Goal: Transaction & Acquisition: Book appointment/travel/reservation

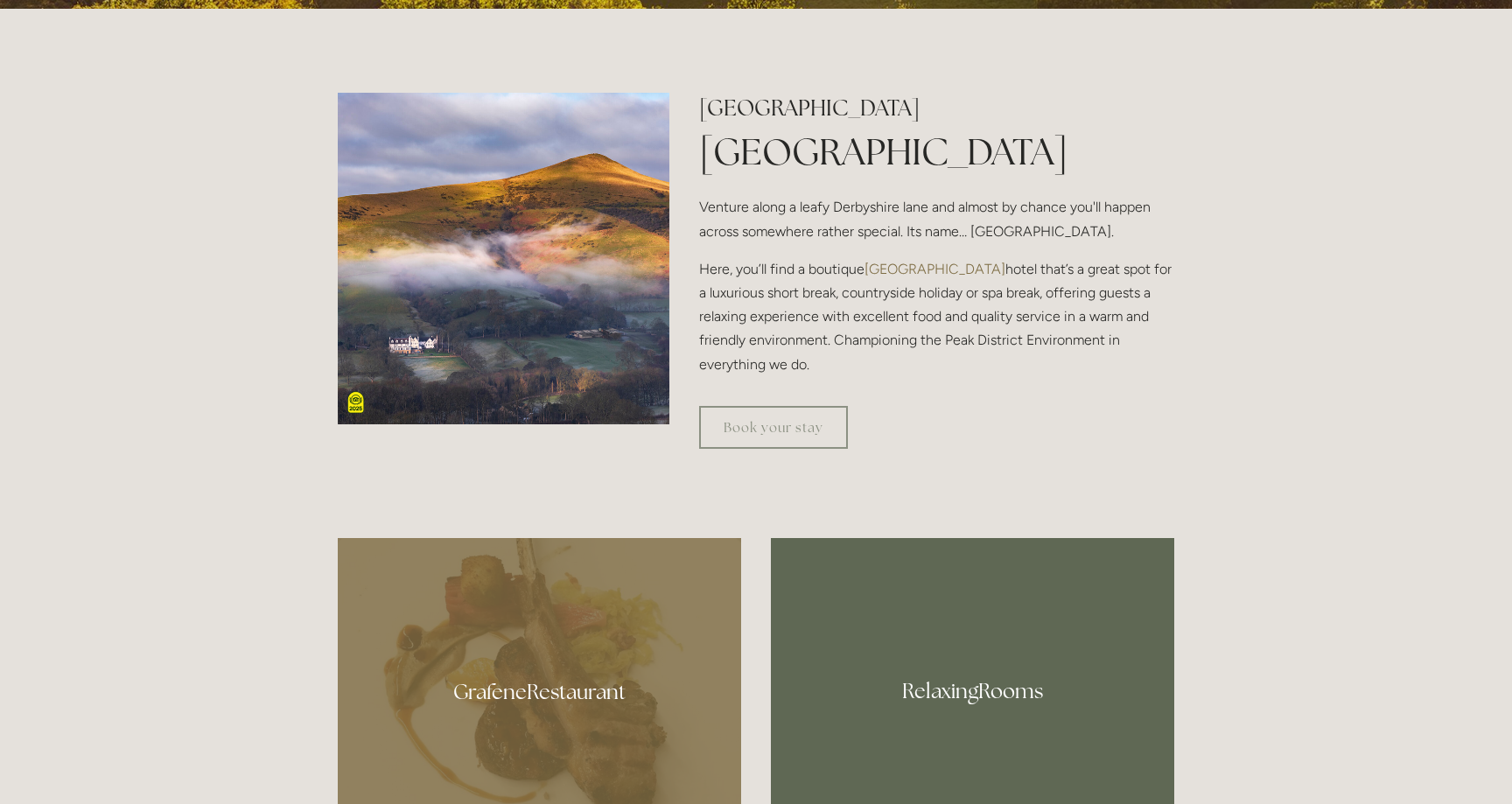
scroll to position [677, 0]
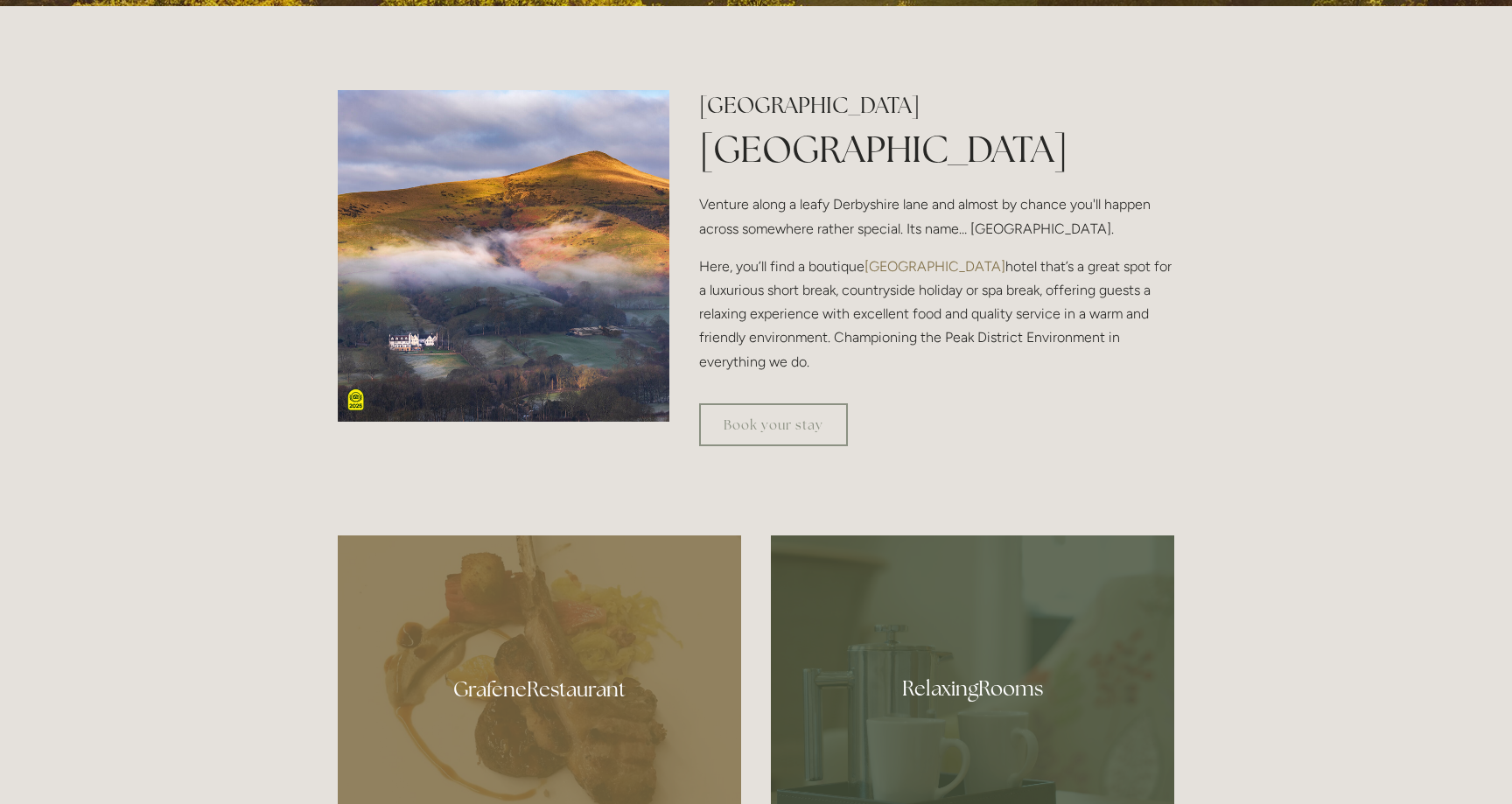
click at [546, 273] on img at bounding box center [503, 256] width 332 height 332
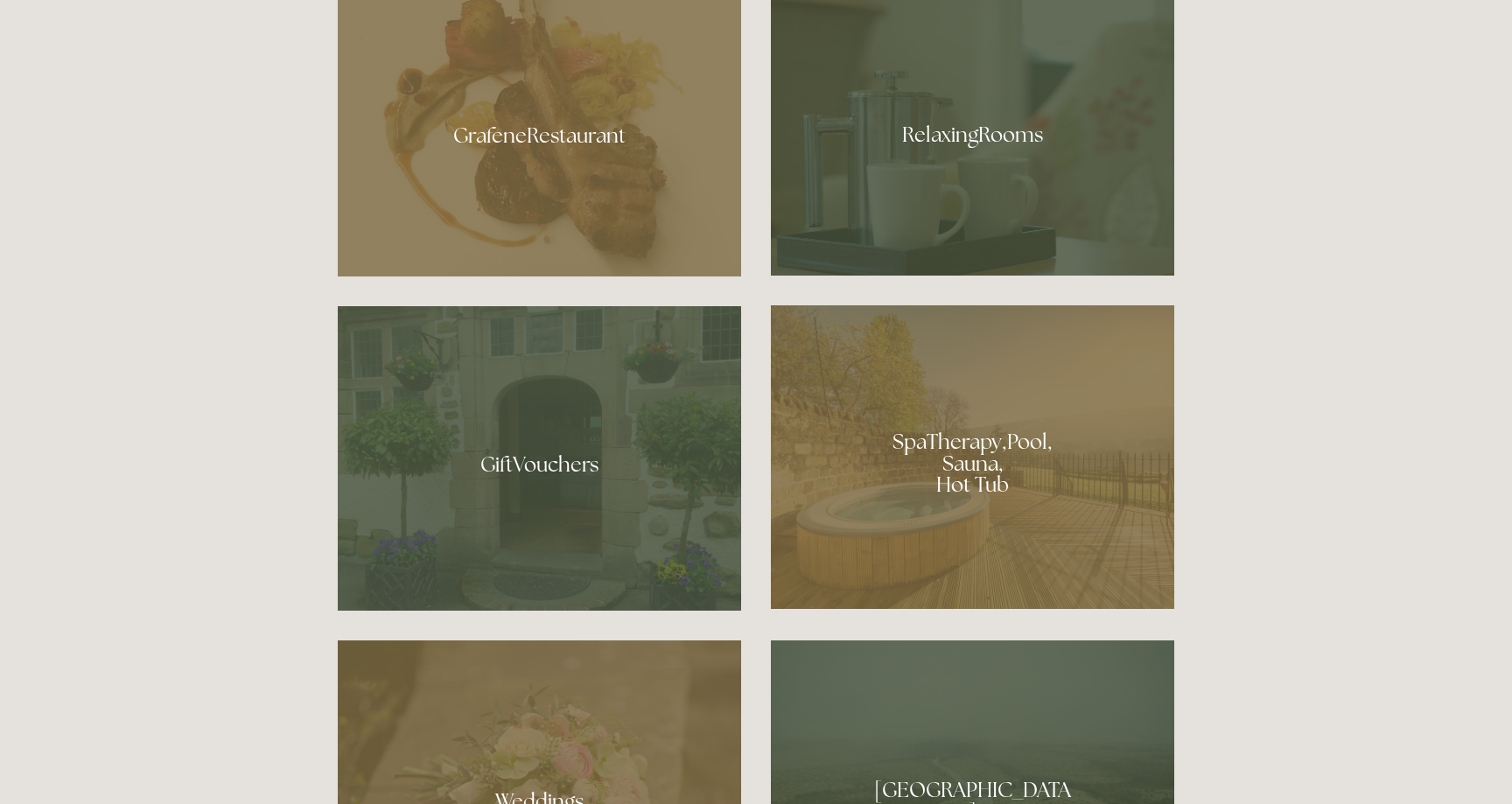
scroll to position [1265, 0]
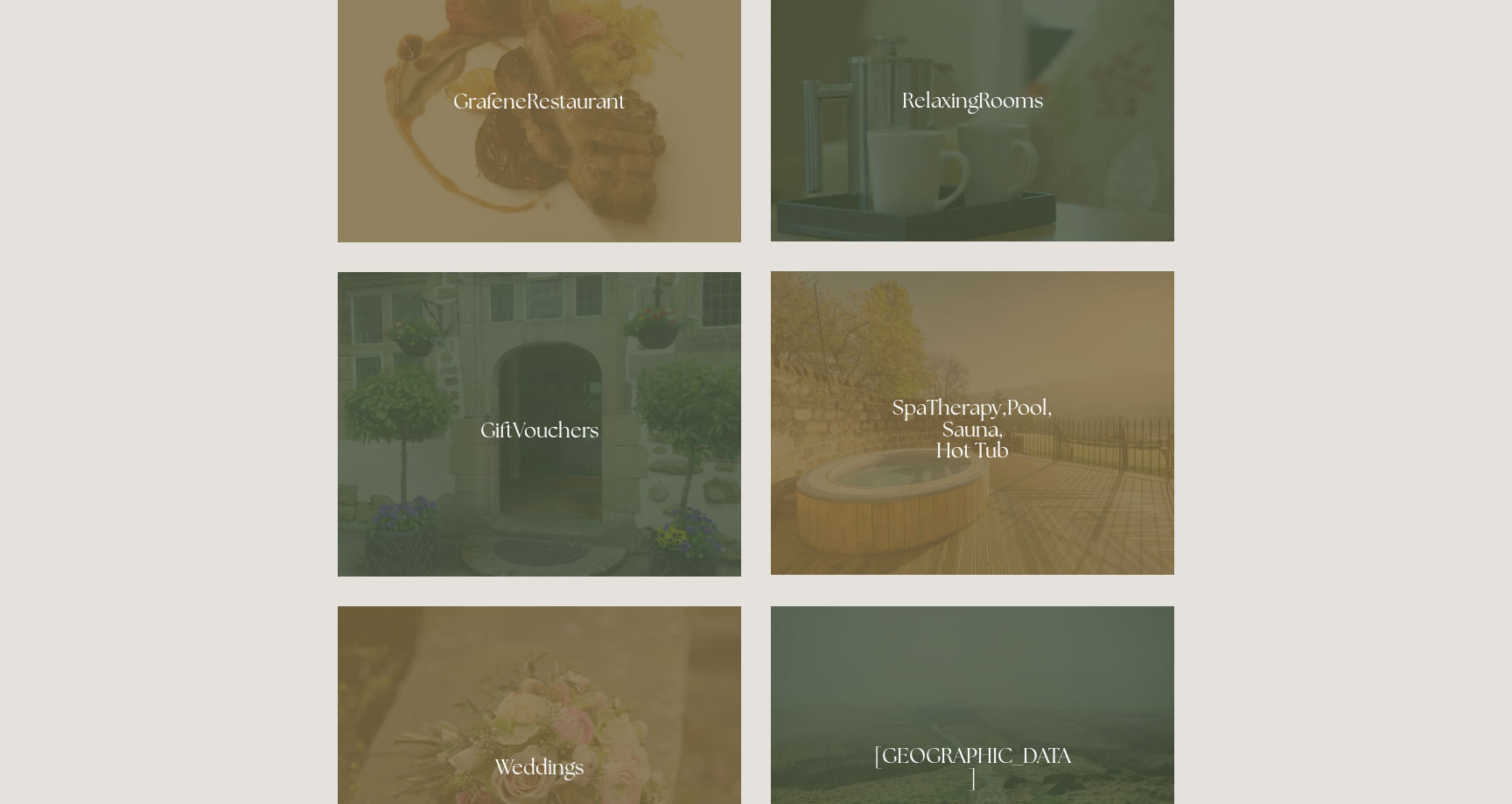
click at [953, 129] on div at bounding box center [972, 94] width 404 height 294
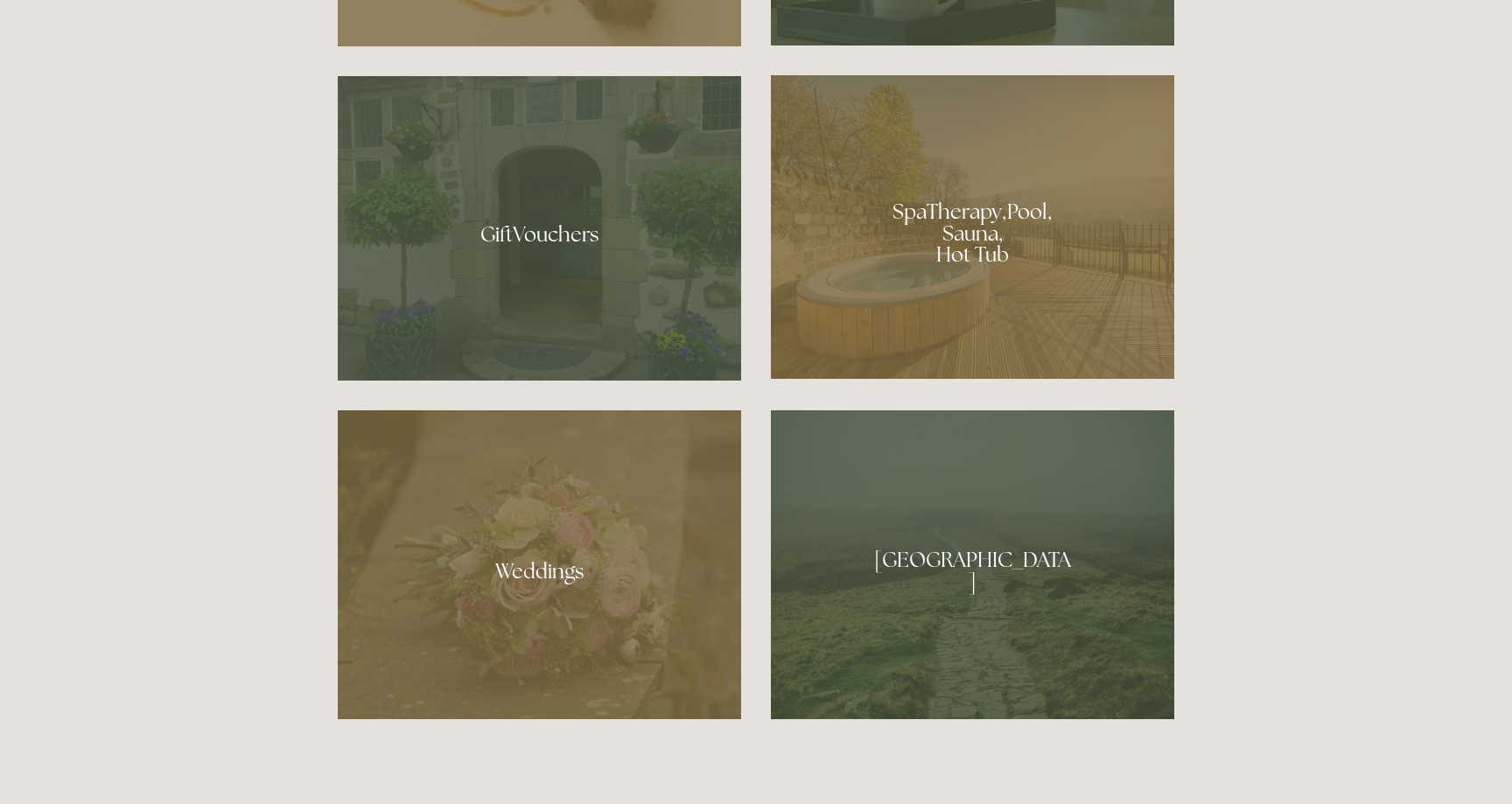
scroll to position [1488, 0]
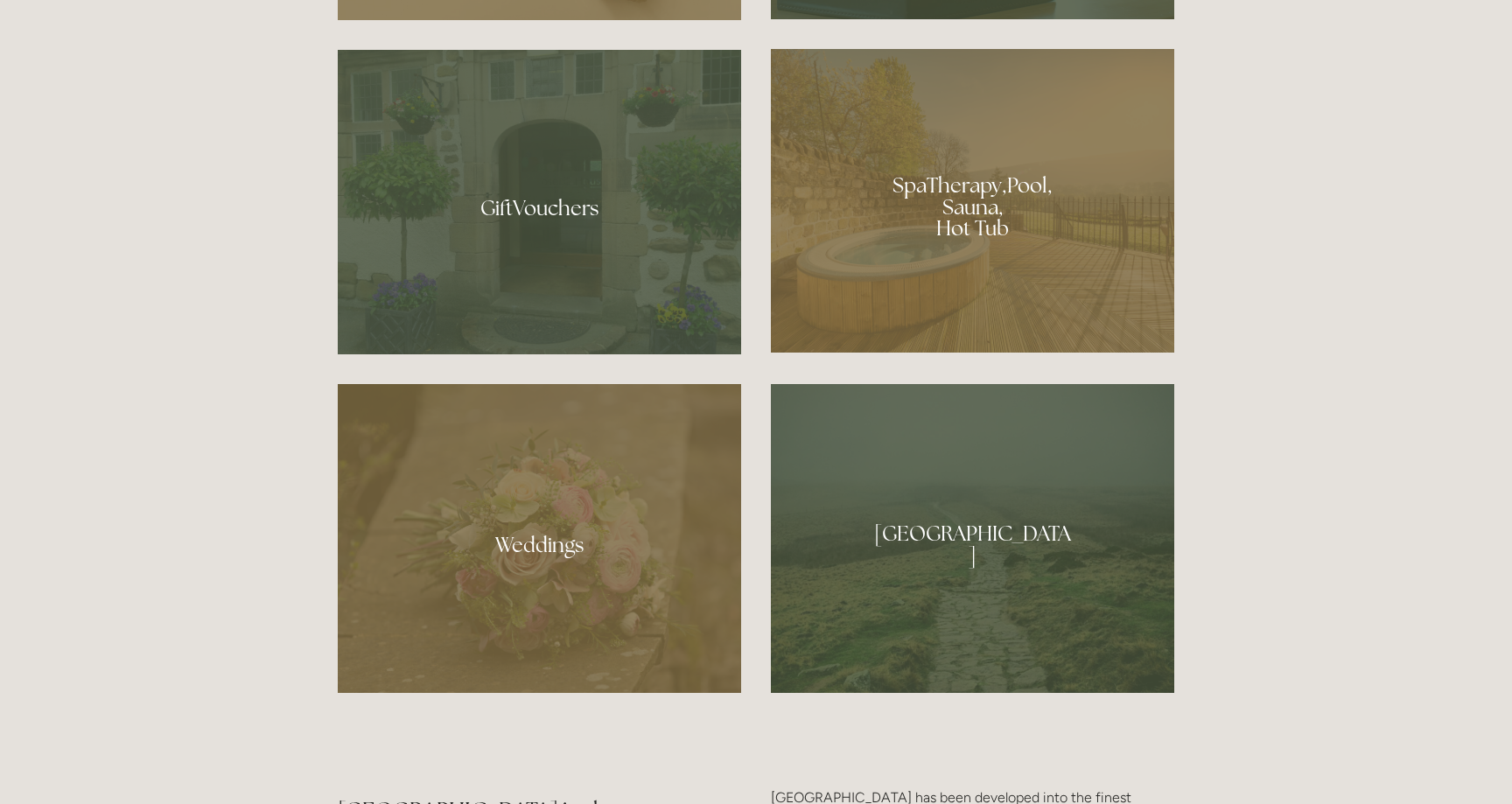
click at [972, 173] on div at bounding box center [972, 201] width 404 height 304
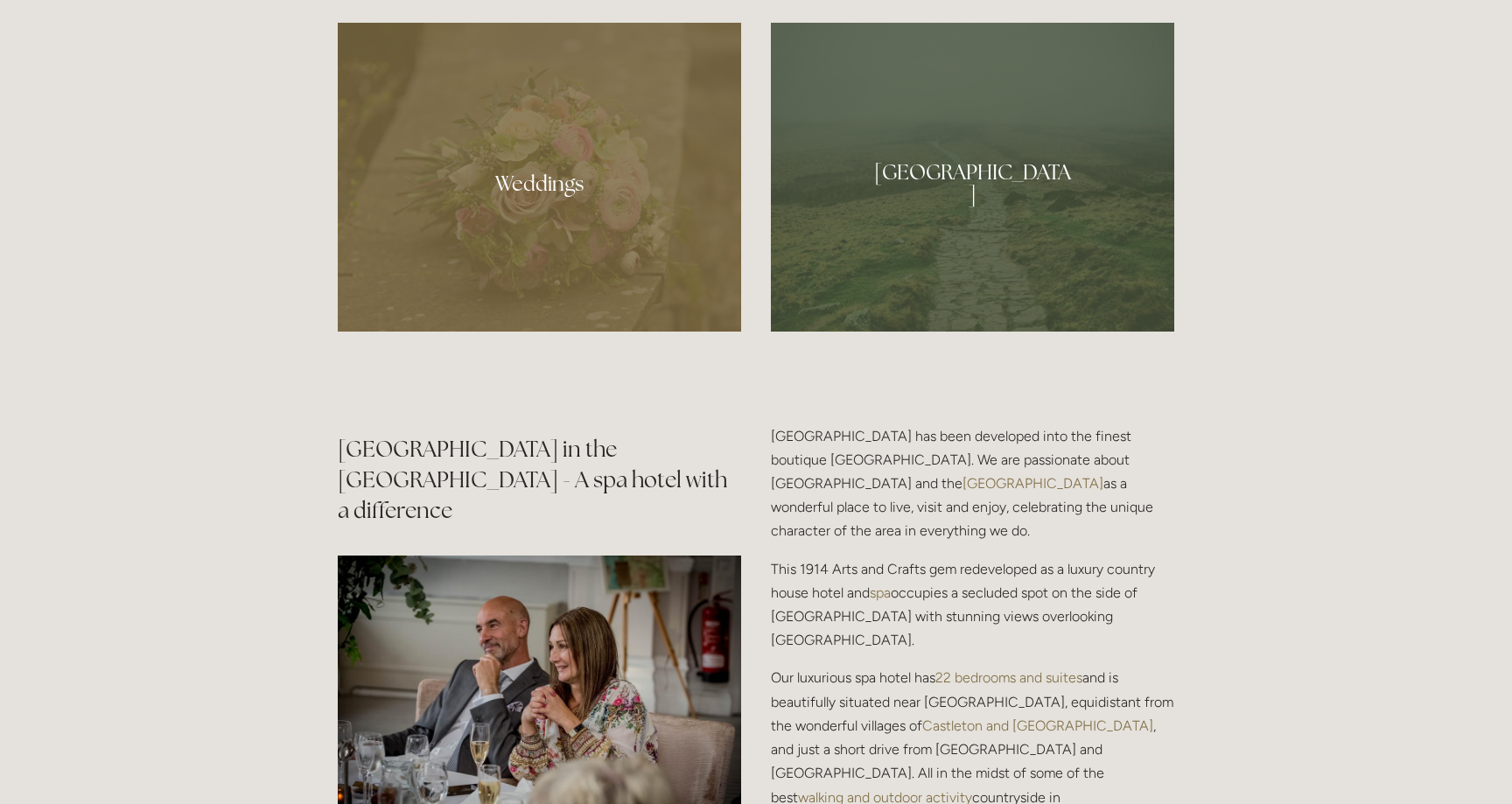
scroll to position [1992, 0]
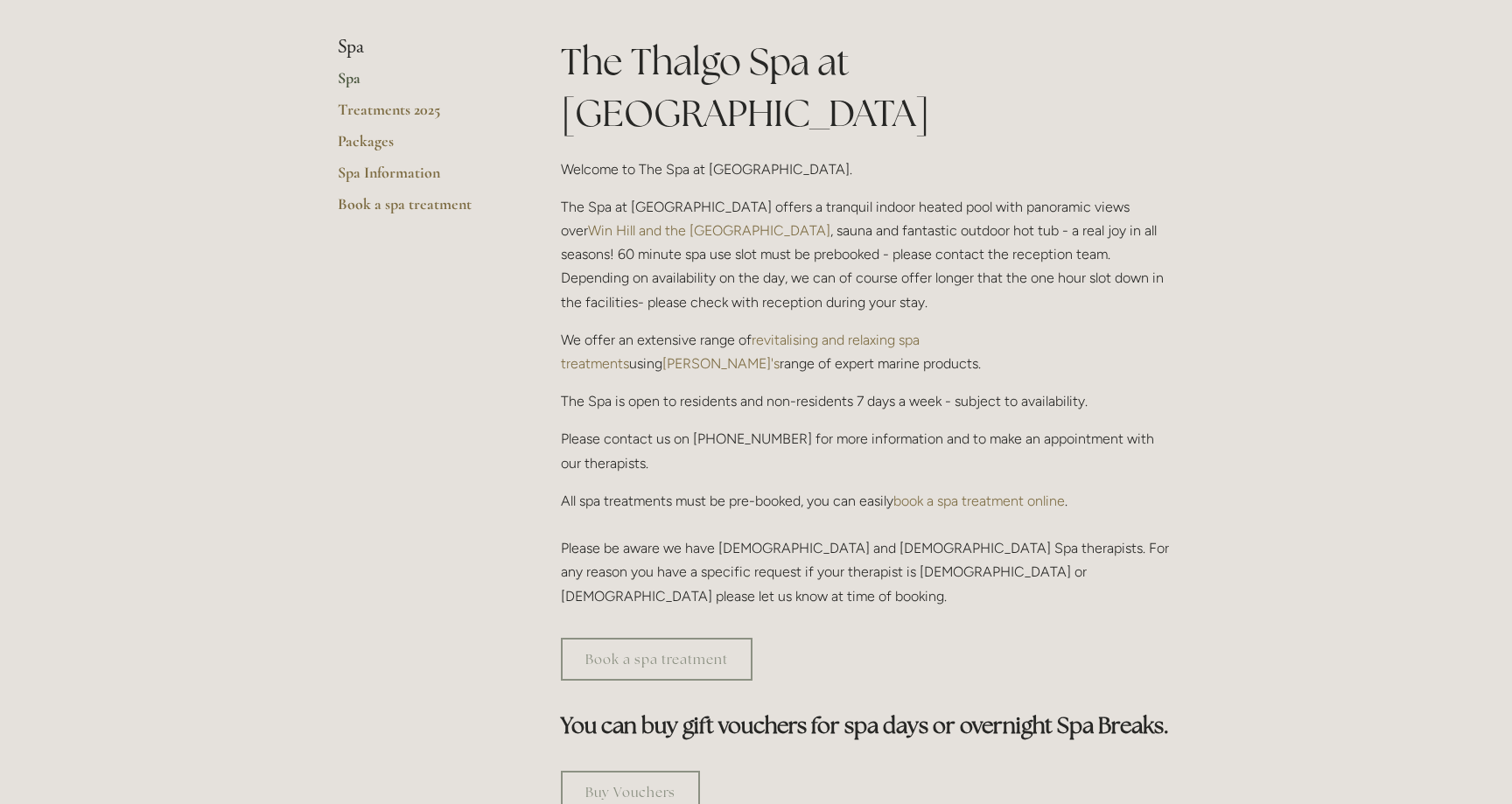
scroll to position [417, 0]
click at [719, 197] on p "The Spa at Losehill House offers a tranquil indoor heated pool with panoramic v…" at bounding box center [867, 254] width 613 height 119
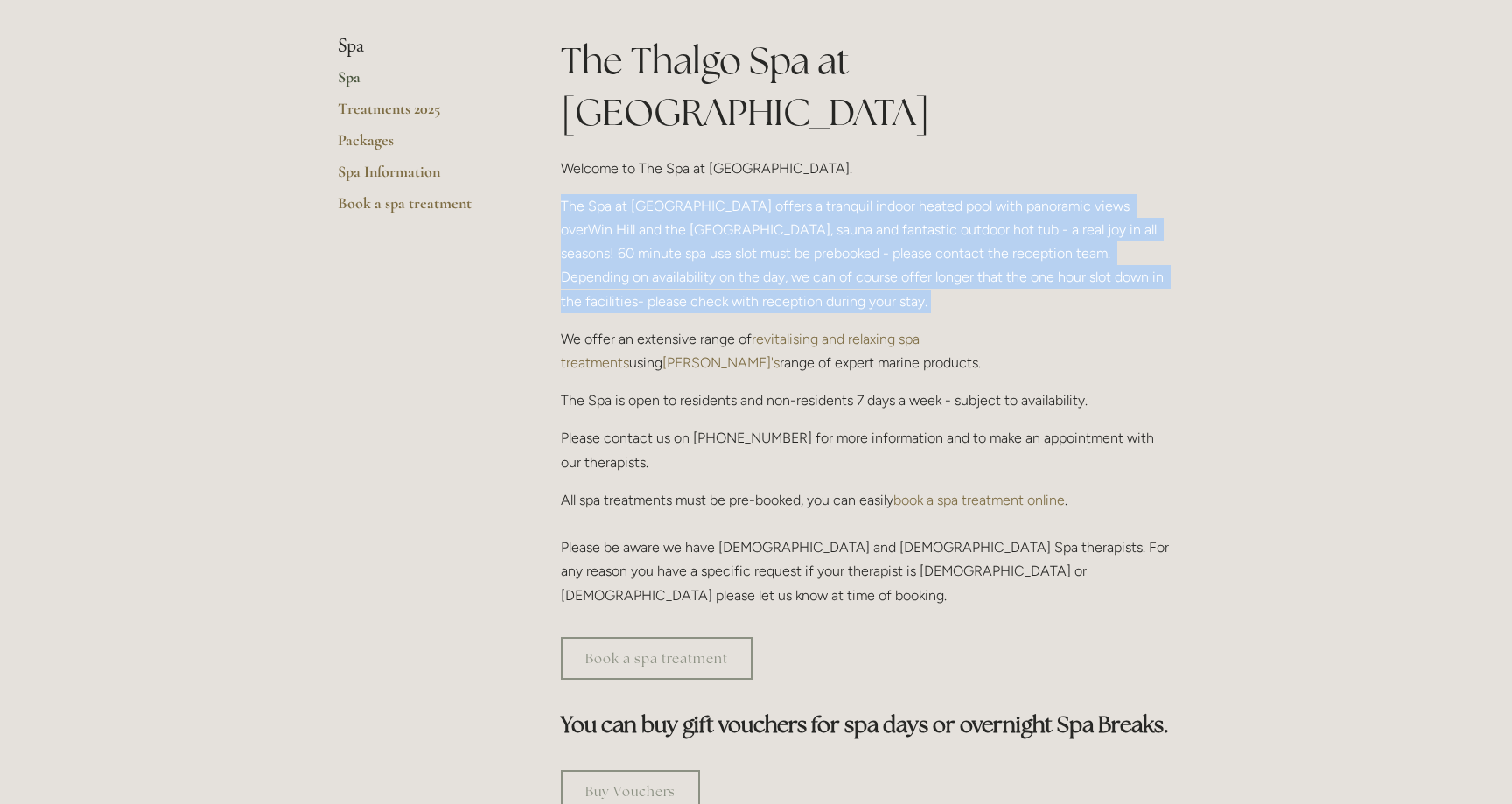
click at [719, 197] on p "The Spa at Losehill House offers a tranquil indoor heated pool with panoramic v…" at bounding box center [867, 254] width 613 height 119
click at [723, 210] on p "The Spa at Losehill House offers a tranquil indoor heated pool with panoramic v…" at bounding box center [867, 254] width 613 height 119
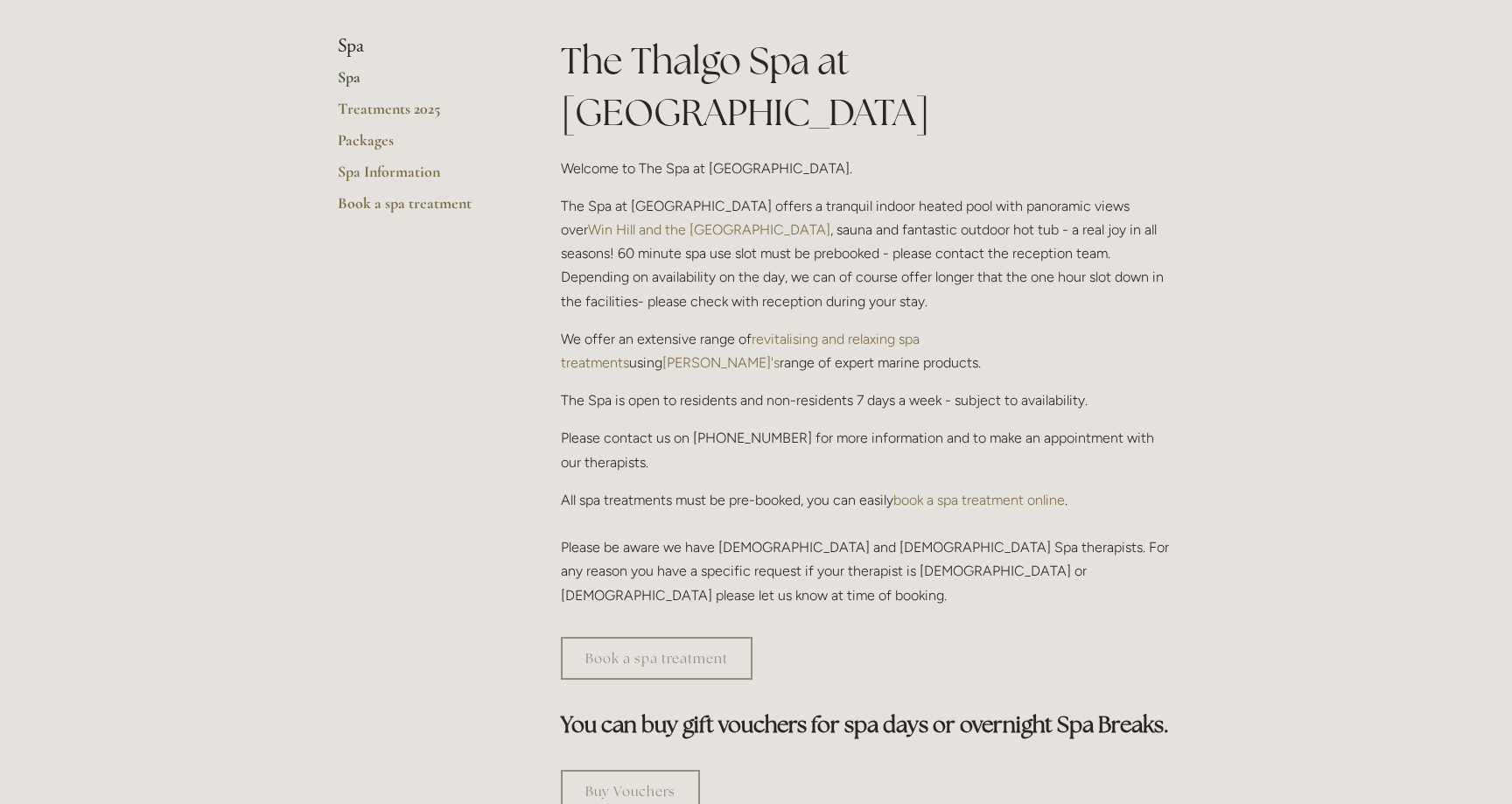
click at [704, 327] on p "We offer an extensive range of revitalising and relaxing spa treatments using T…" at bounding box center [867, 350] width 613 height 48
click at [707, 388] on p "The Spa is open to residents and non-residents 7 days a week - subject to avail…" at bounding box center [867, 400] width 613 height 23
click at [711, 388] on p "The Spa is open to residents and non-residents 7 days a week - subject to avail…" at bounding box center [867, 400] width 613 height 23
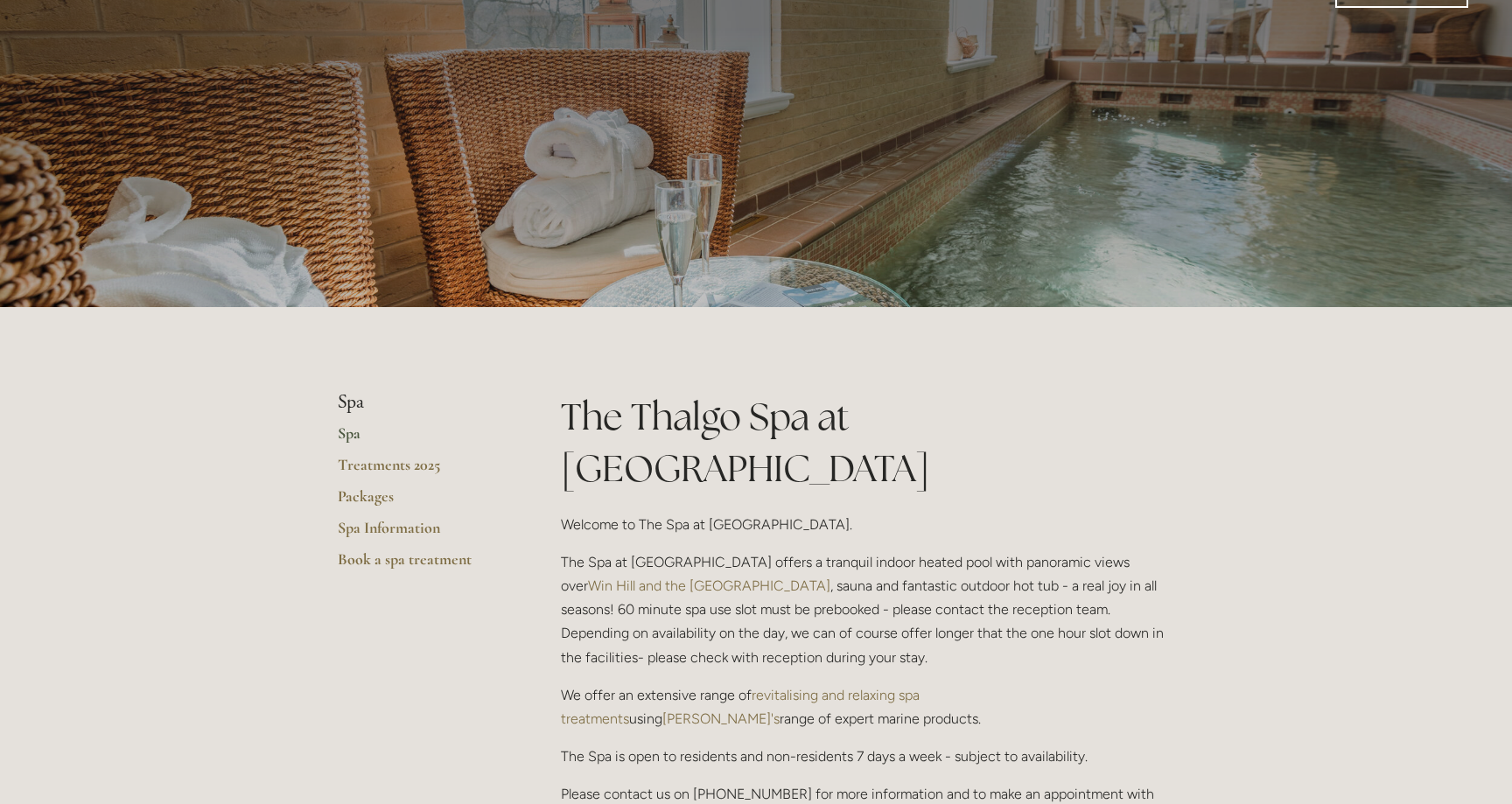
scroll to position [0, 0]
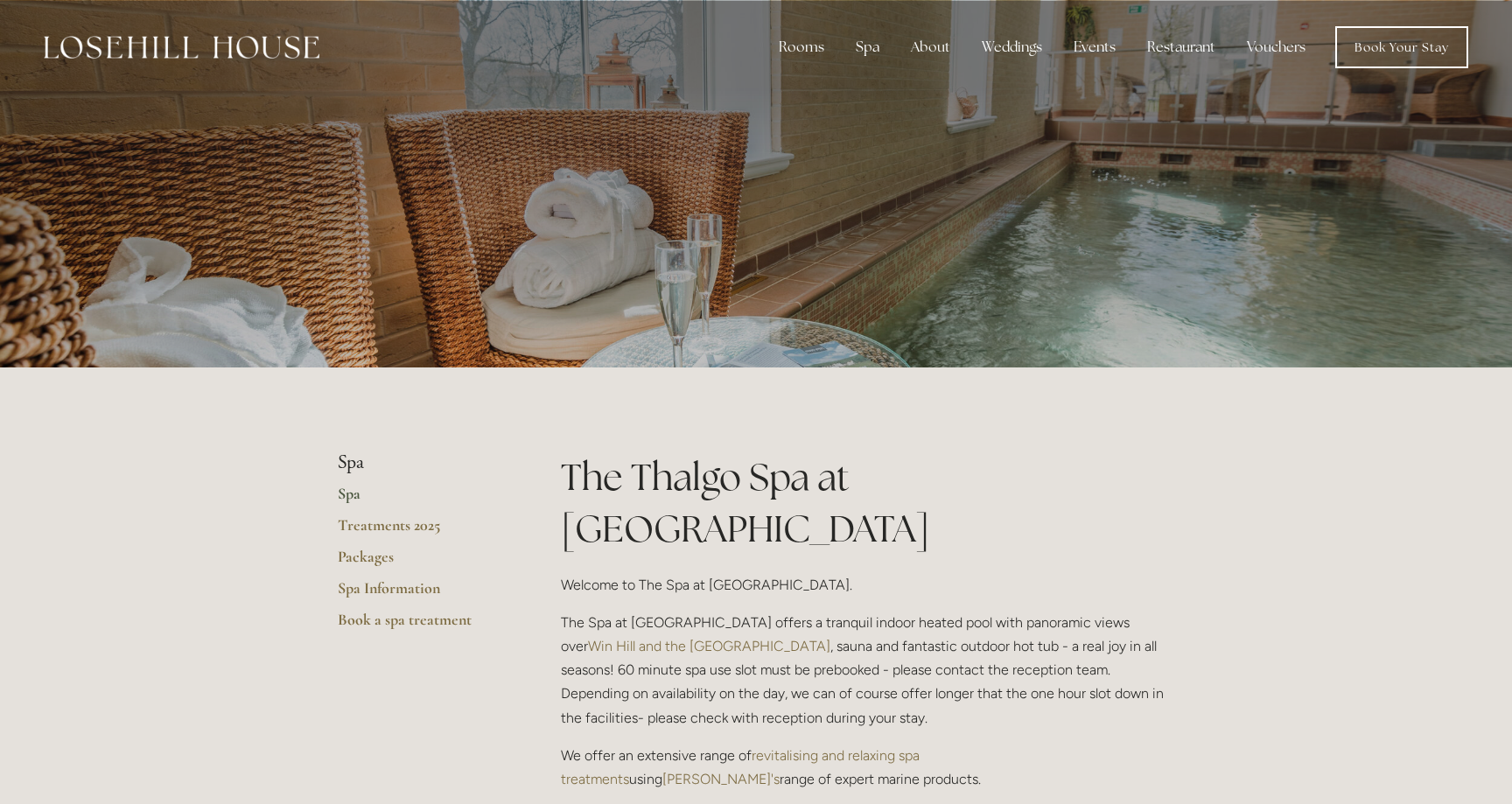
click at [353, 497] on link "Spa" at bounding box center [421, 499] width 167 height 31
click at [375, 519] on link "Treatments 2025" at bounding box center [421, 531] width 167 height 31
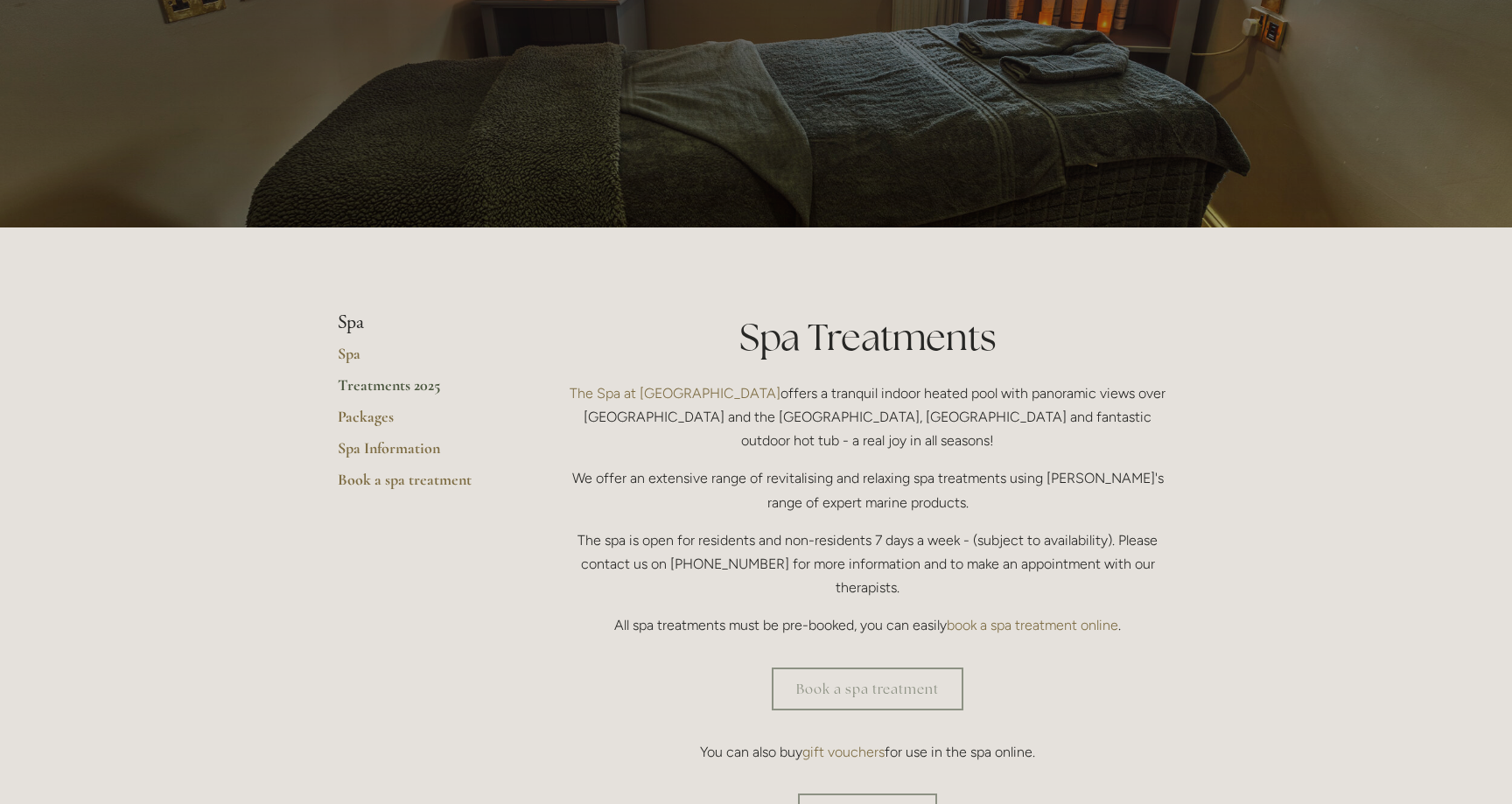
scroll to position [185, 0]
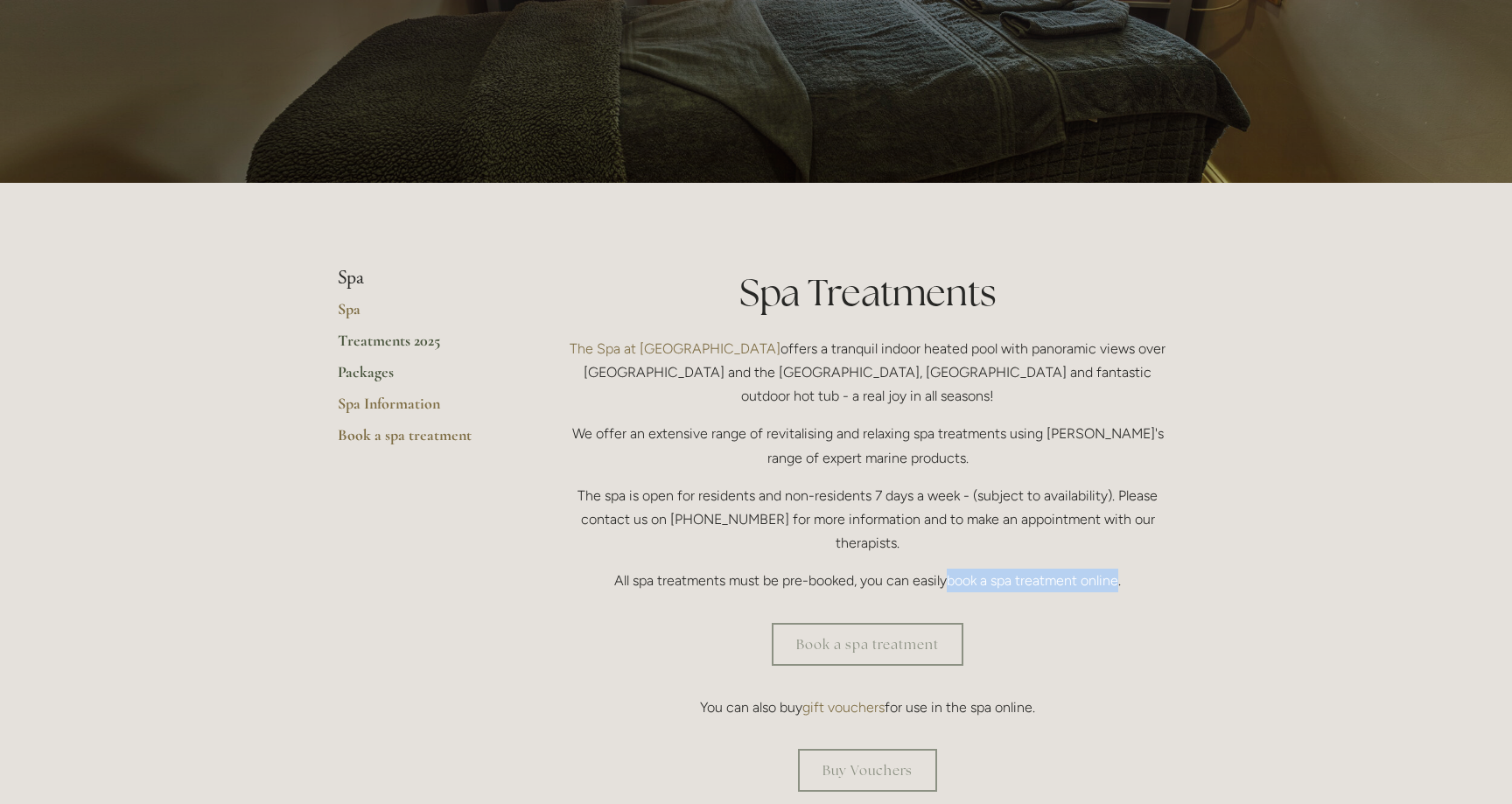
click at [379, 374] on link "Packages" at bounding box center [421, 378] width 167 height 31
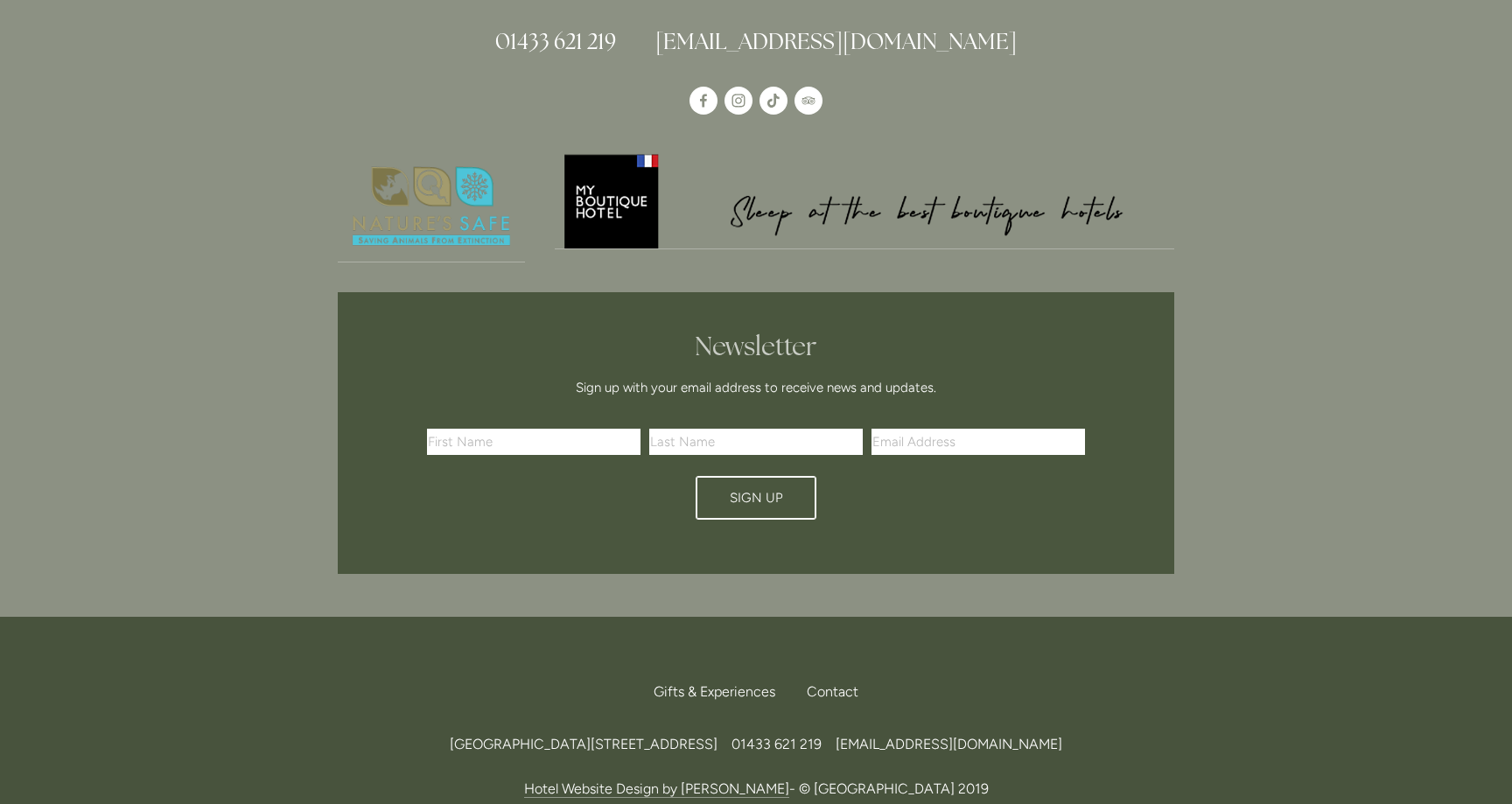
scroll to position [577, 0]
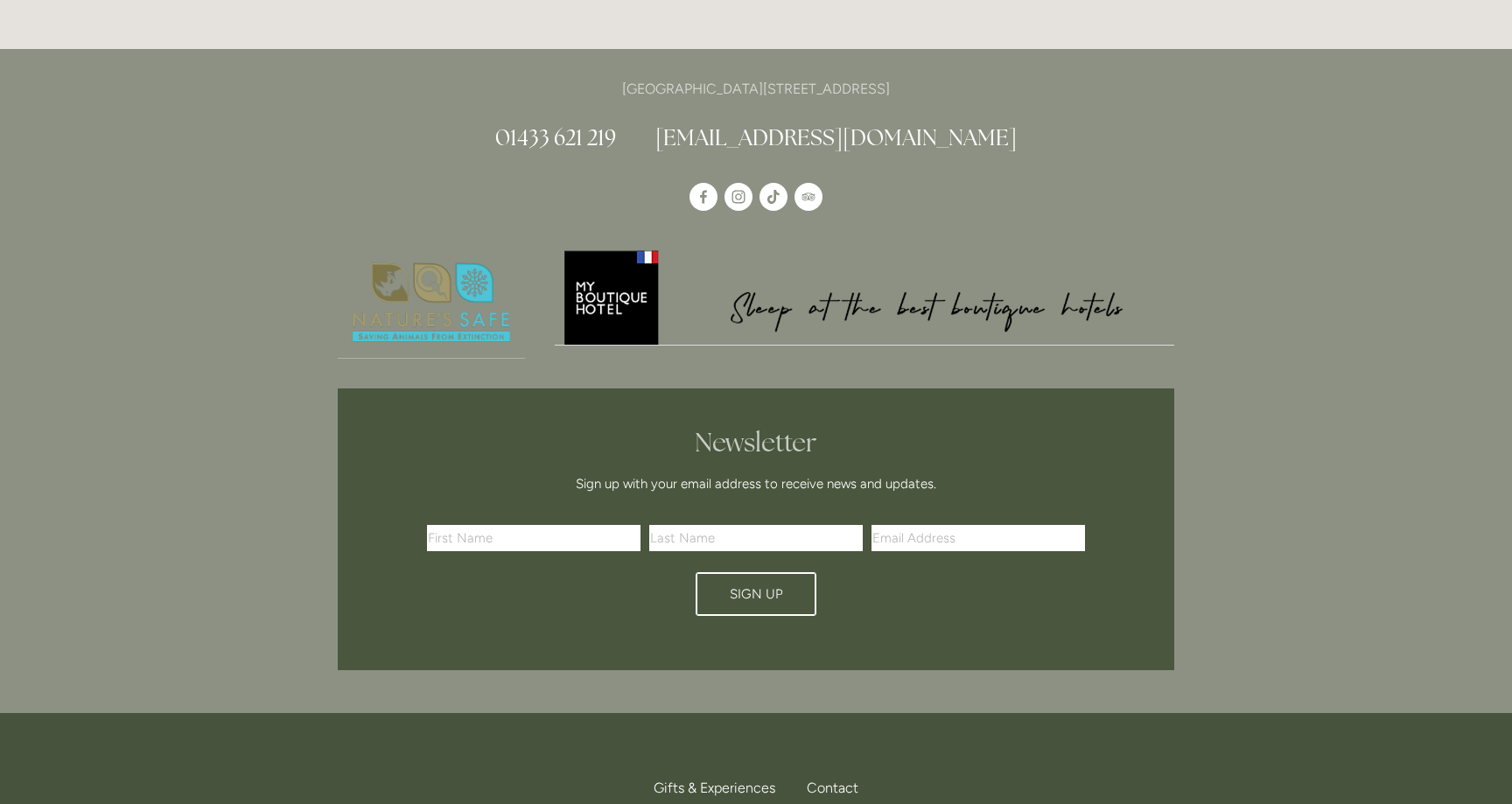
click at [832, 264] on img at bounding box center [864, 296] width 620 height 97
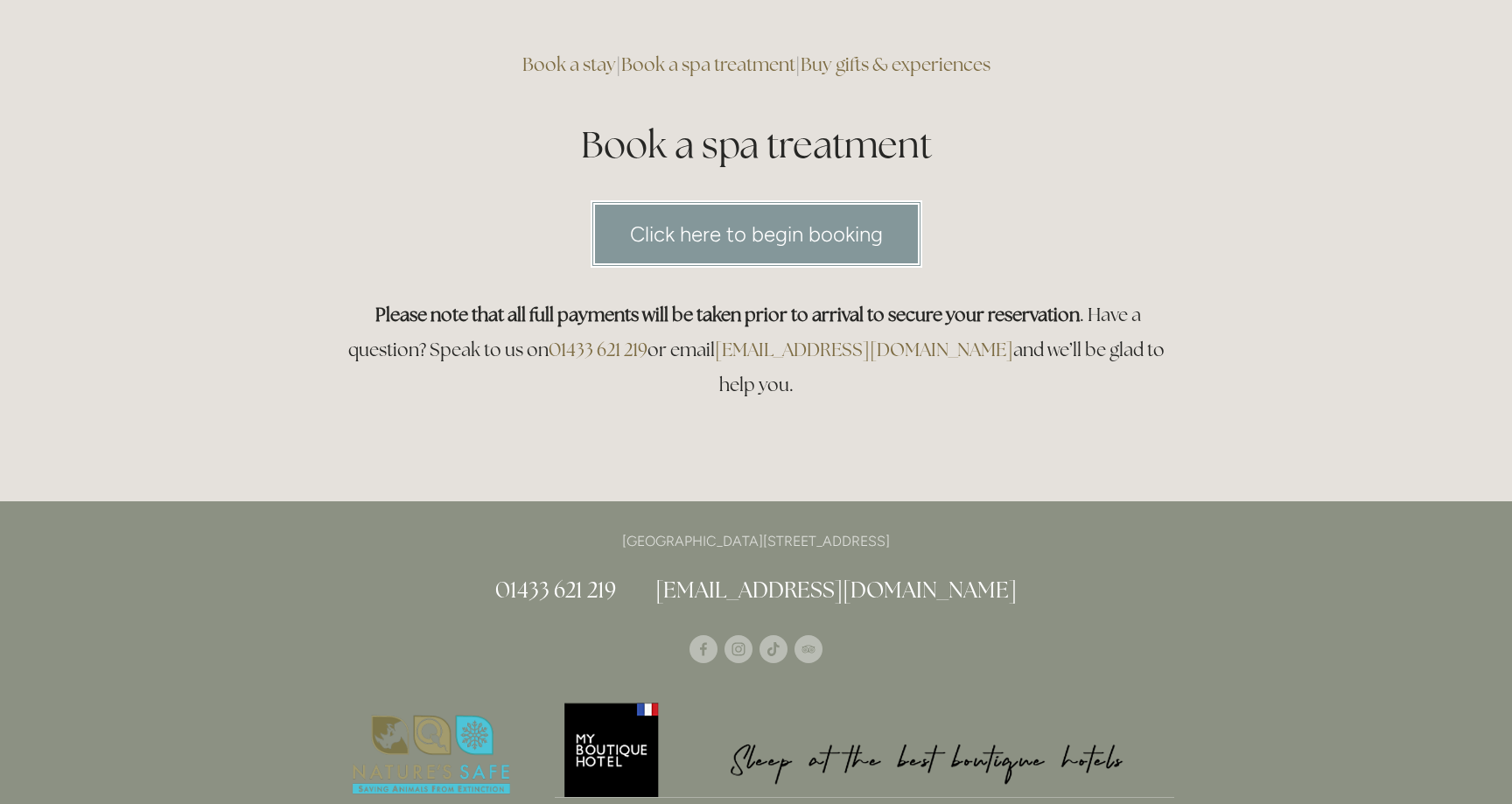
scroll to position [0, 0]
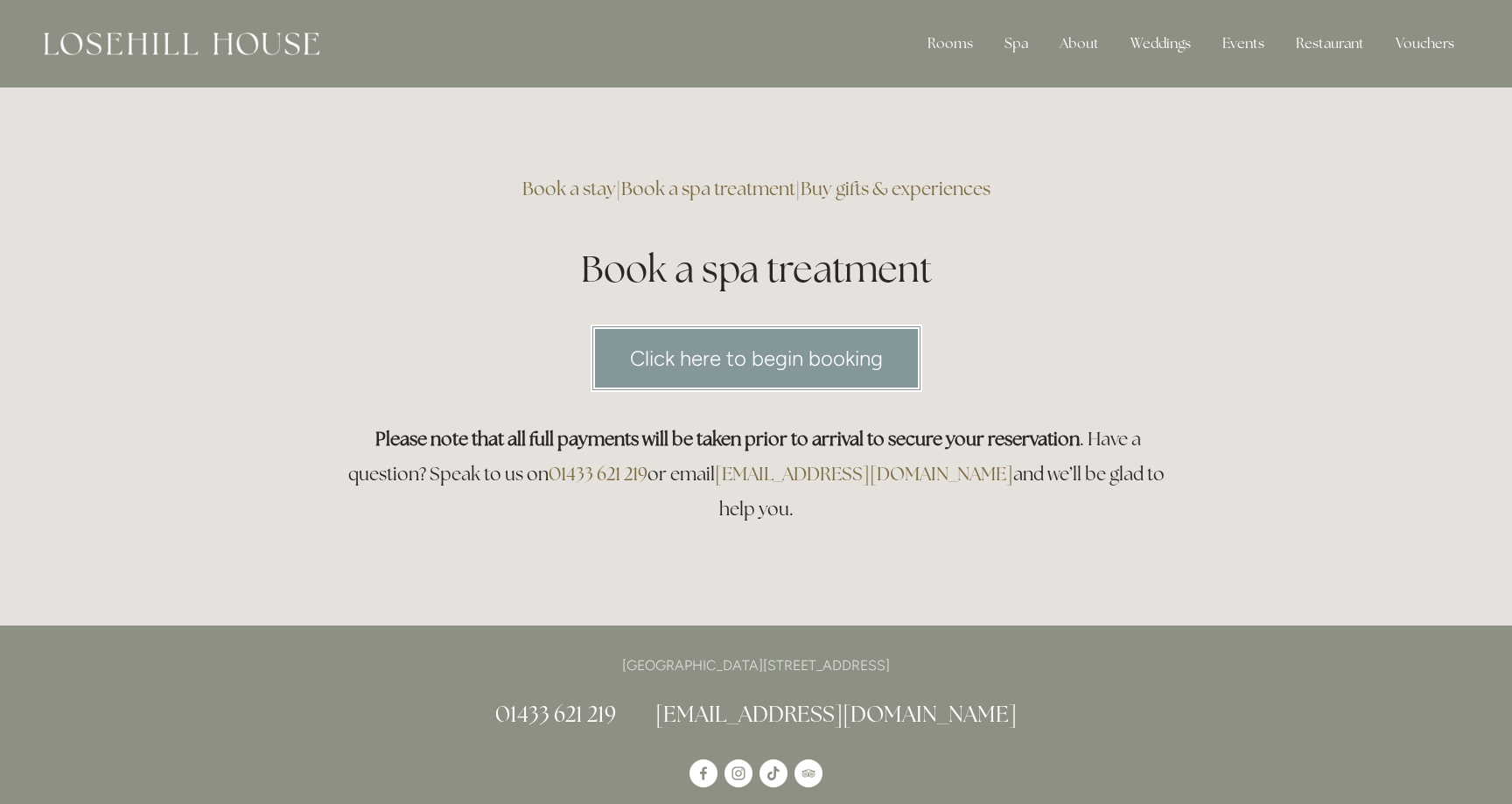
click at [804, 352] on link "Click here to begin booking" at bounding box center [756, 358] width 332 height 67
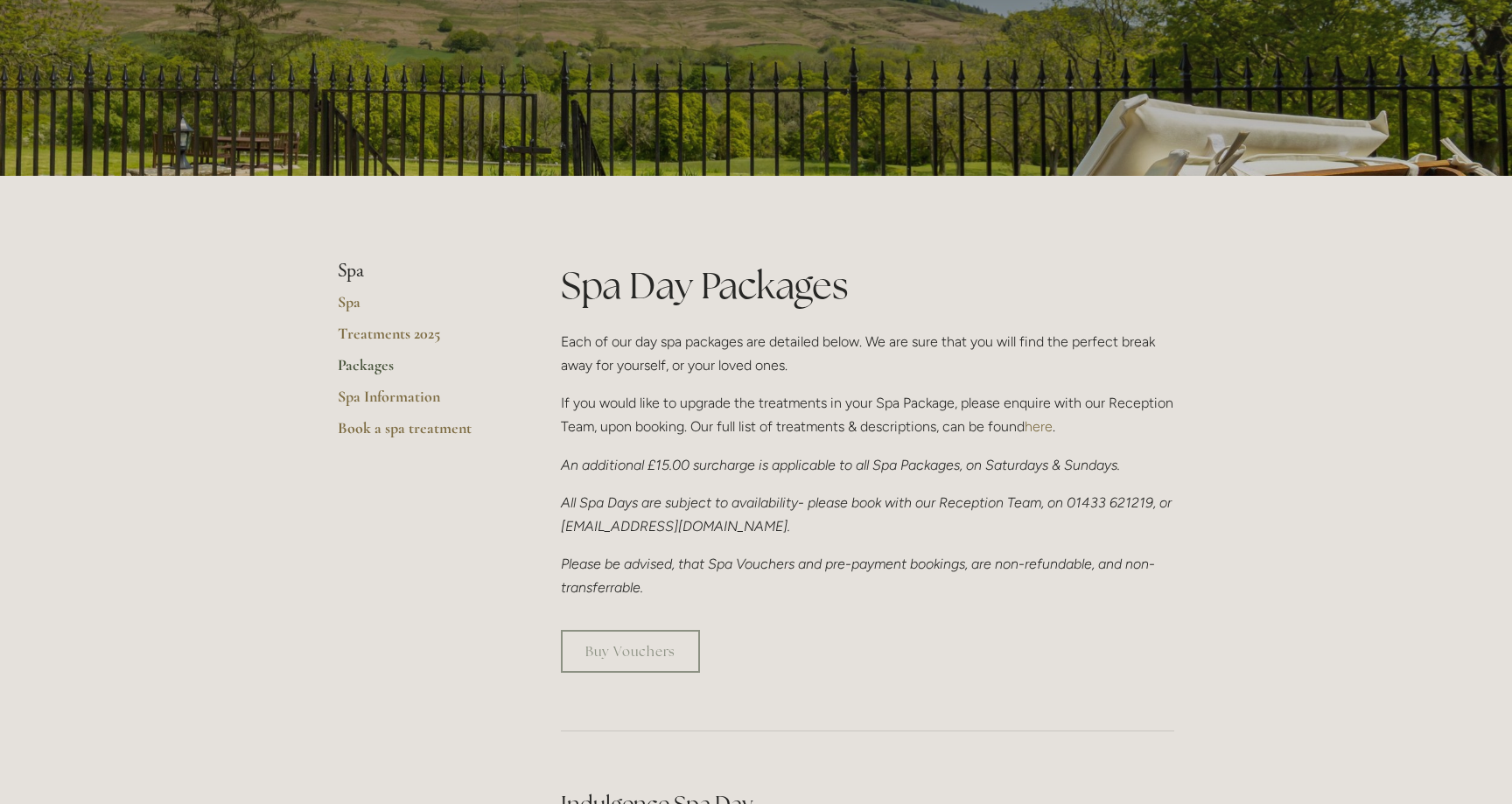
scroll to position [273, 0]
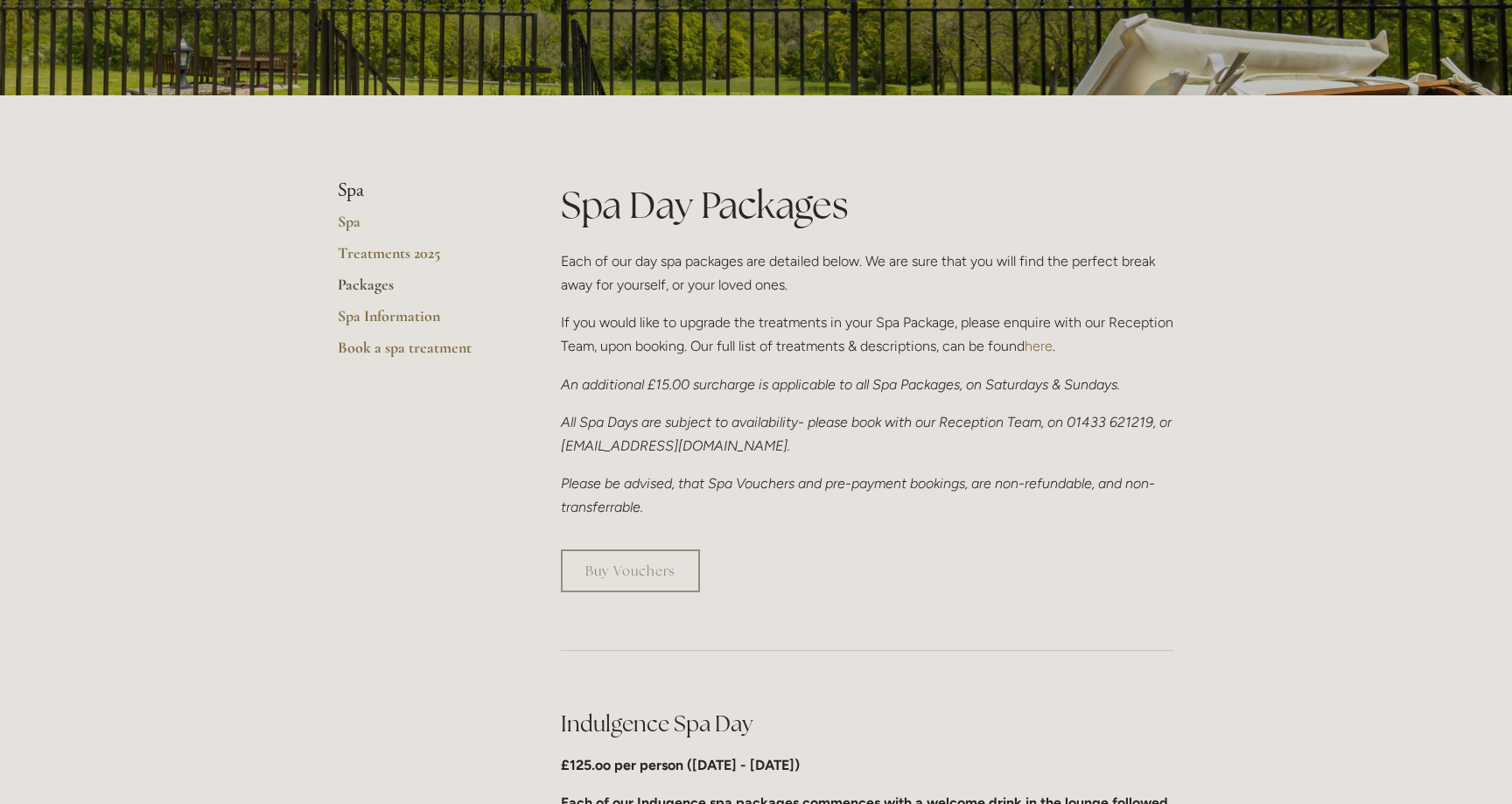
click at [700, 264] on p "Each of our day spa packages are detailed below. We are sure that you will find…" at bounding box center [867, 273] width 613 height 48
click at [700, 269] on p "Each of our day spa packages are detailed below. We are sure that you will find…" at bounding box center [867, 273] width 613 height 48
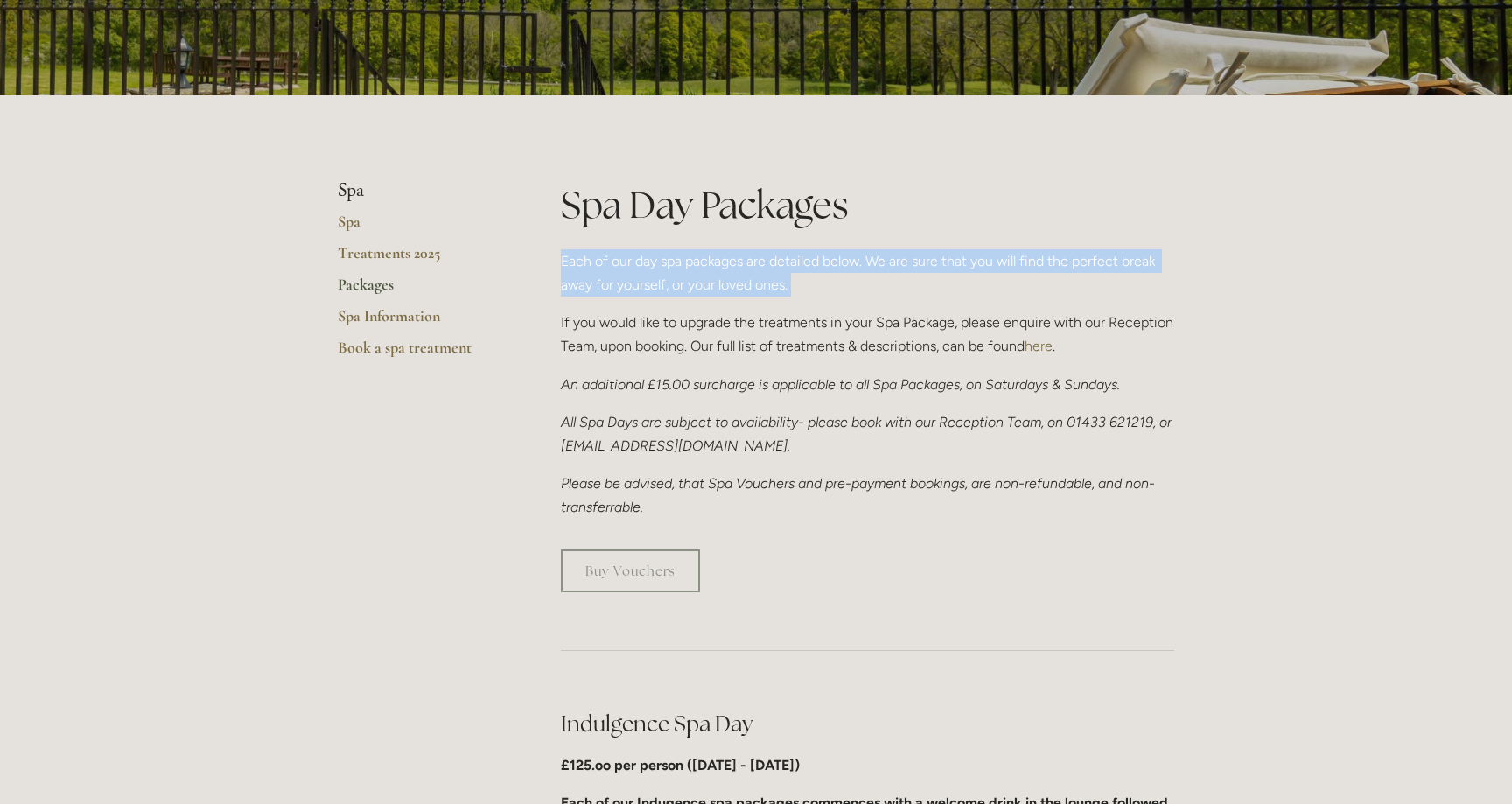
click at [700, 269] on p "Each of our day spa packages are detailed below. We are sure that you will find…" at bounding box center [867, 273] width 613 height 48
click at [700, 310] on div "Spa Day Packages Each of our day spa packages are detailed below. We are sure t…" at bounding box center [867, 349] width 613 height 341
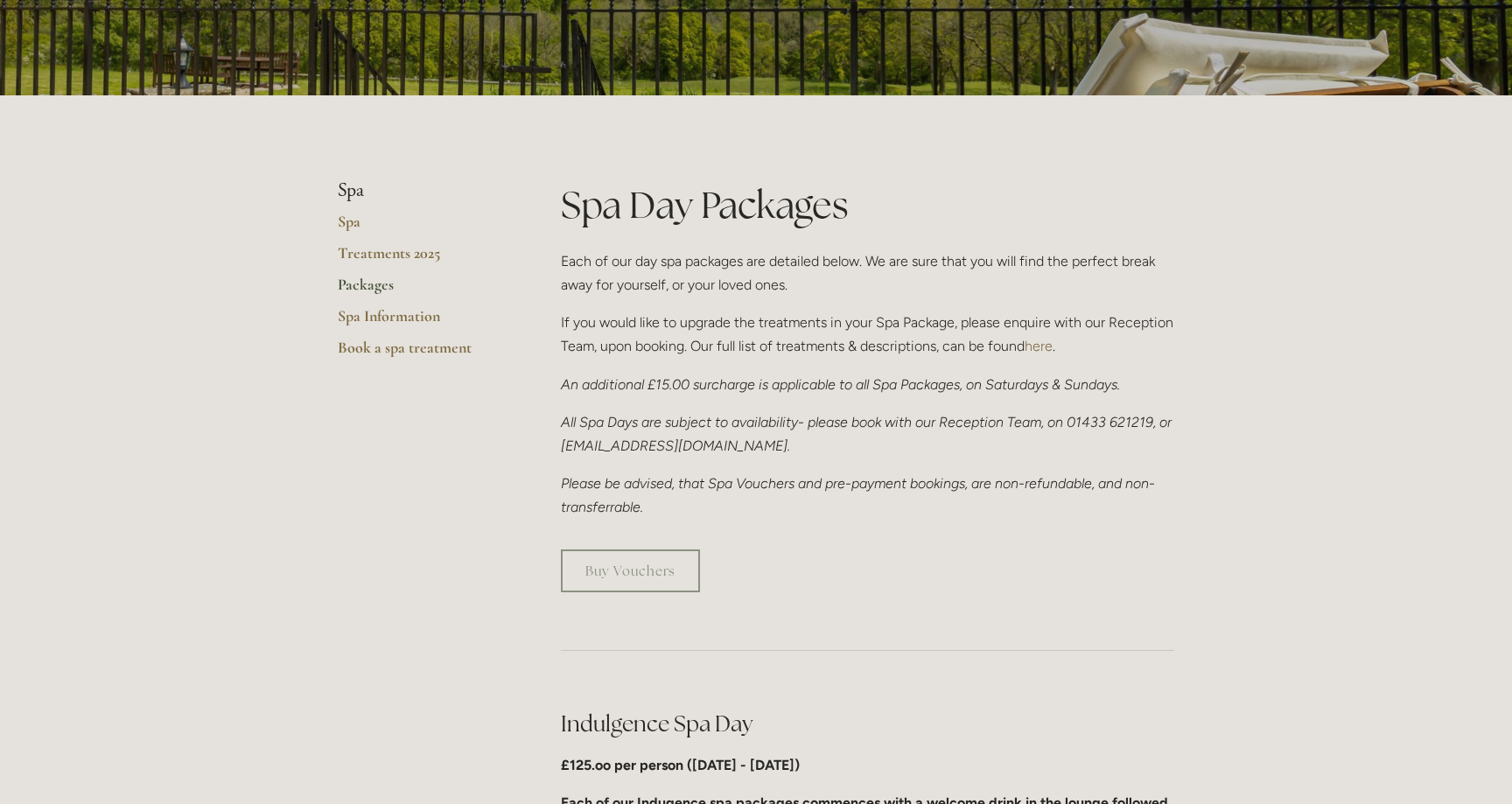
click at [702, 340] on p "If you would like to upgrade the treatments in your Spa Package, please enquire…" at bounding box center [867, 334] width 613 height 48
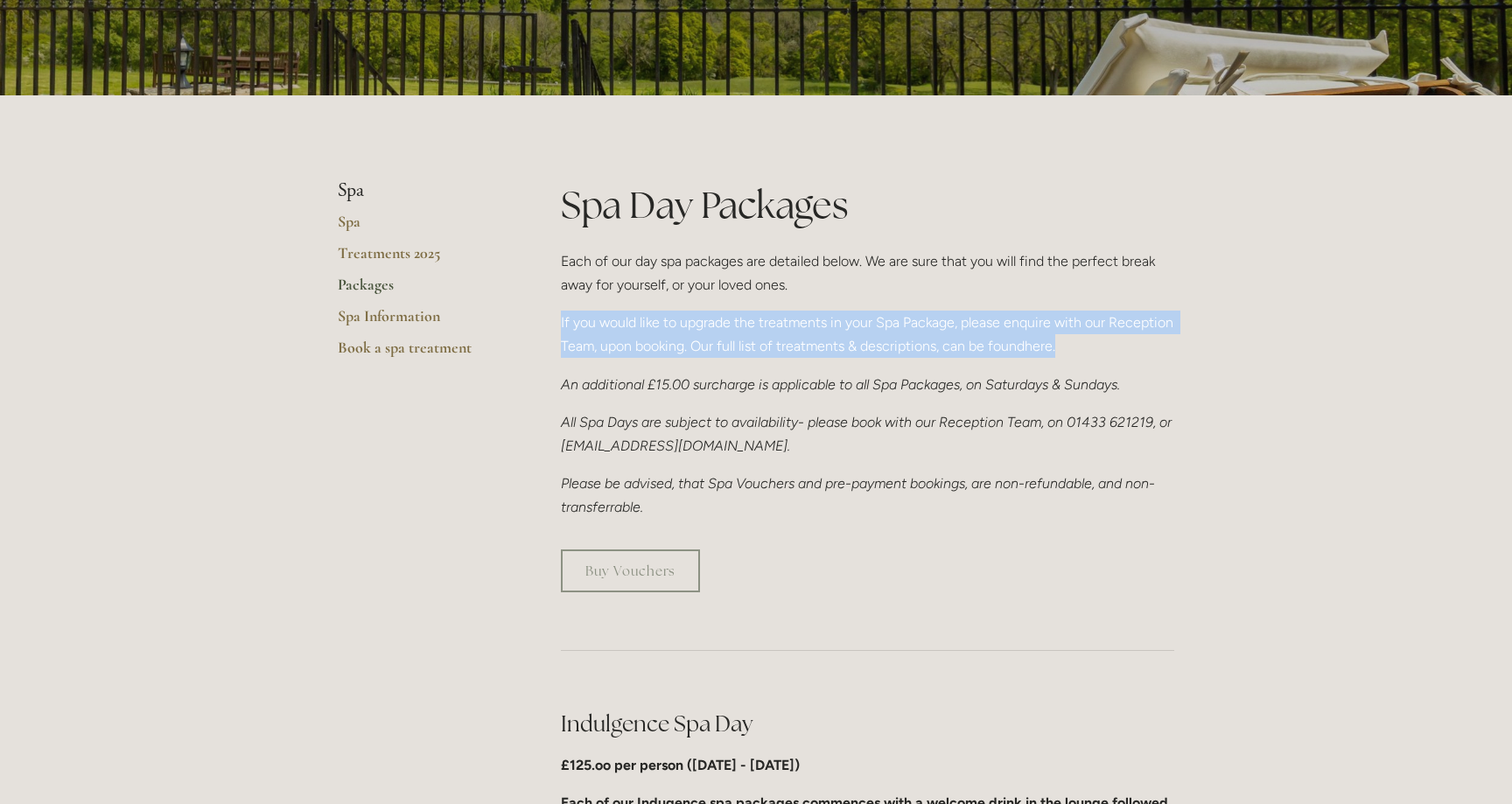
click at [702, 340] on p "If you would like to upgrade the treatments in your Spa Package, please enquire…" at bounding box center [867, 334] width 613 height 48
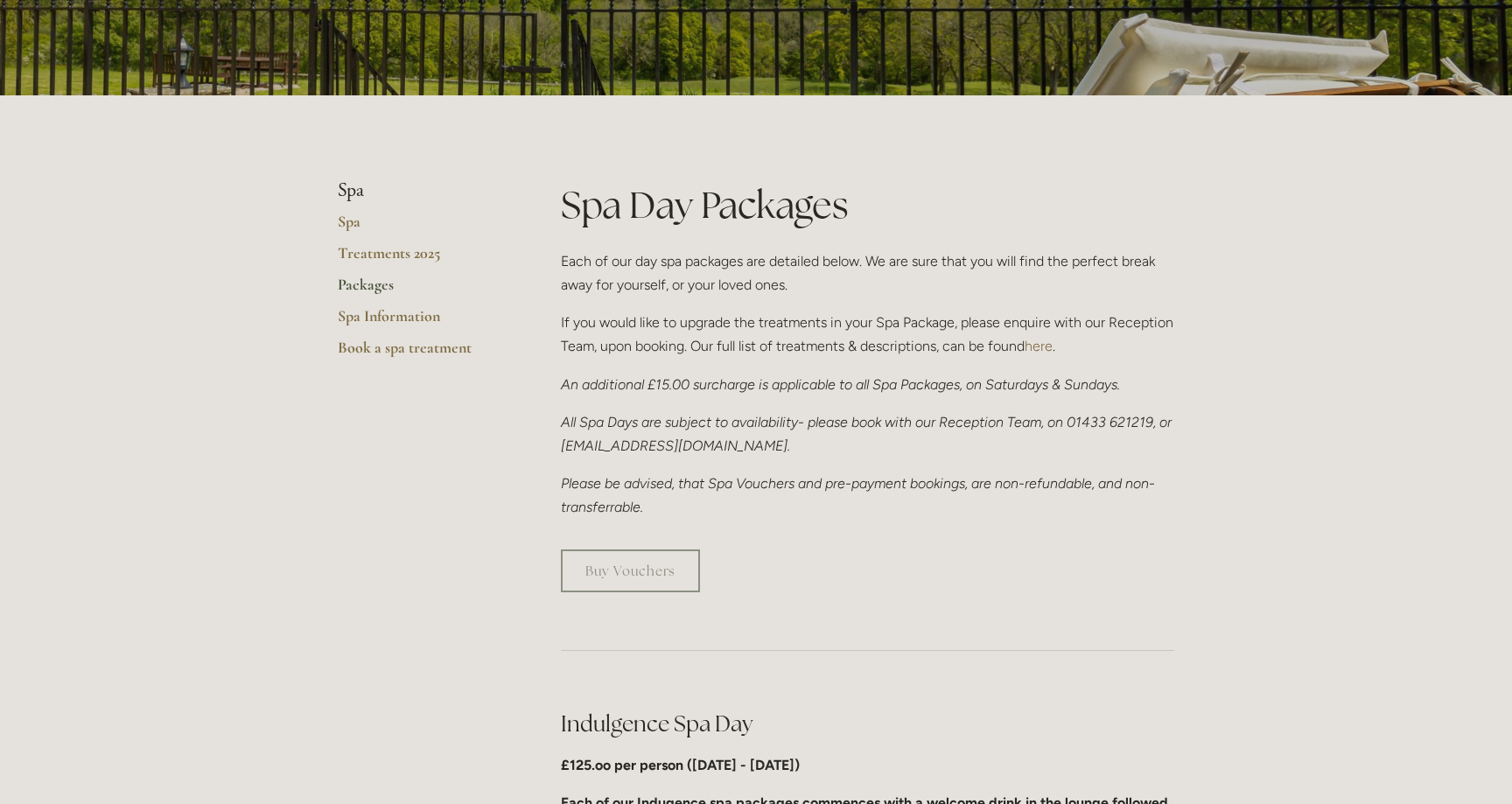
click at [702, 375] on p "An additional £15.00 surcharge is applicable to all Spa Packages, on Saturdays …" at bounding box center [867, 384] width 613 height 23
click at [694, 365] on div "Spa Day Packages Each of our day spa packages are detailed below. We are sure t…" at bounding box center [867, 349] width 613 height 341
click at [700, 403] on div "Spa Day Packages Each of our day spa packages are detailed below. We are sure t…" at bounding box center [867, 349] width 613 height 341
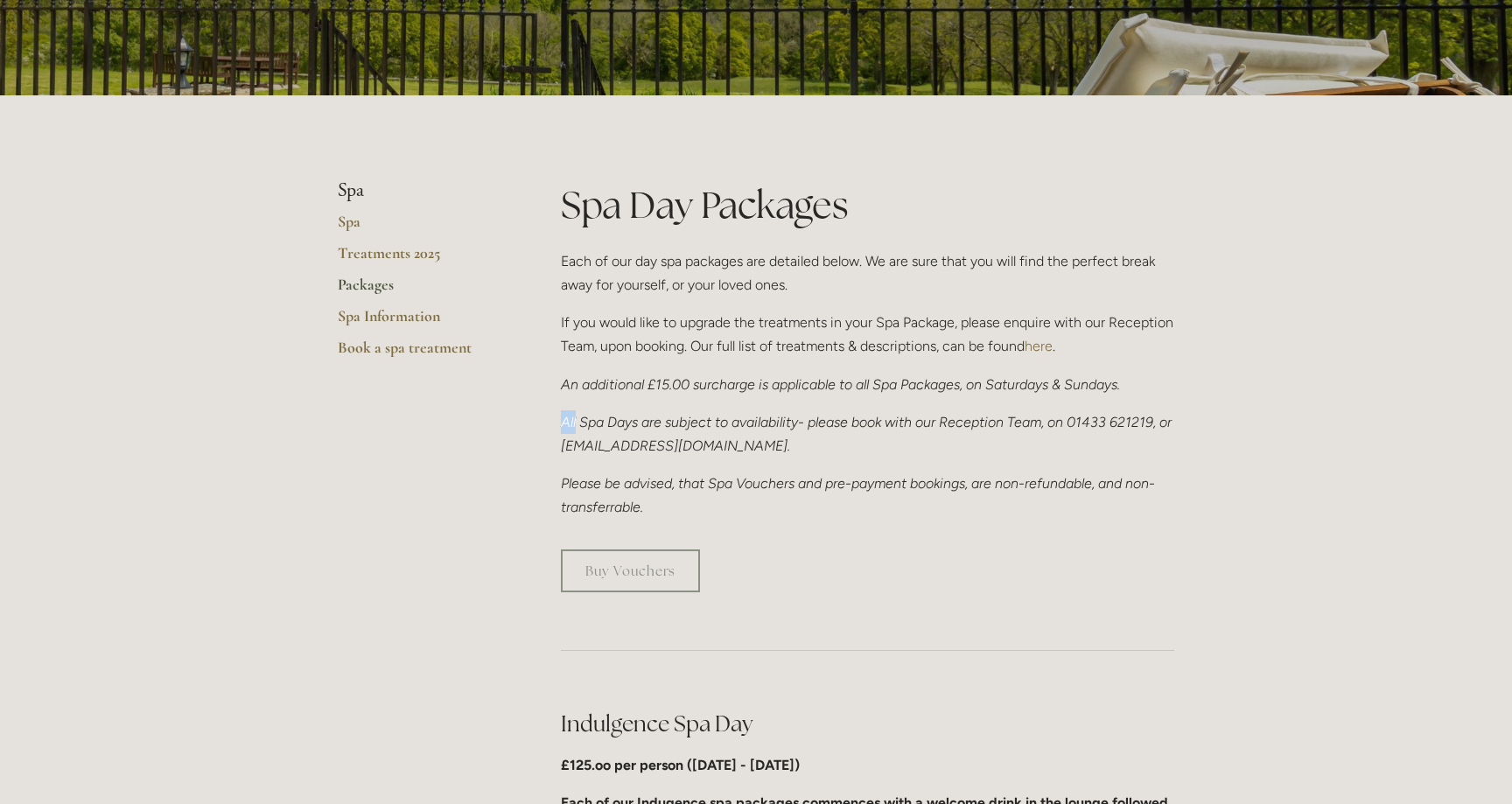
click at [700, 403] on div "Spa Day Packages Each of our day spa packages are detailed below. We are sure t…" at bounding box center [867, 349] width 613 height 341
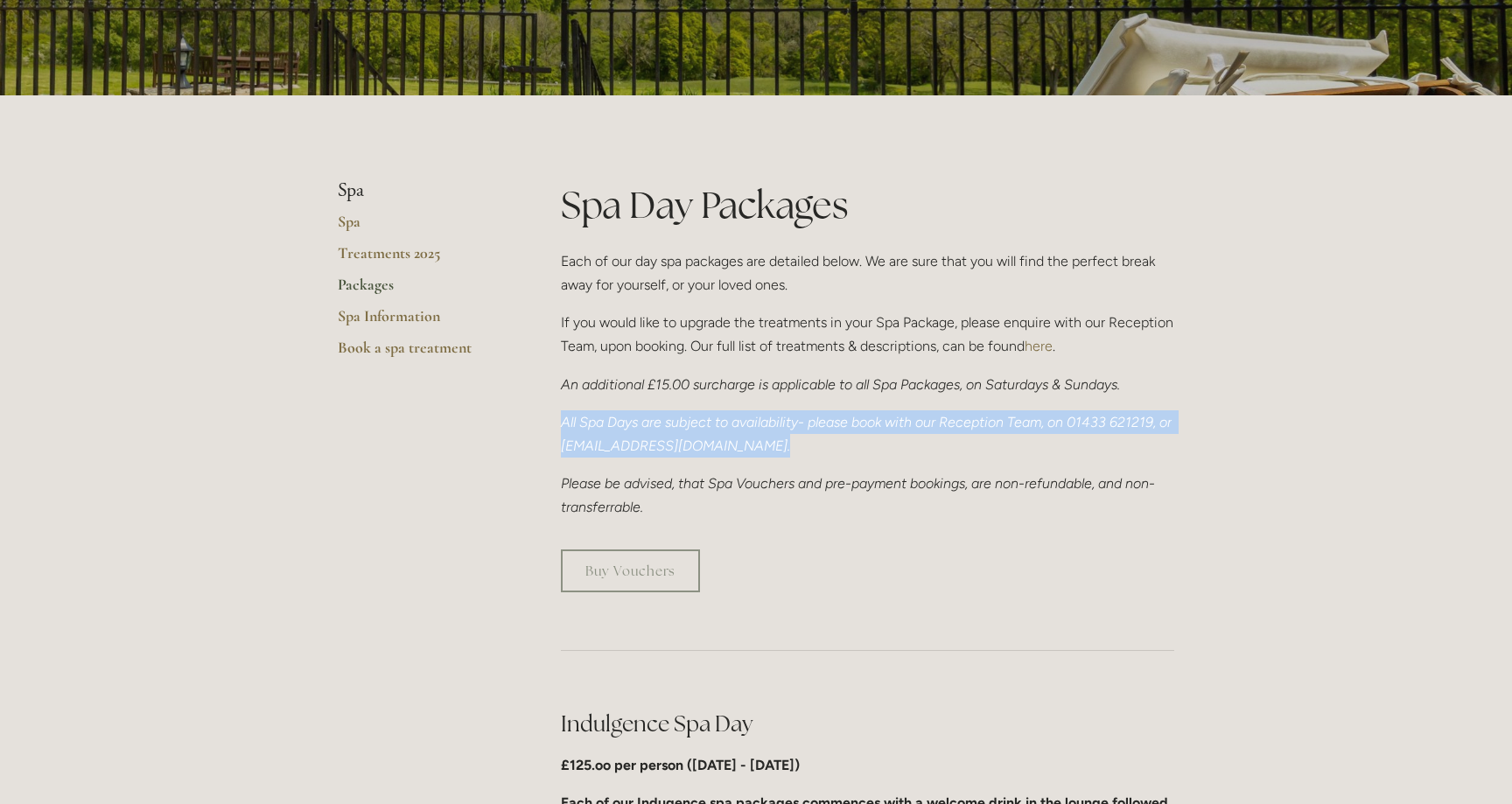
click at [700, 403] on div "Spa Day Packages Each of our day spa packages are detailed below. We are sure t…" at bounding box center [867, 349] width 613 height 341
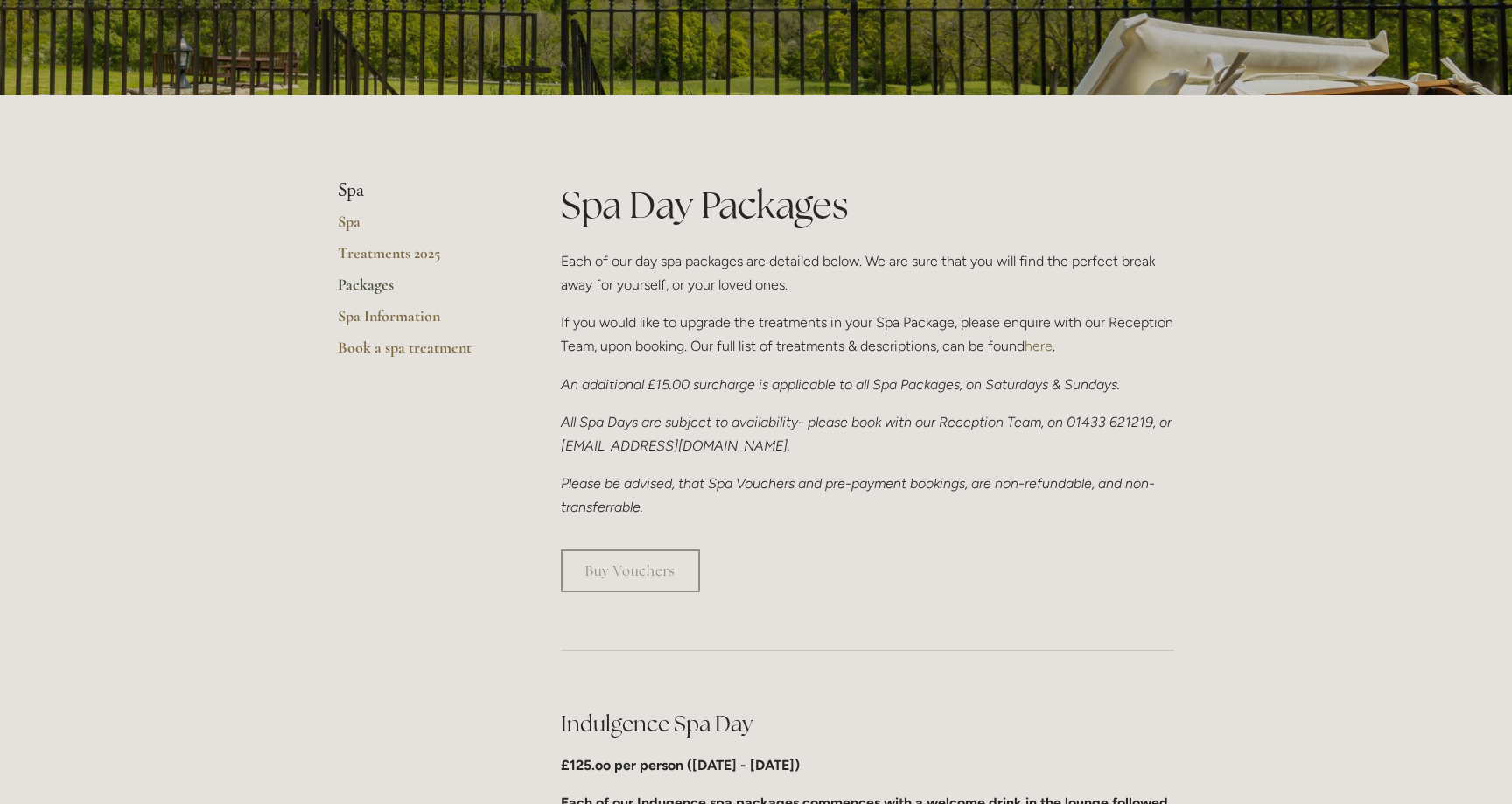
click at [700, 384] on em "An additional £15.00 surcharge is applicable to all Spa Packages, on Saturdays …" at bounding box center [840, 384] width 559 height 17
click at [715, 399] on div "Spa Day Packages Each of our day spa packages are detailed below. We are sure t…" at bounding box center [867, 349] width 613 height 341
click at [715, 364] on div "Spa Day Packages Each of our day spa packages are detailed below. We are sure t…" at bounding box center [867, 349] width 613 height 341
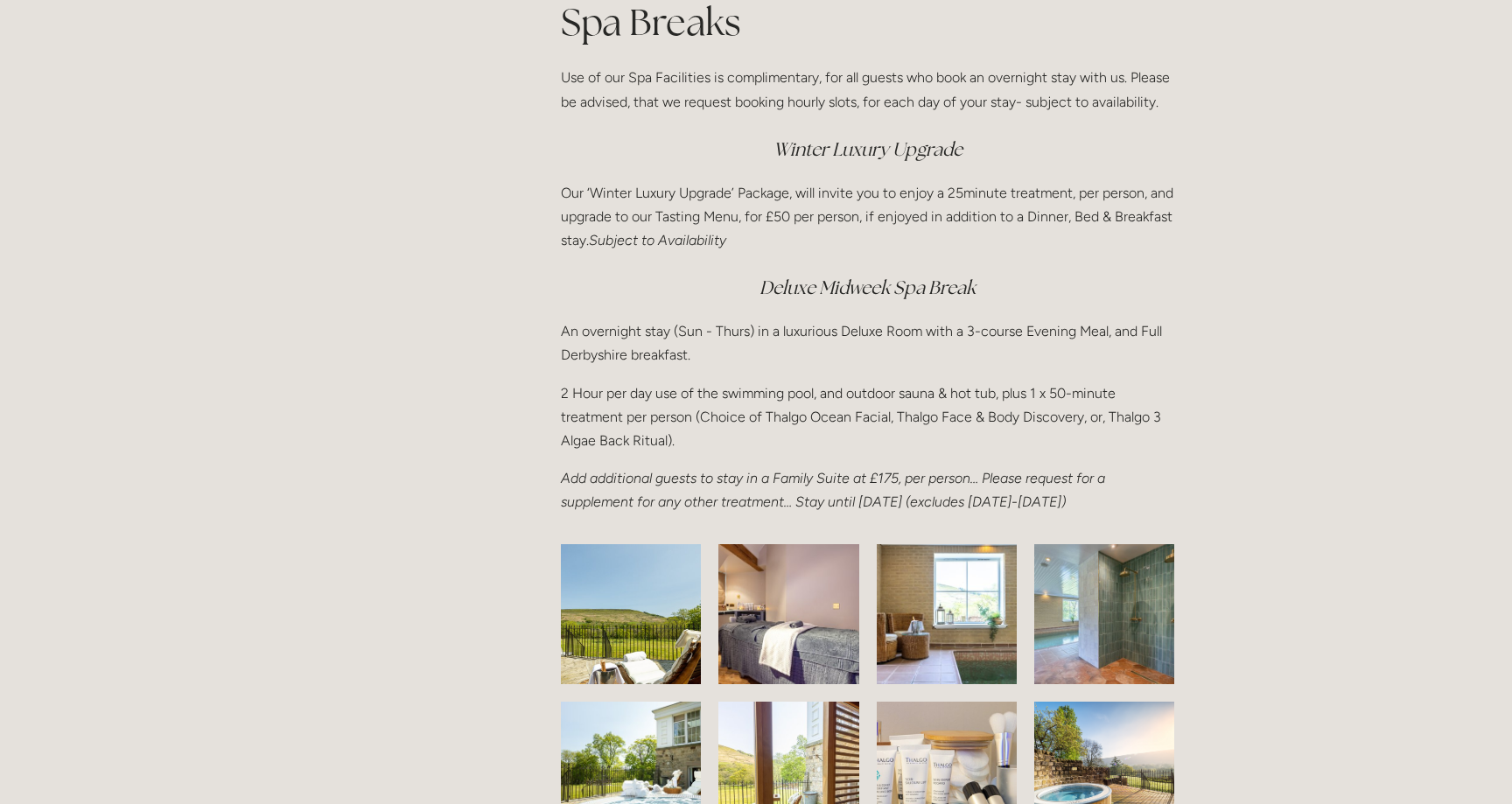
scroll to position [2320, 0]
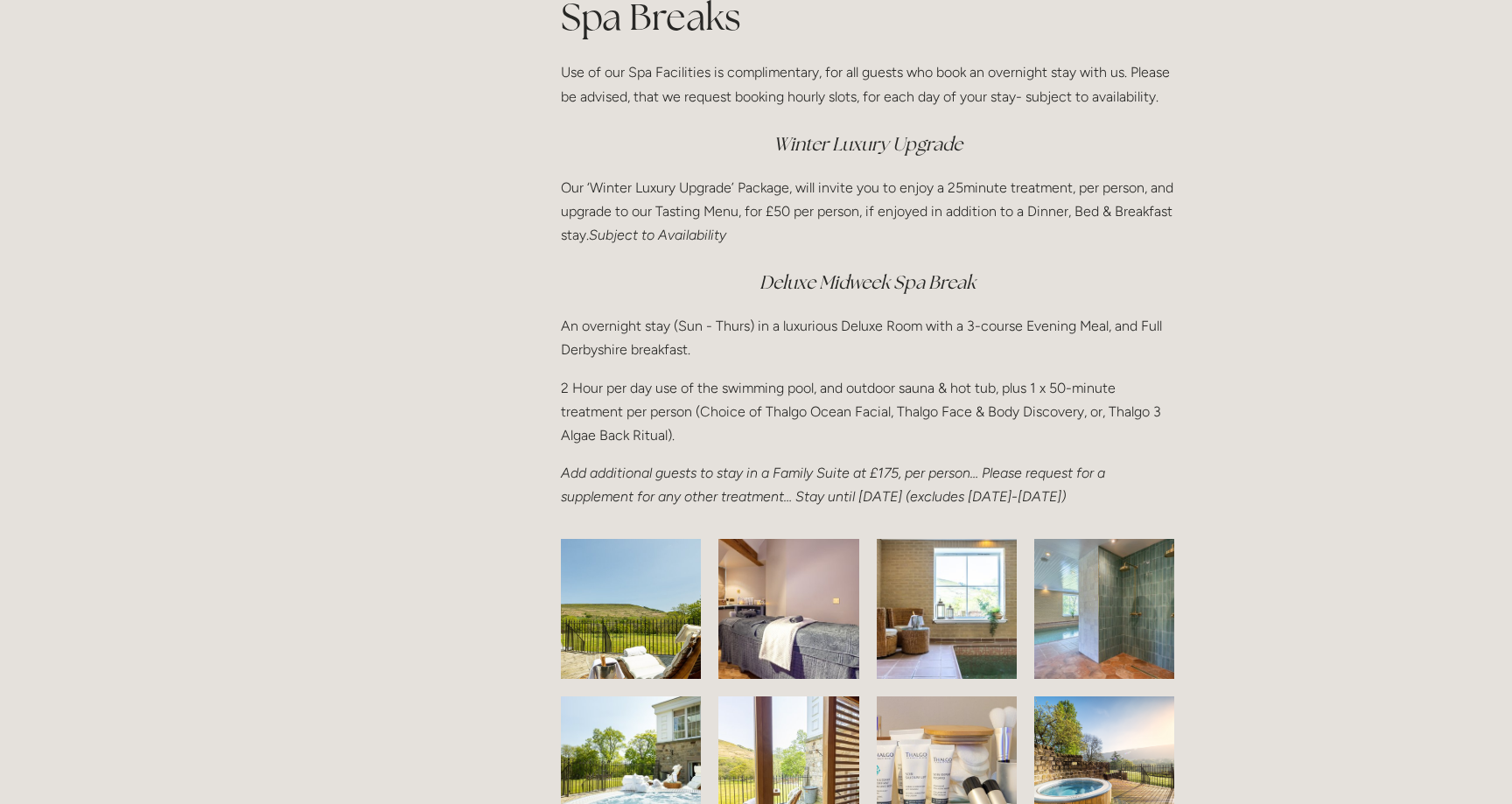
click at [843, 225] on p "Our ‘Winter Luxury Upgrade’ Package, will invite you to enjoy a 25minute treatm…" at bounding box center [867, 212] width 613 height 72
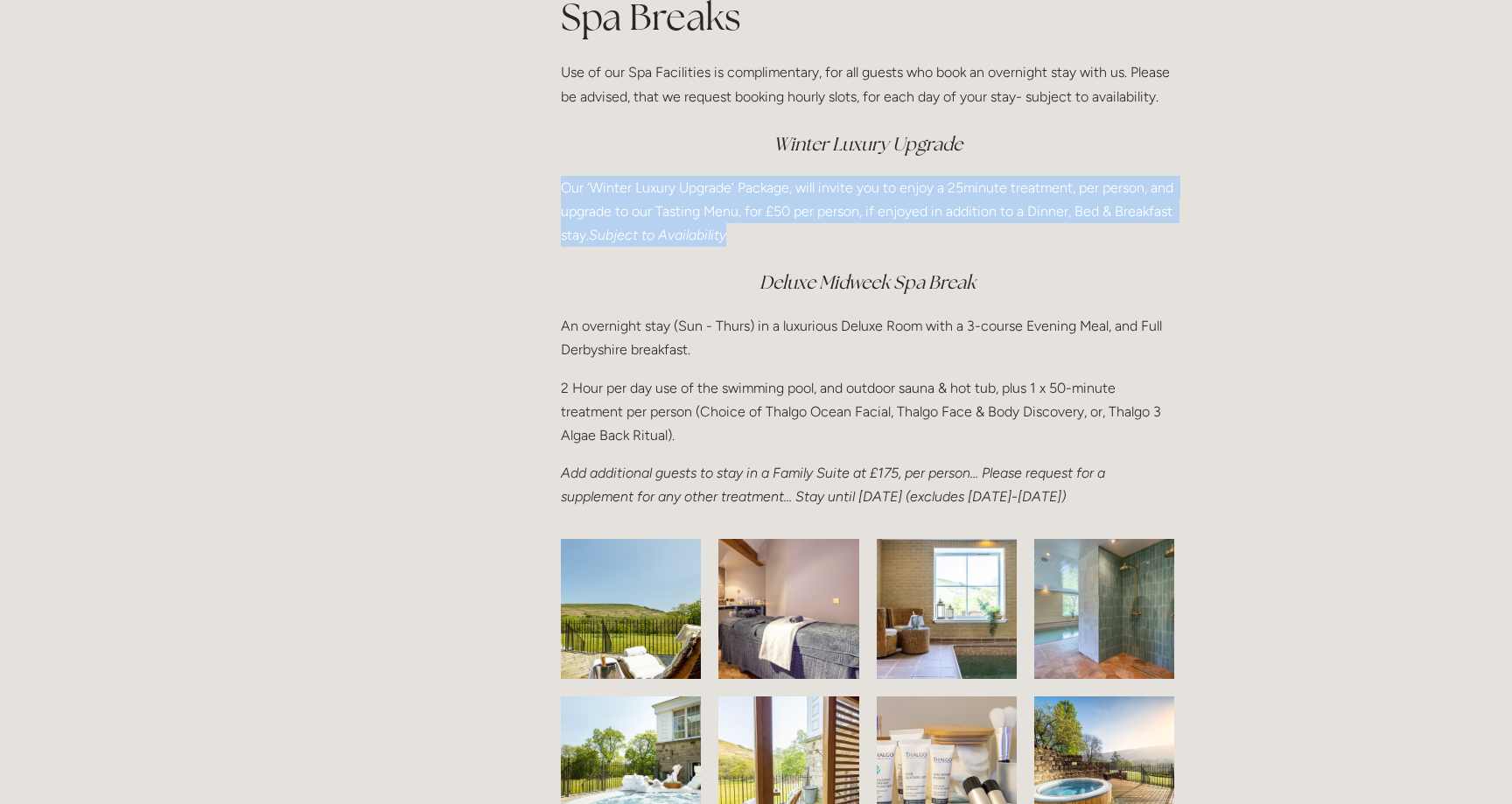
click at [843, 225] on p "Our ‘Winter Luxury Upgrade’ Package, will invite you to enjoy a 25minute treatm…" at bounding box center [867, 212] width 613 height 72
click at [843, 260] on div "Spa Breaks Use of our Spa Facilities is complimentary, for all guests who book …" at bounding box center [867, 250] width 613 height 518
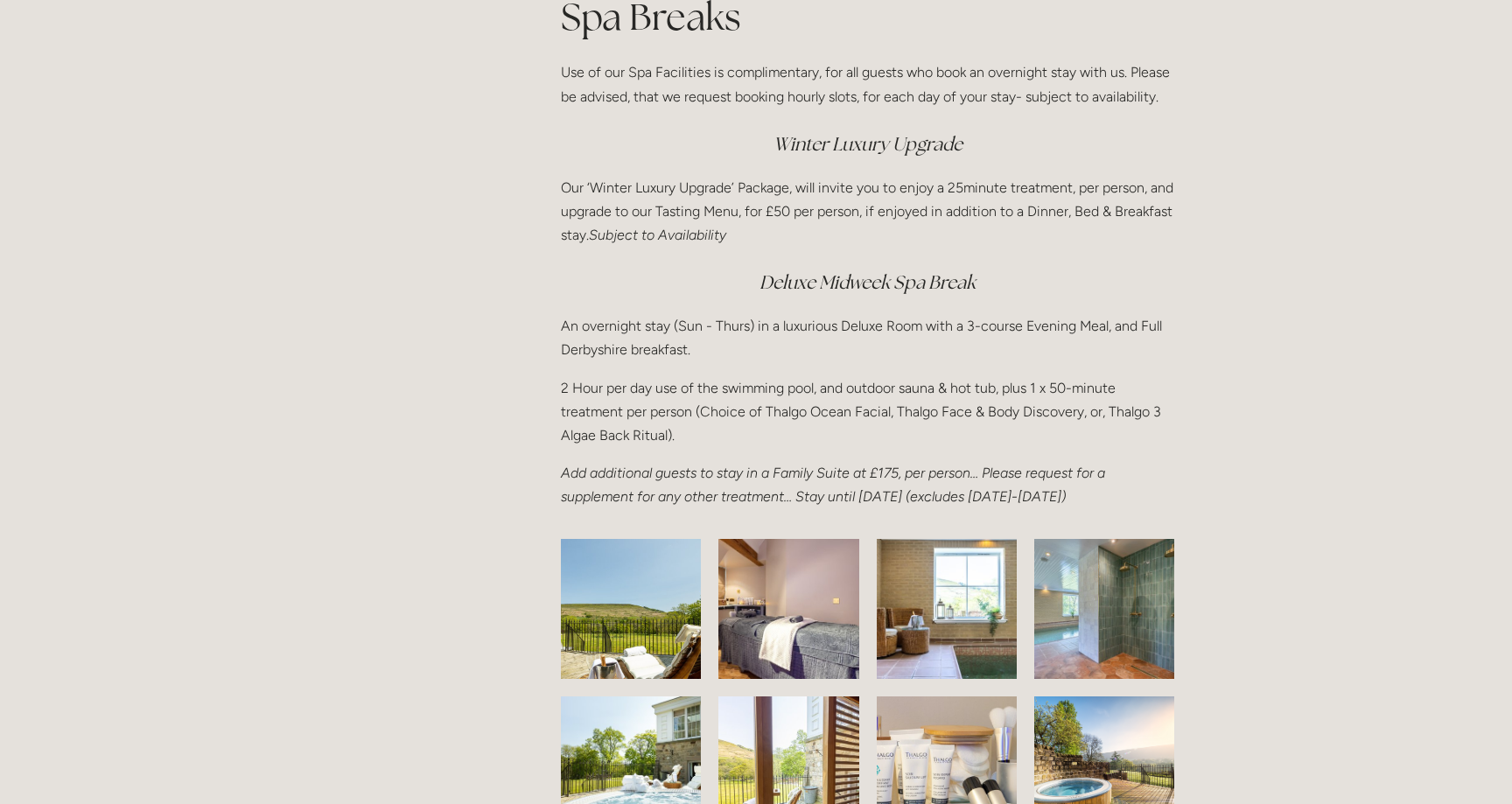
click at [688, 327] on p "An overnight stay (Sun - Thurs) in a luxurious Deluxe Room with a 3-course Even…" at bounding box center [867, 338] width 613 height 48
click at [716, 327] on p "An overnight stay (Sun - Thurs) in a luxurious Deluxe Room with a 3-course Even…" at bounding box center [867, 338] width 613 height 48
click at [691, 326] on p "An overnight stay (Sun - Thurs) in a luxurious Deluxe Room with a 3-course Even…" at bounding box center [867, 338] width 613 height 48
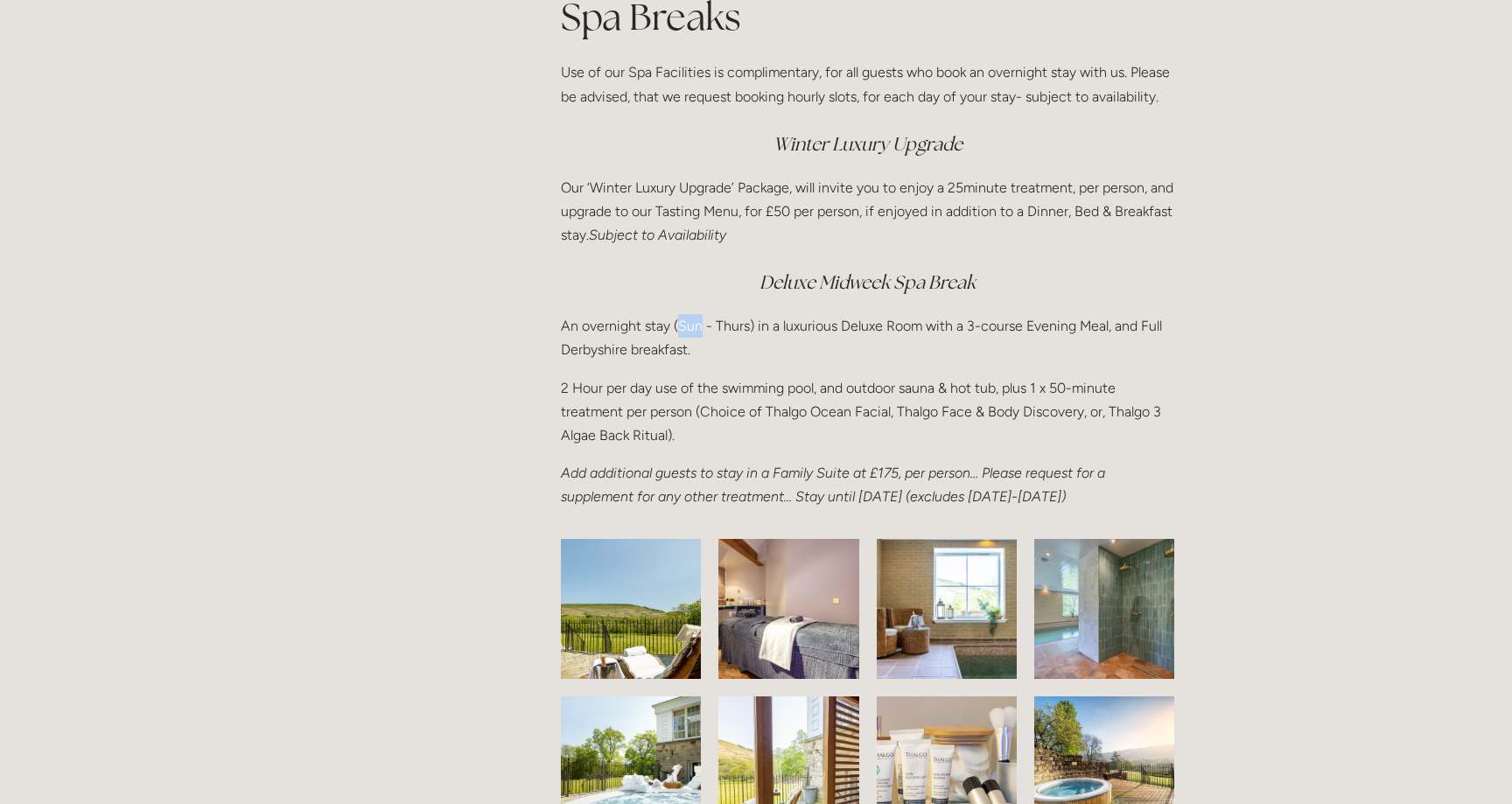
click at [691, 326] on p "An overnight stay (Sun - Thurs) in a luxurious Deluxe Room with a 3-course Even…" at bounding box center [867, 338] width 613 height 48
click at [722, 326] on p "An overnight stay (Sun - Thurs) in a luxurious Deluxe Room with a 3-course Even…" at bounding box center [867, 338] width 613 height 48
click at [694, 326] on p "An overnight stay (Sun - Thurs) in a luxurious Deluxe Room with a 3-course Even…" at bounding box center [867, 338] width 613 height 48
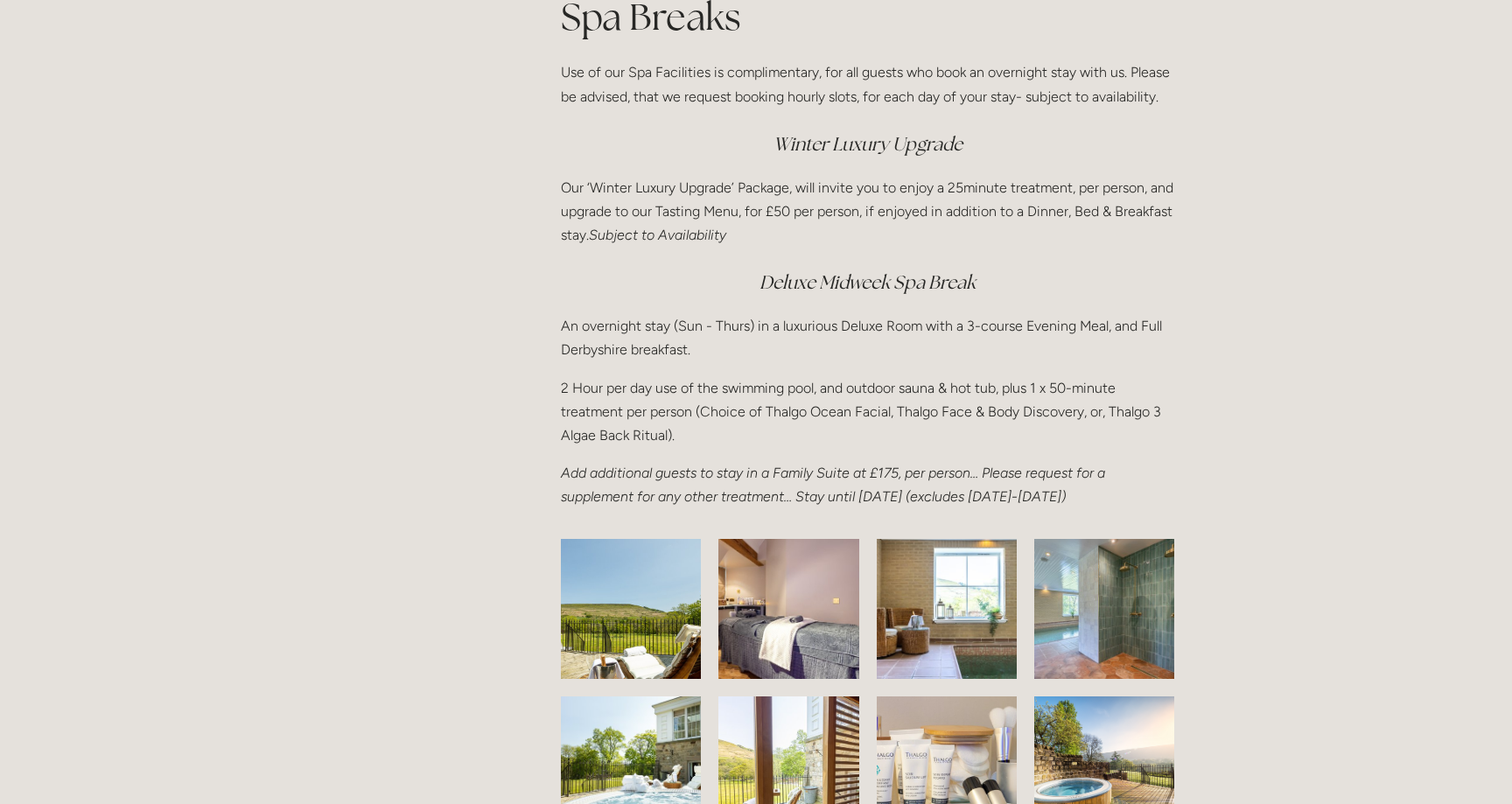
click at [712, 326] on p "An overnight stay (Sun - Thurs) in a luxurious Deluxe Room with a 3-course Even…" at bounding box center [867, 338] width 613 height 48
click at [697, 325] on p "An overnight stay (Sun - Thurs) in a luxurious Deluxe Room with a 3-course Even…" at bounding box center [867, 338] width 613 height 48
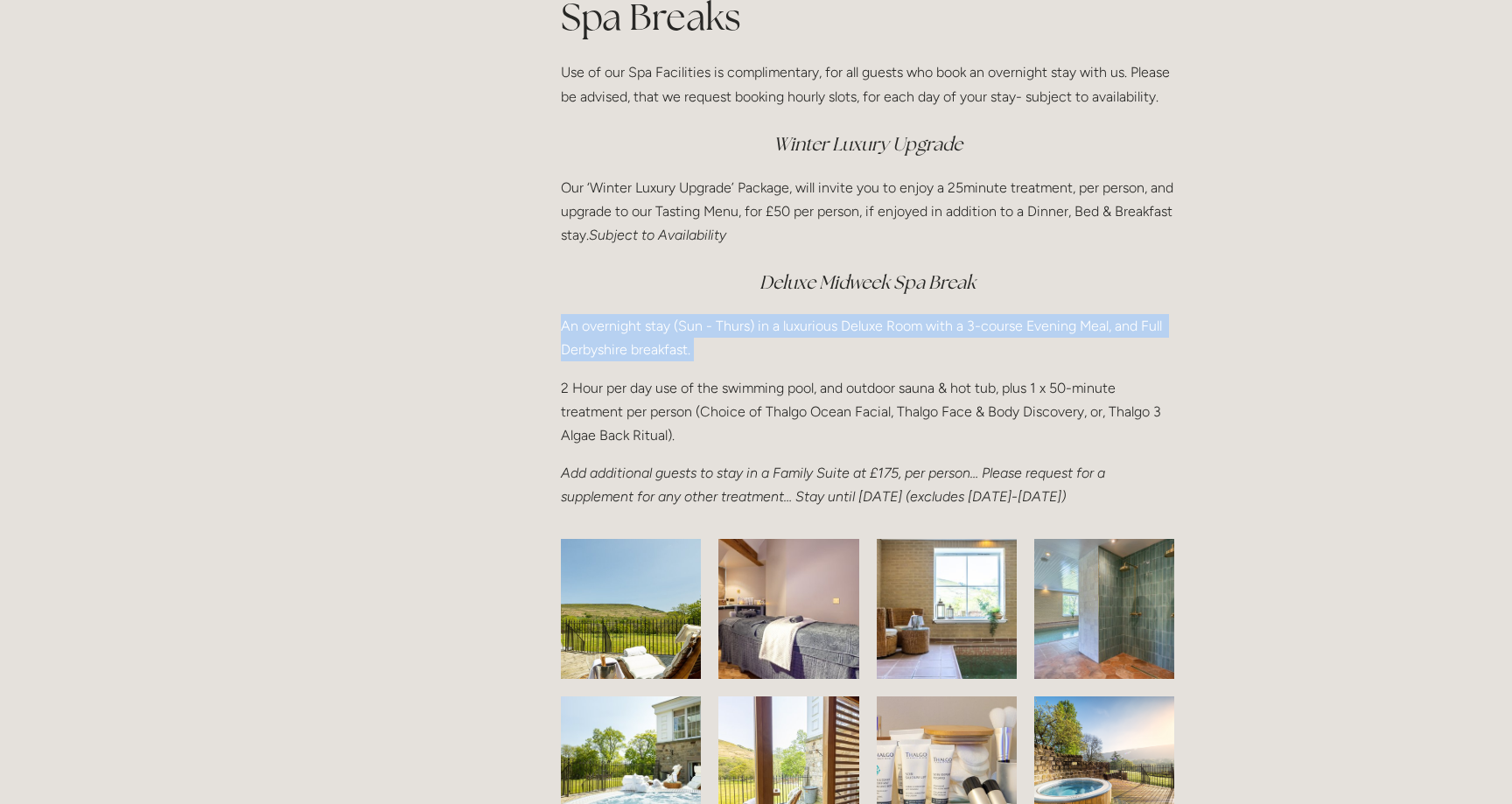
click at [697, 325] on p "An overnight stay (Sun - Thurs) in a luxurious Deluxe Room with a 3-course Even…" at bounding box center [867, 338] width 613 height 48
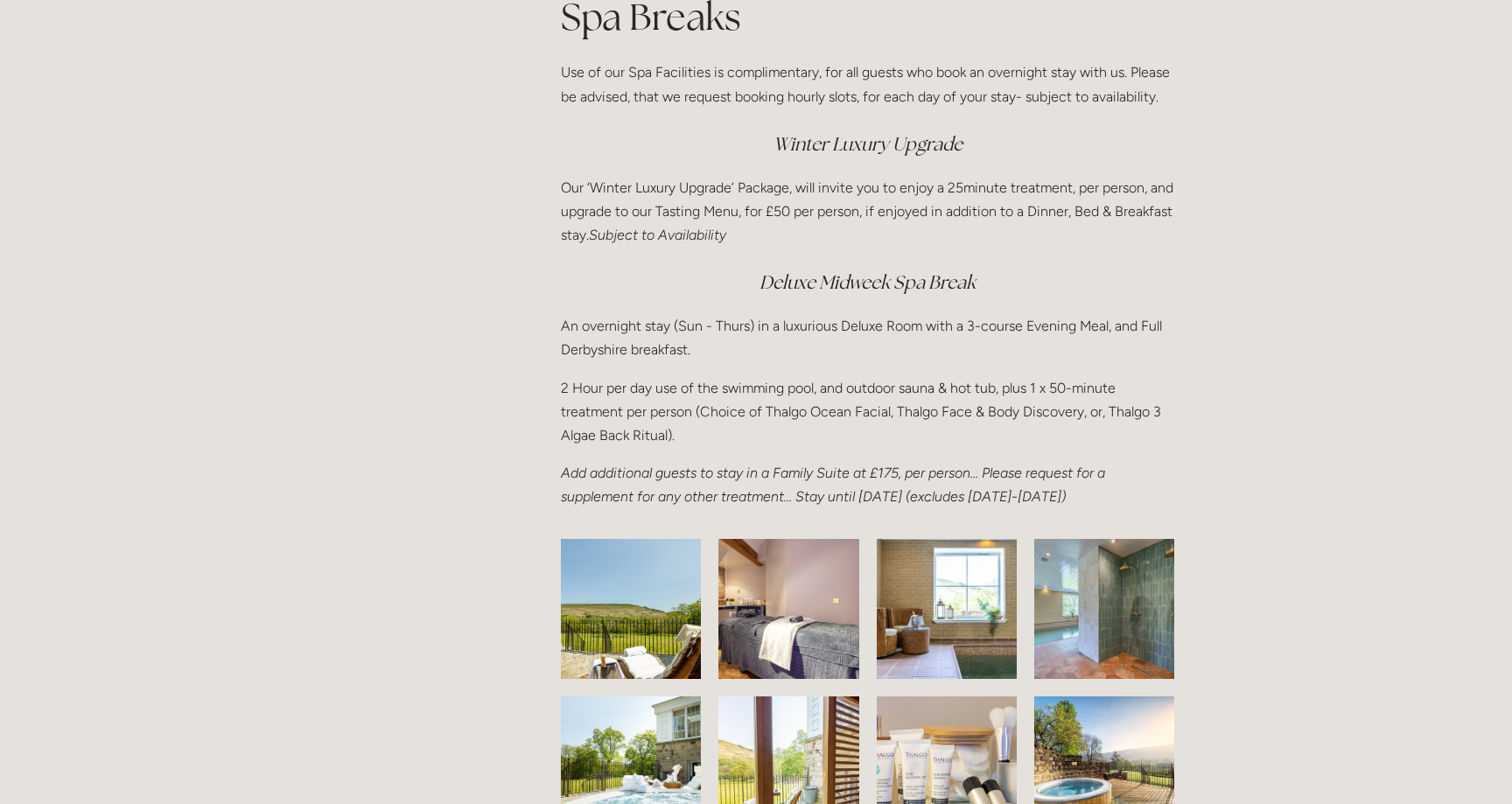
click at [706, 404] on p "2 Hour per day use of the swimming pool, and outdoor sauna & hot tub, plus 1 x …" at bounding box center [867, 413] width 613 height 72
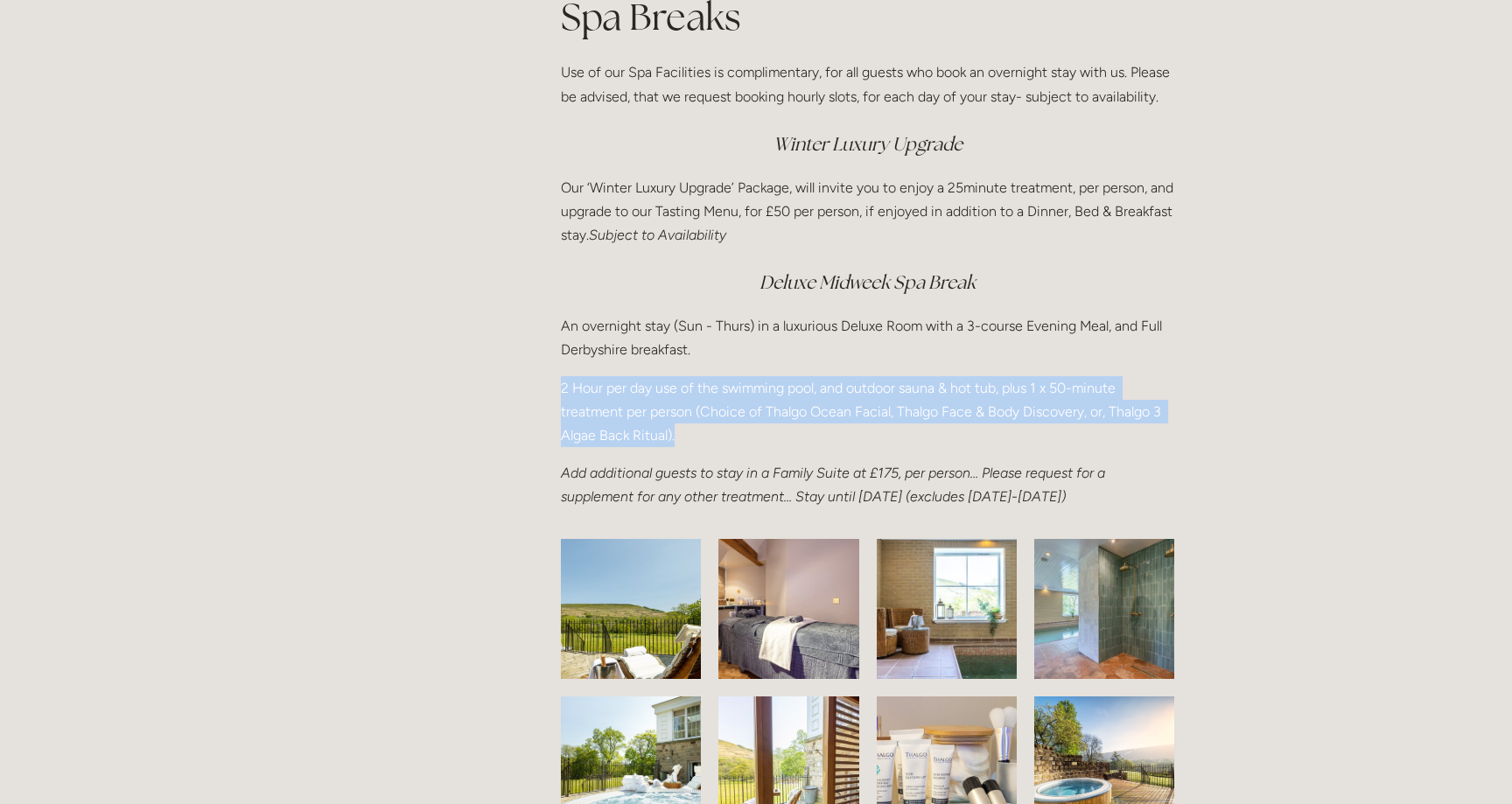
click at [706, 404] on p "2 Hour per day use of the swimming pool, and outdoor sauna & hot tub, plus 1 x …" at bounding box center [867, 413] width 613 height 72
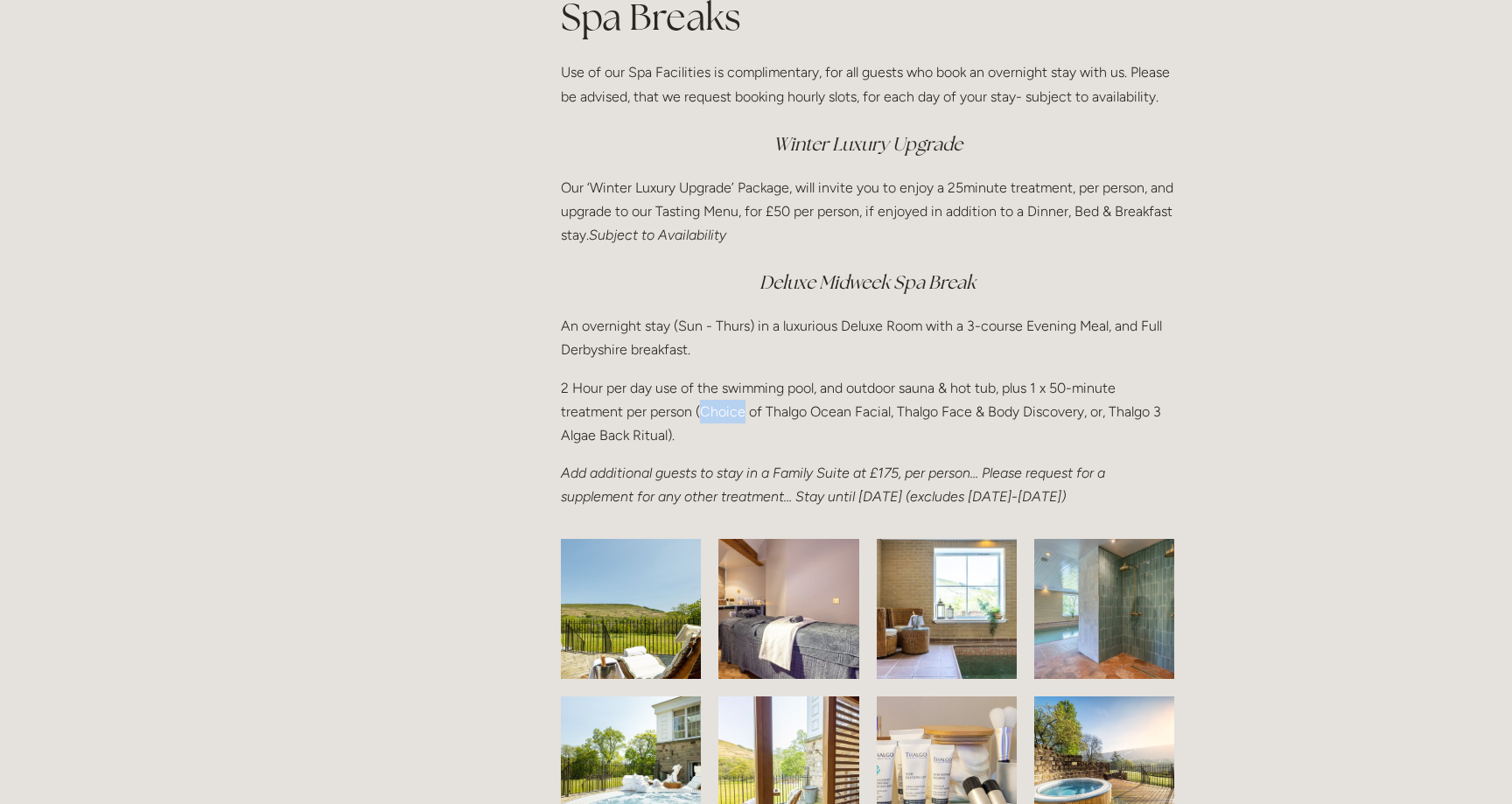
click at [706, 404] on p "2 Hour per day use of the swimming pool, and outdoor sauna & hot tub, plus 1 x …" at bounding box center [867, 413] width 613 height 72
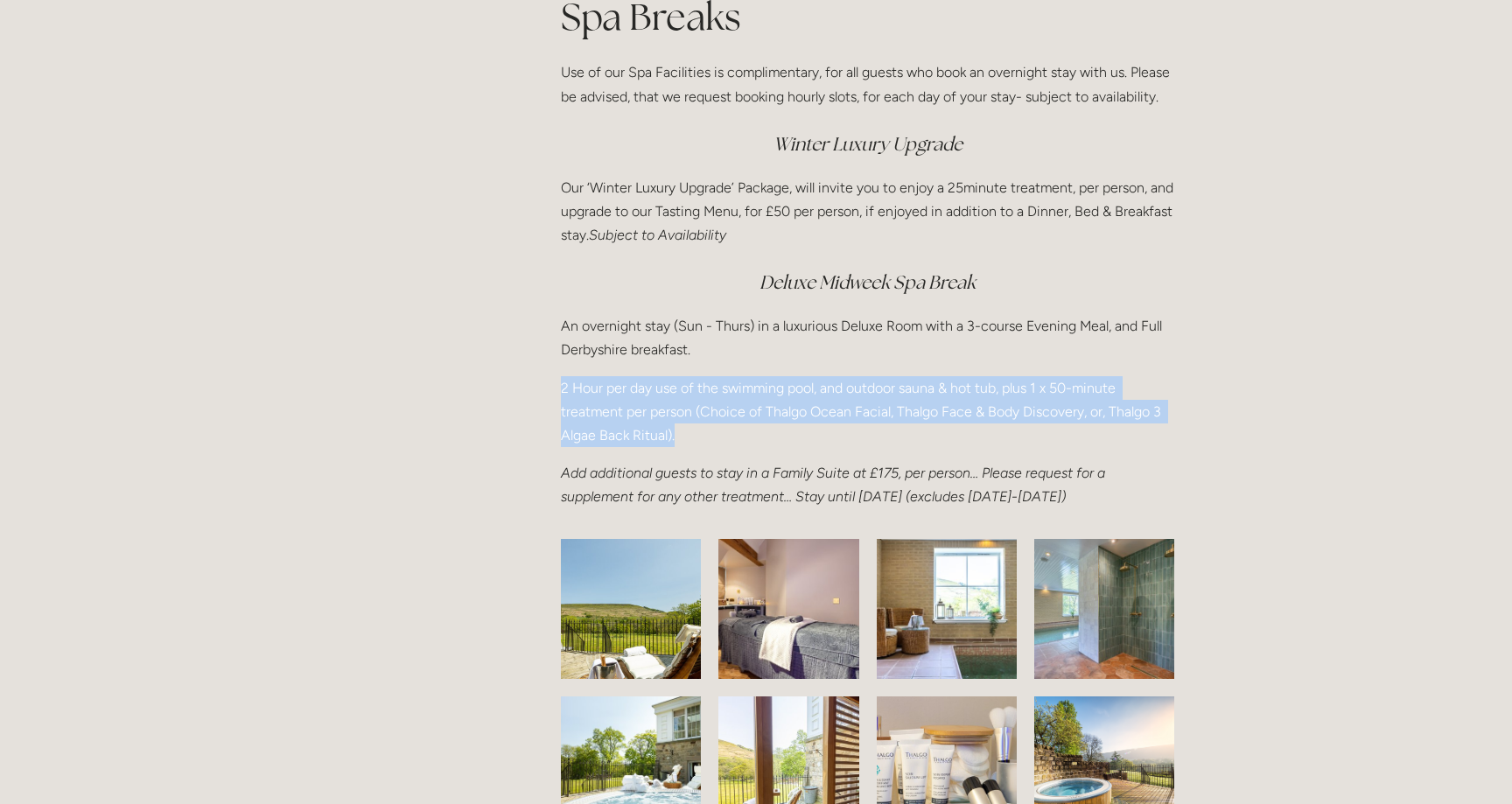
click at [706, 404] on p "2 Hour per day use of the swimming pool, and outdoor sauna & hot tub, plus 1 x …" at bounding box center [867, 413] width 613 height 72
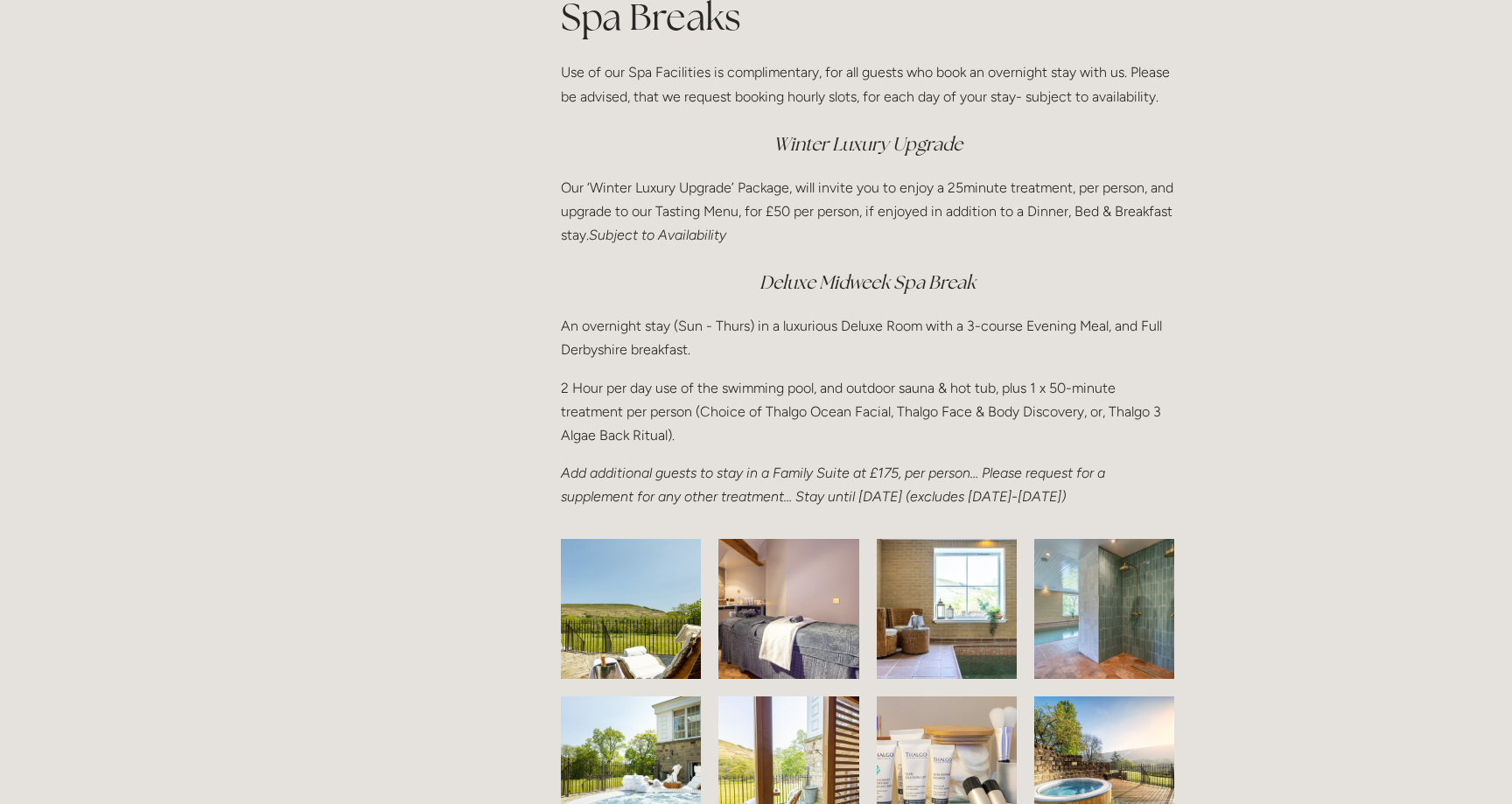
click at [707, 425] on p "2 Hour per day use of the swimming pool, and outdoor sauna & hot tub, plus 1 x …" at bounding box center [867, 413] width 613 height 72
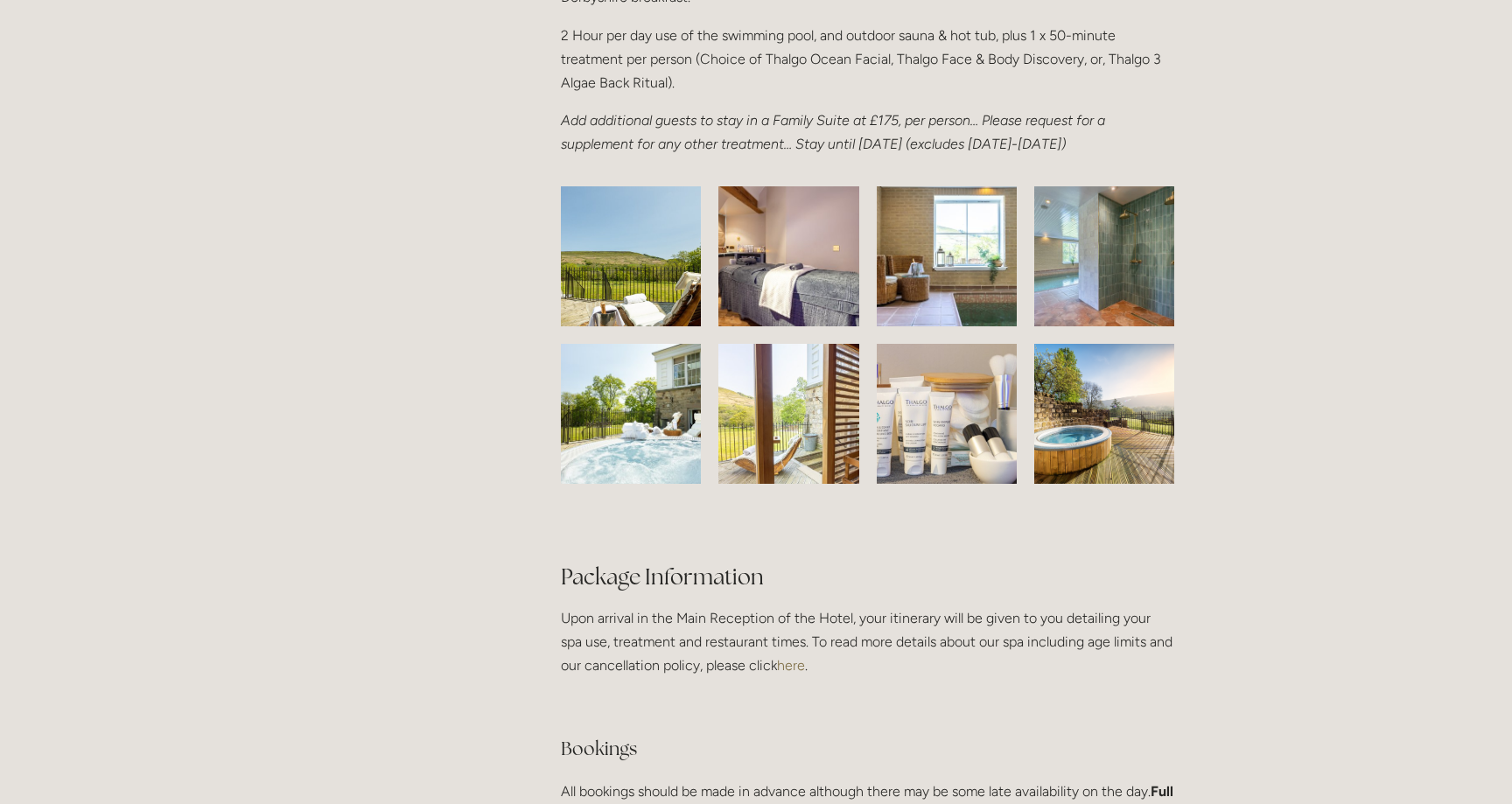
scroll to position [2675, 0]
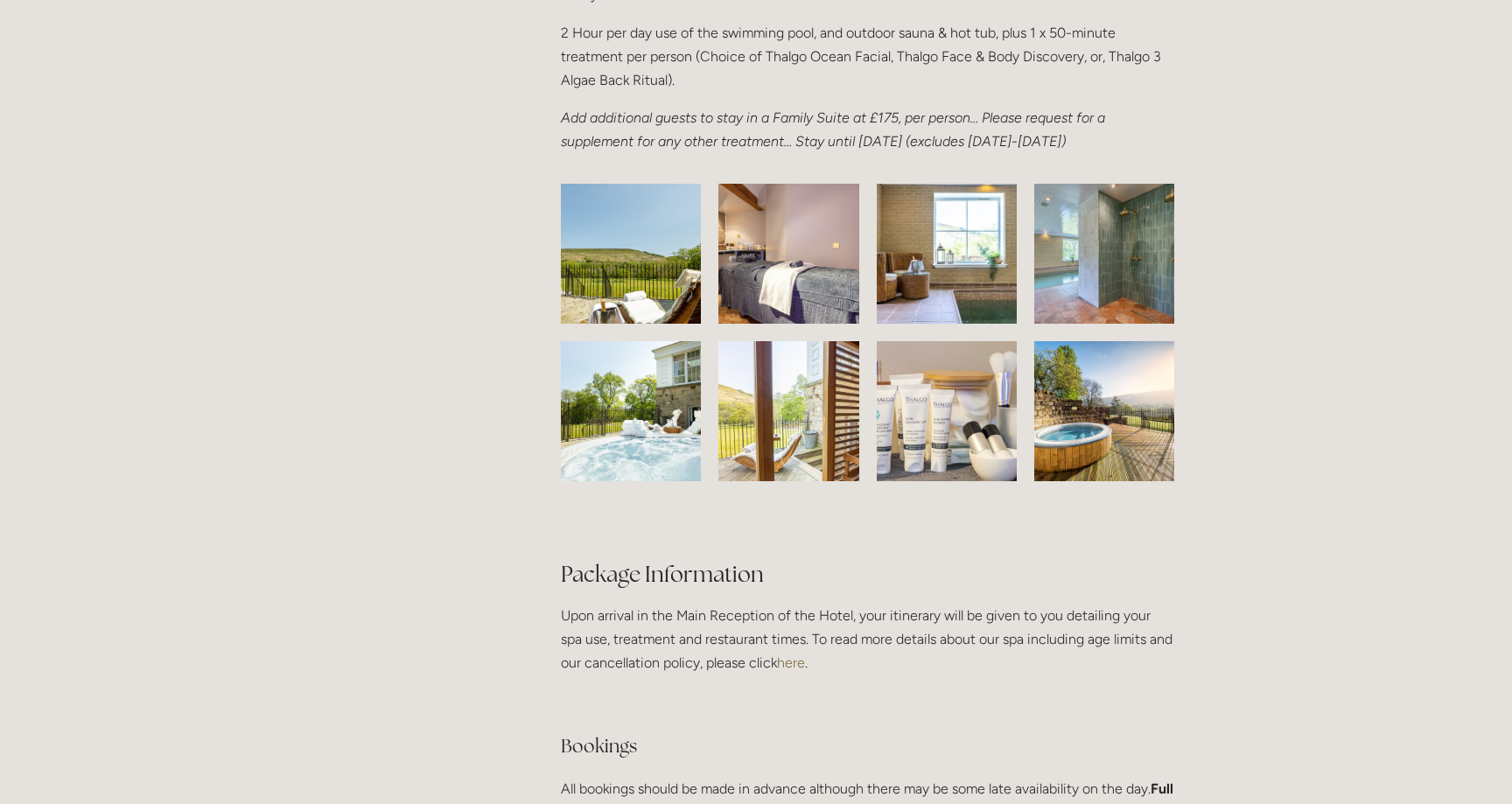
click at [657, 424] on img at bounding box center [630, 412] width 210 height 140
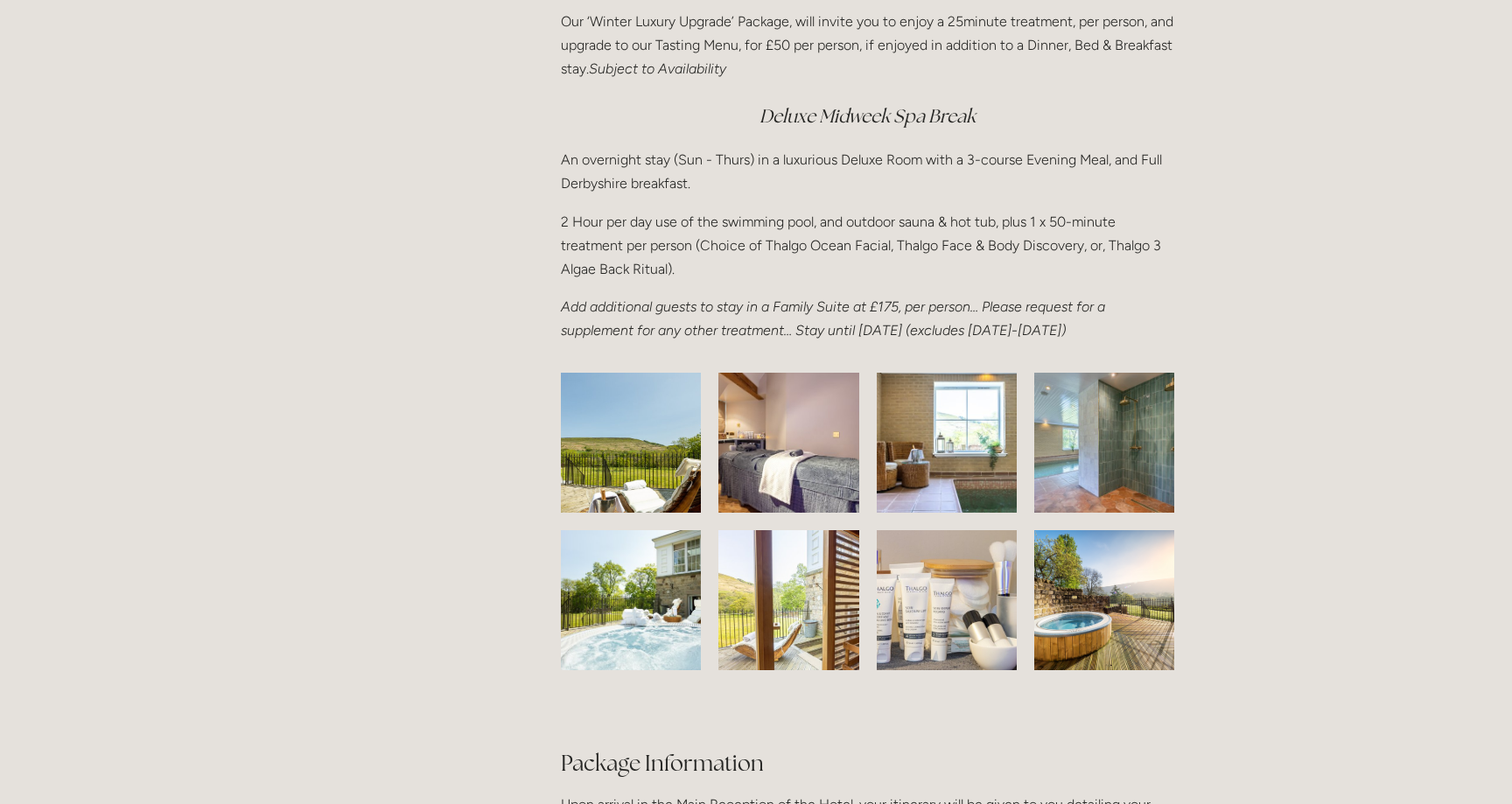
scroll to position [2402, 0]
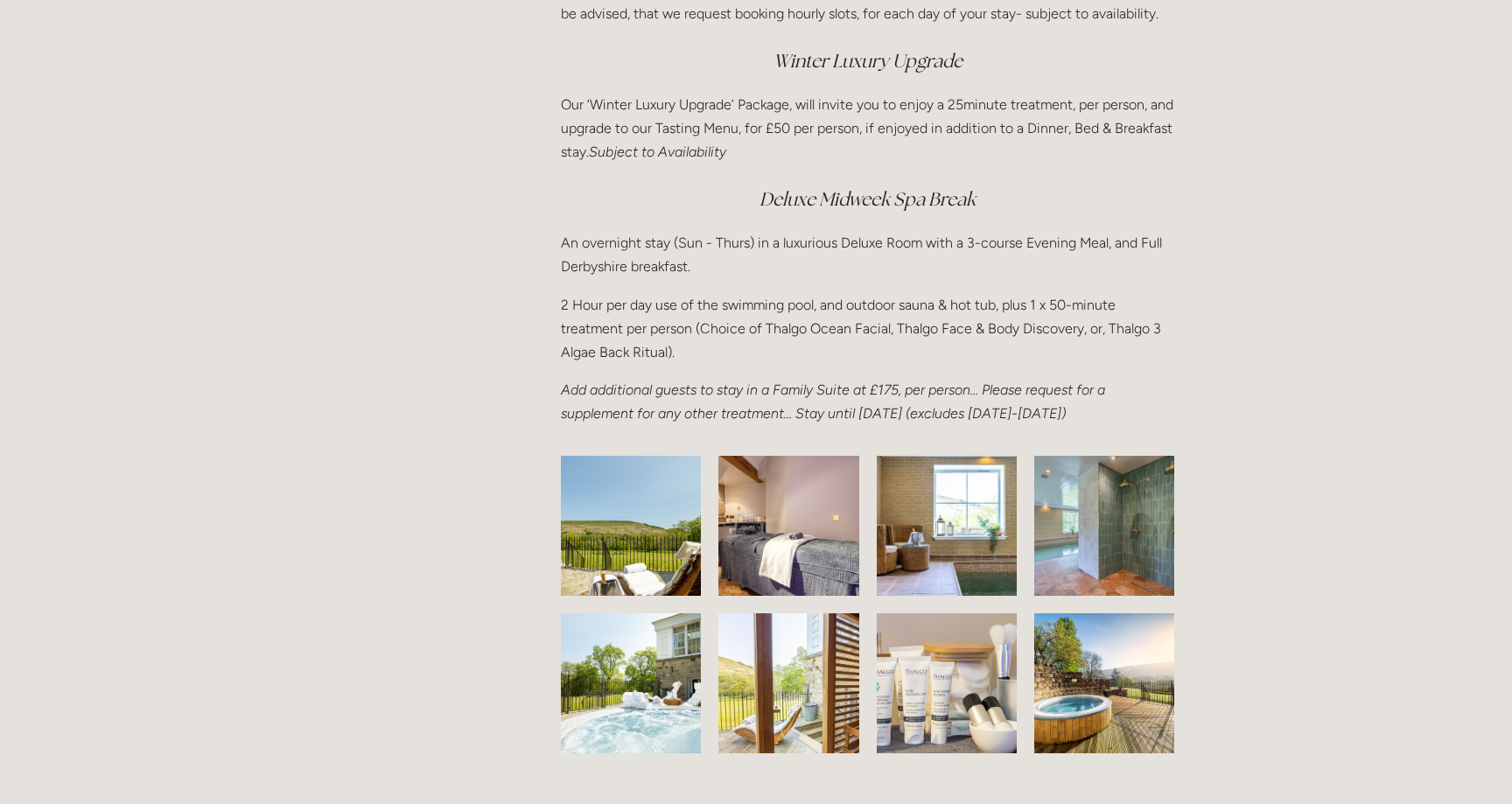
click at [885, 202] on em "Deluxe Midweek Spa Break" at bounding box center [867, 199] width 216 height 23
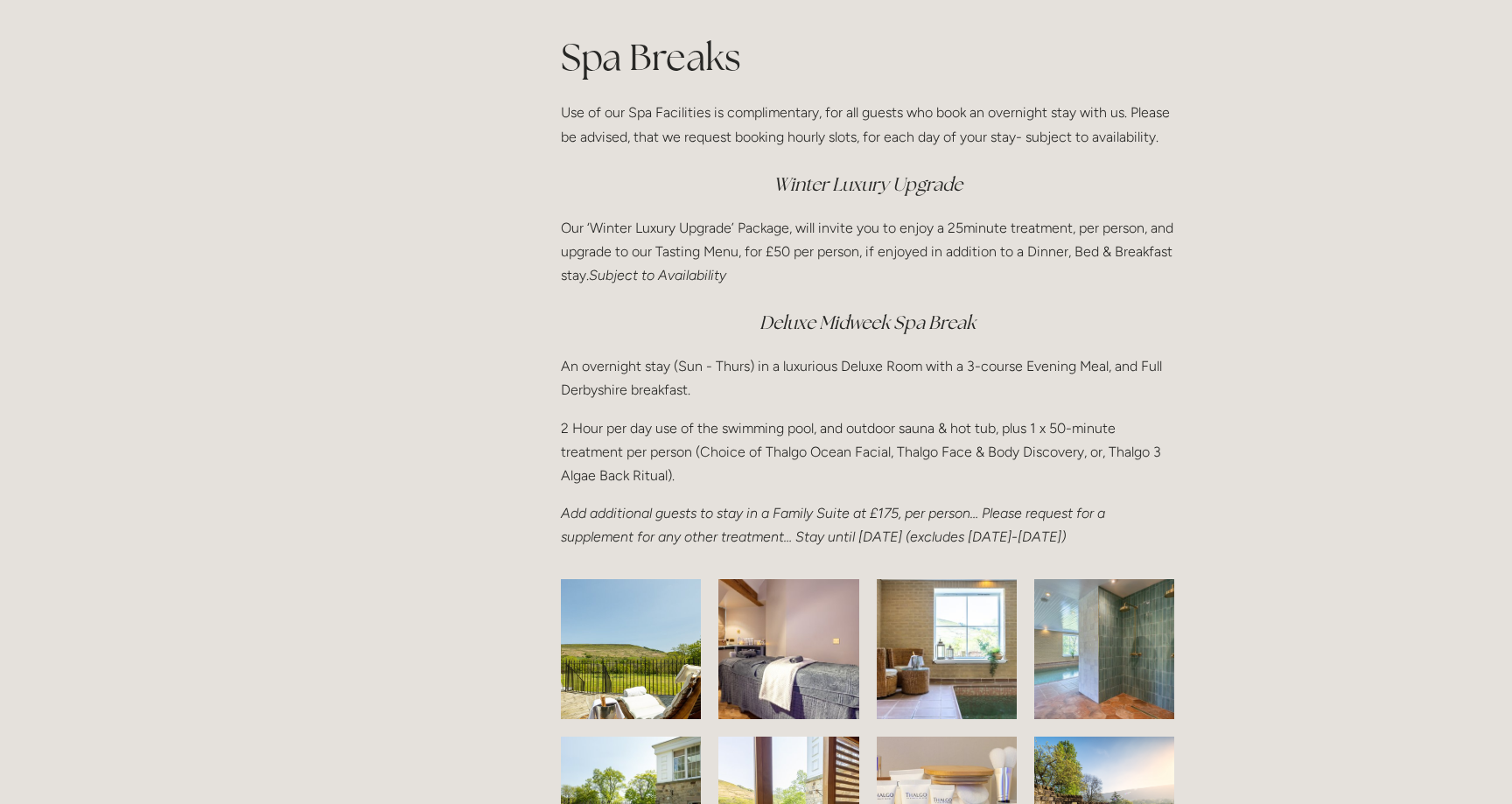
scroll to position [2194, 0]
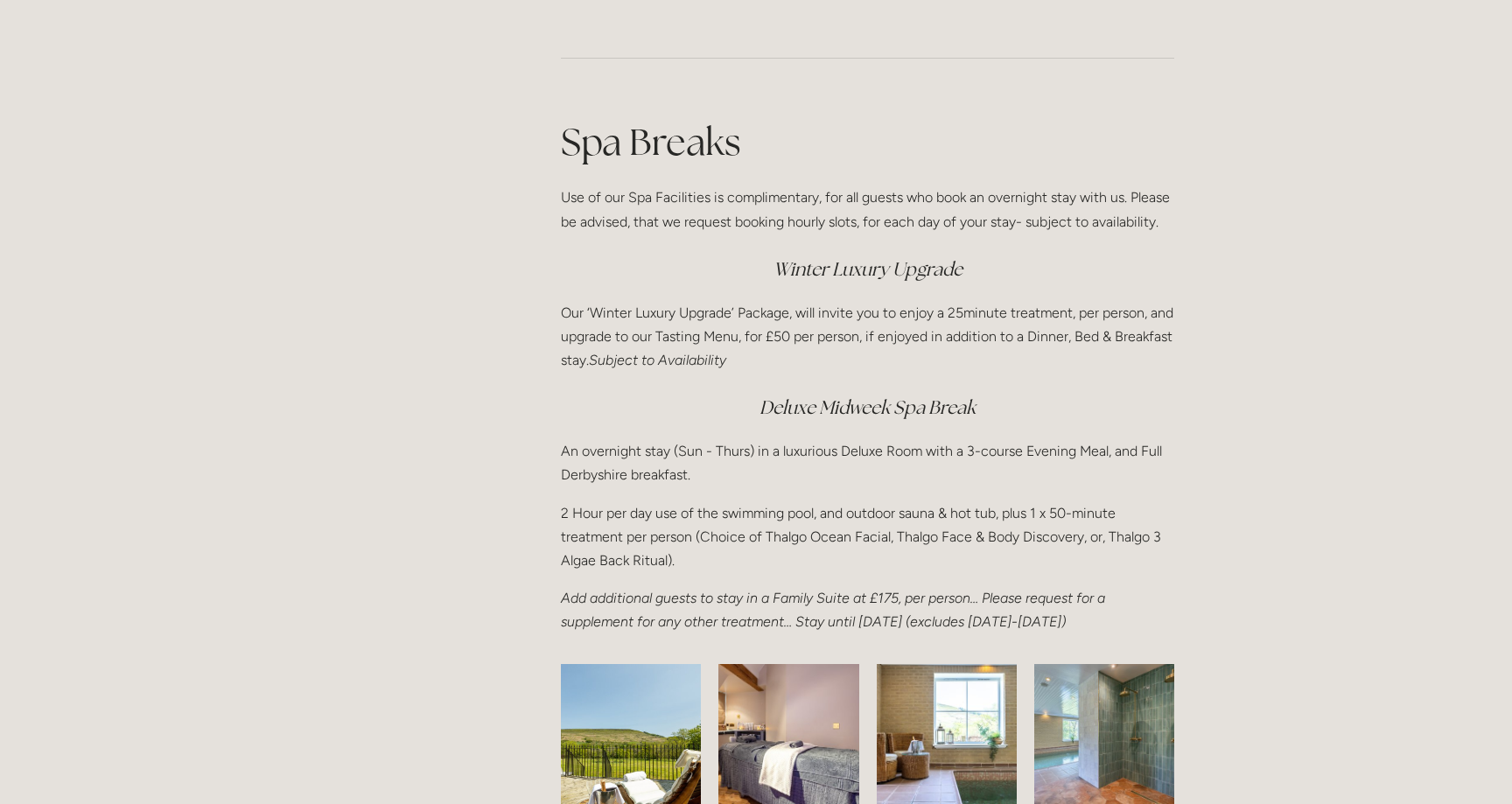
click at [854, 393] on h3 "Deluxe Midweek Spa Break" at bounding box center [867, 408] width 613 height 35
click at [847, 389] on div "Spa Breaks Use of our Spa Facilities is complimentary, for all guests who book …" at bounding box center [867, 376] width 613 height 518
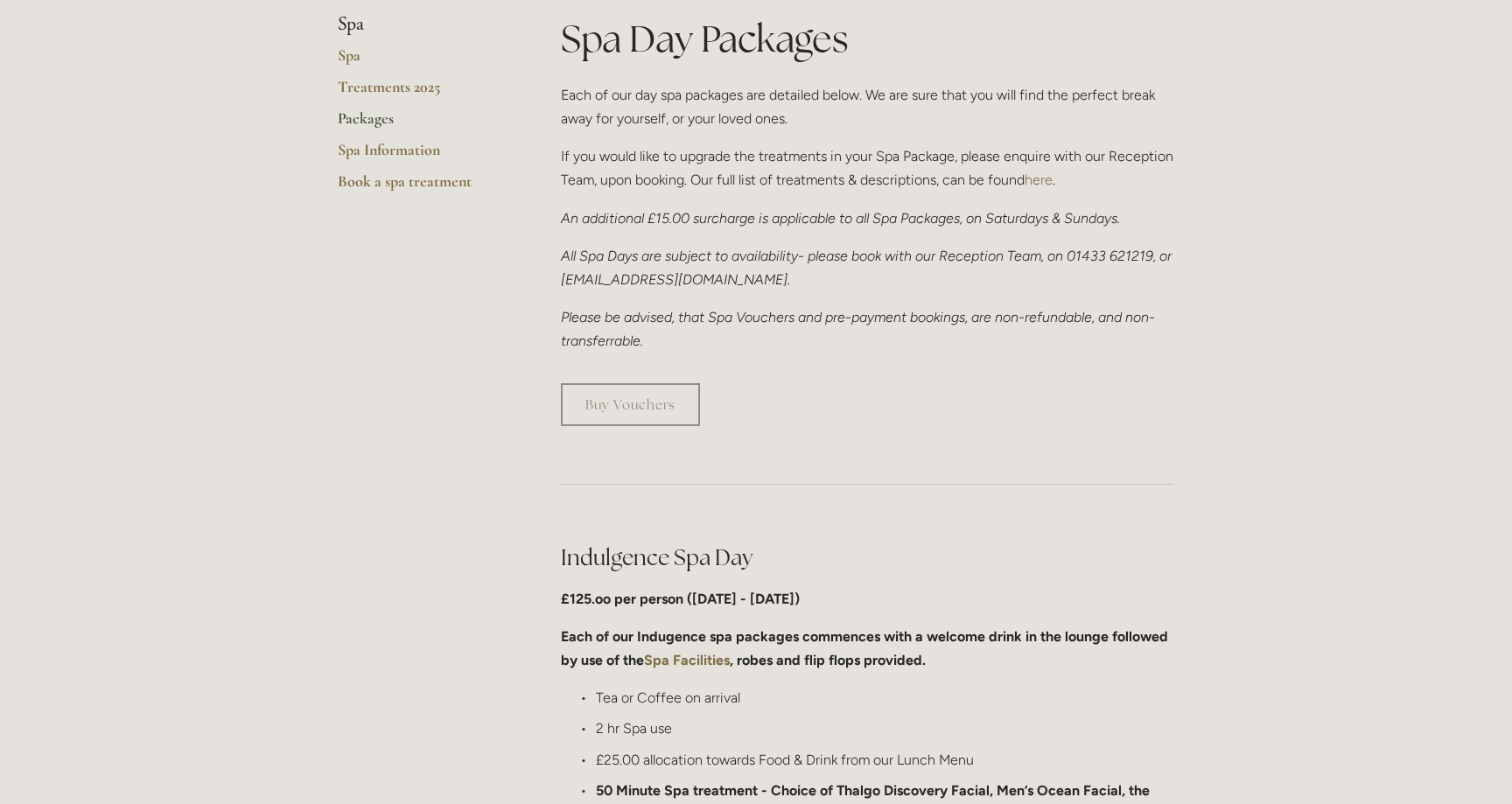
scroll to position [0, 0]
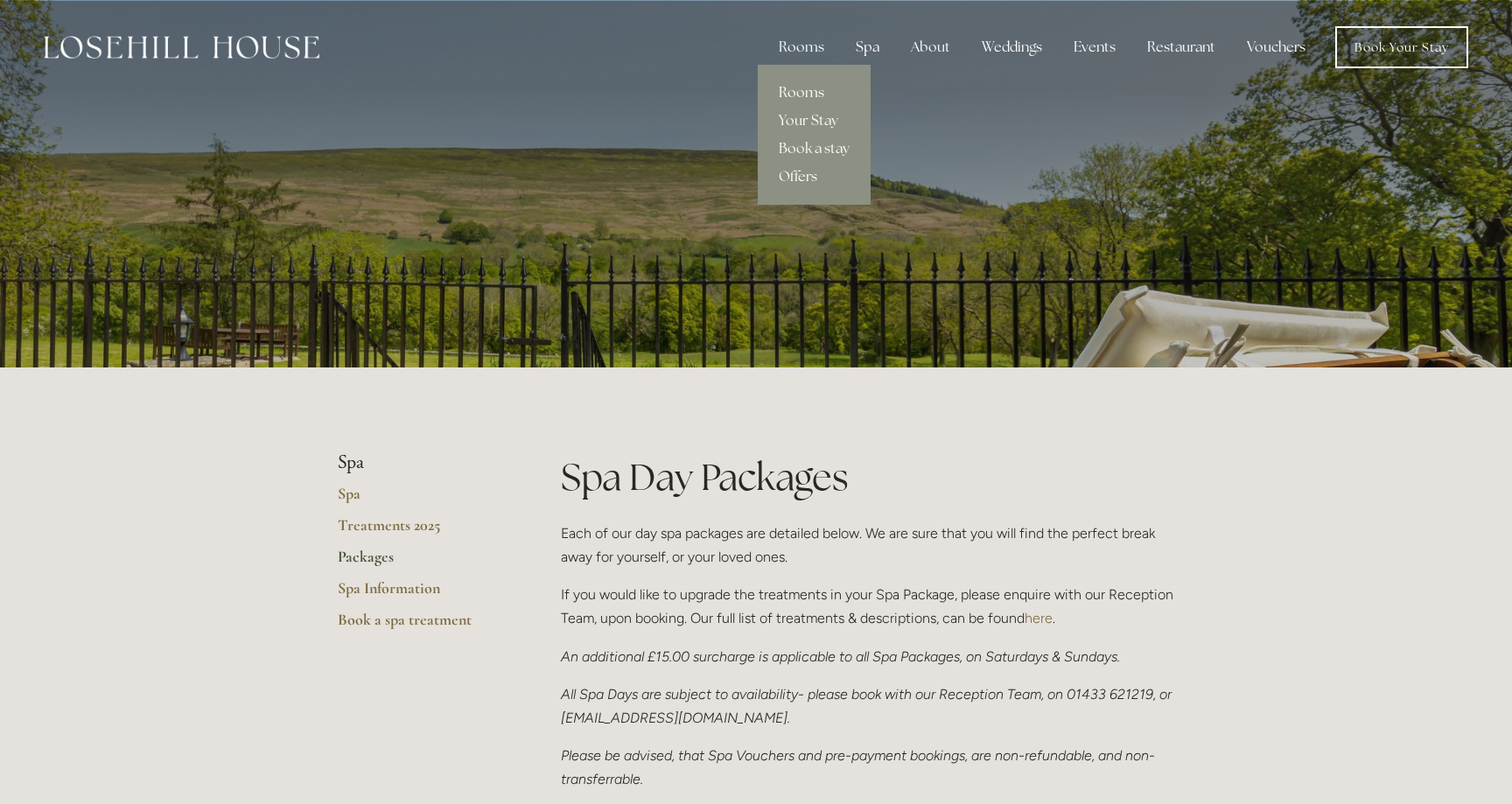
click at [815, 100] on link "Rooms" at bounding box center [814, 92] width 113 height 28
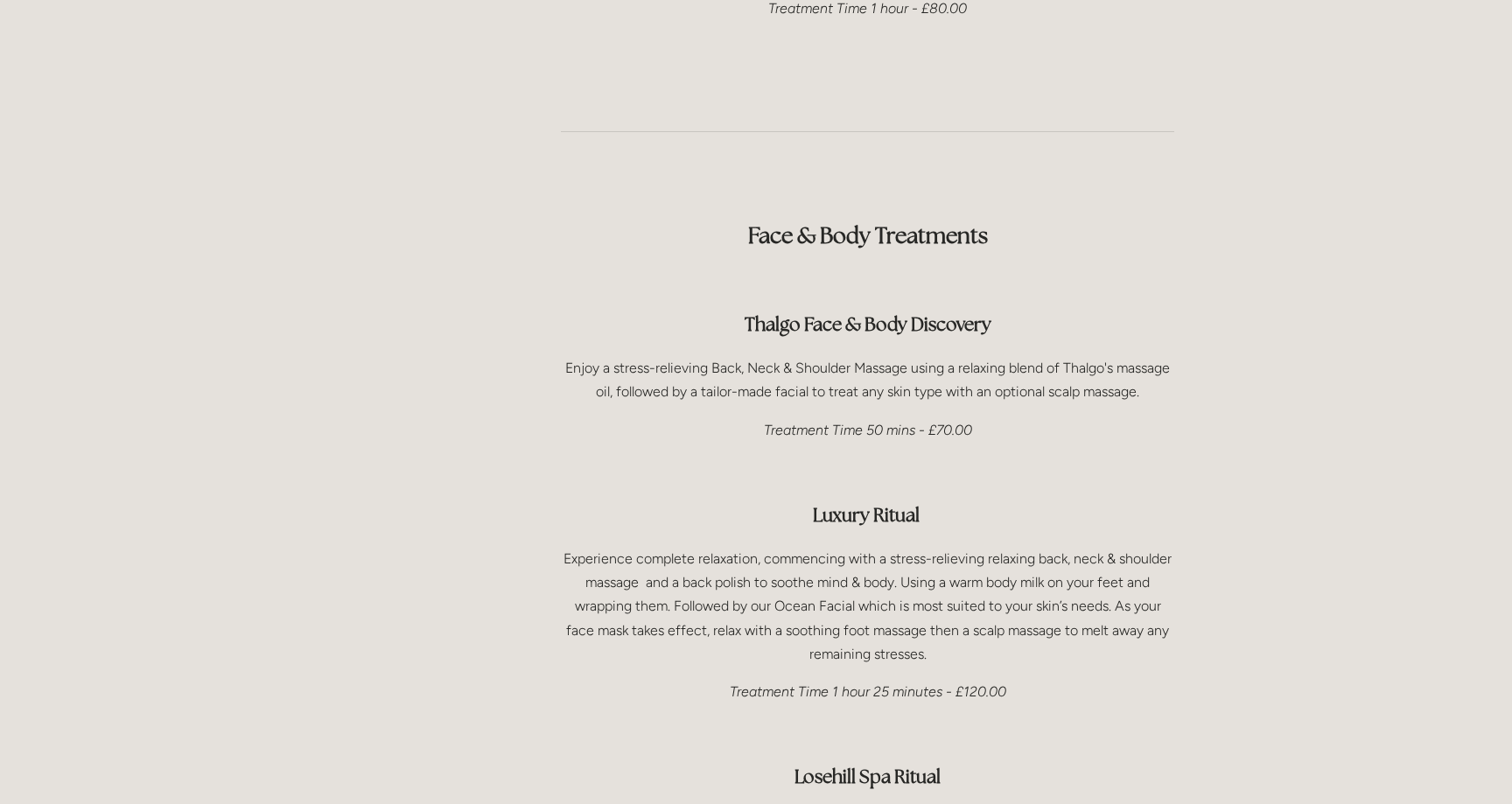
scroll to position [2329, 0]
drag, startPoint x: 711, startPoint y: 321, endPoint x: 880, endPoint y: 327, distance: 169.1
click at [880, 355] on p "Enjoy a stress-relieving Back, Neck & Shoulder Massage using a relaxing blend o…" at bounding box center [867, 379] width 613 height 48
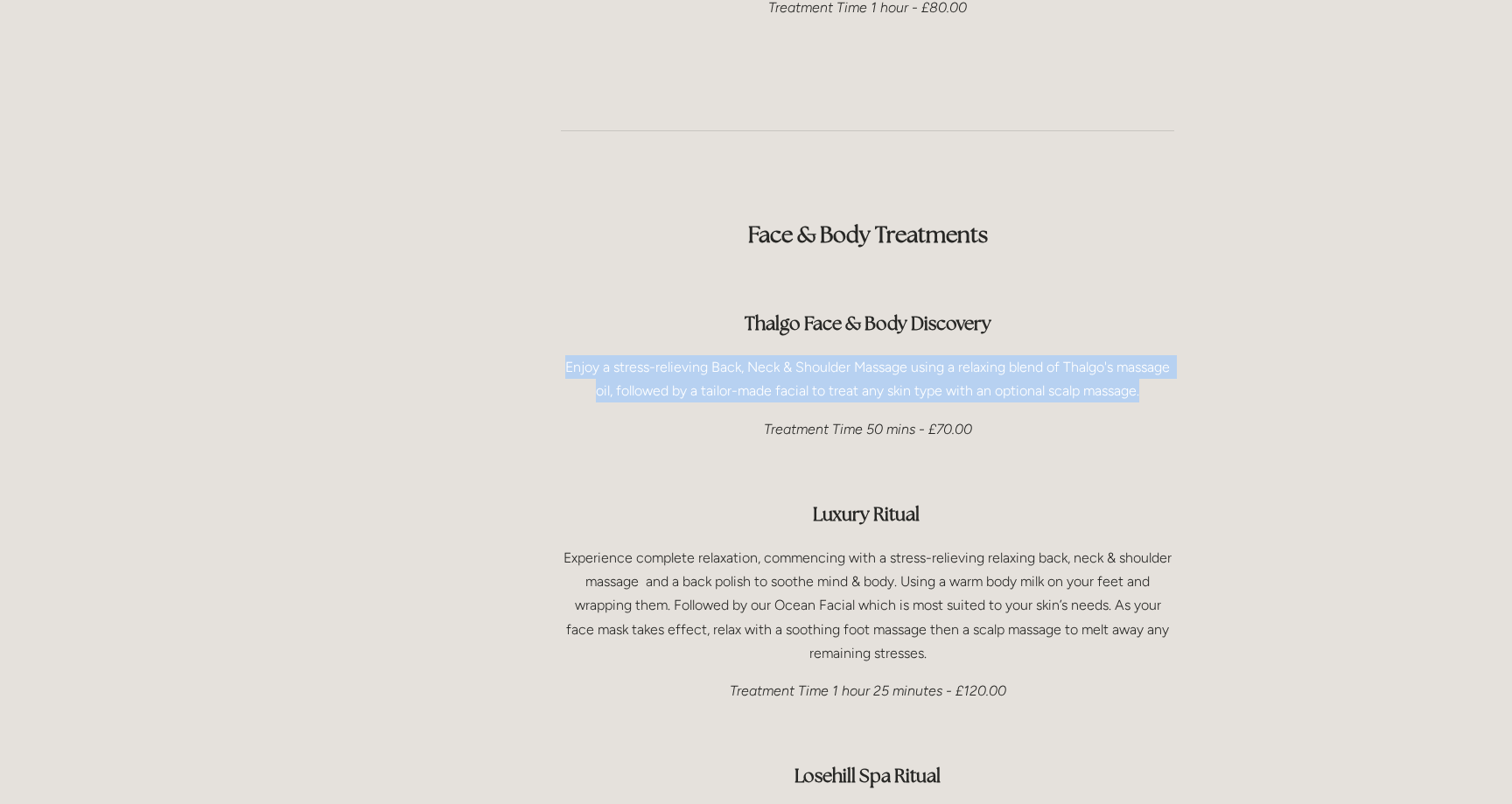
click at [880, 355] on p "Enjoy a stress-relieving Back, Neck & Shoulder Massage using a relaxing blend o…" at bounding box center [867, 379] width 613 height 48
click at [880, 357] on div "Face & Body Treatments Thalgo Face & Body Discovery Enjoy a stress-relieving Ba…" at bounding box center [867, 571] width 613 height 766
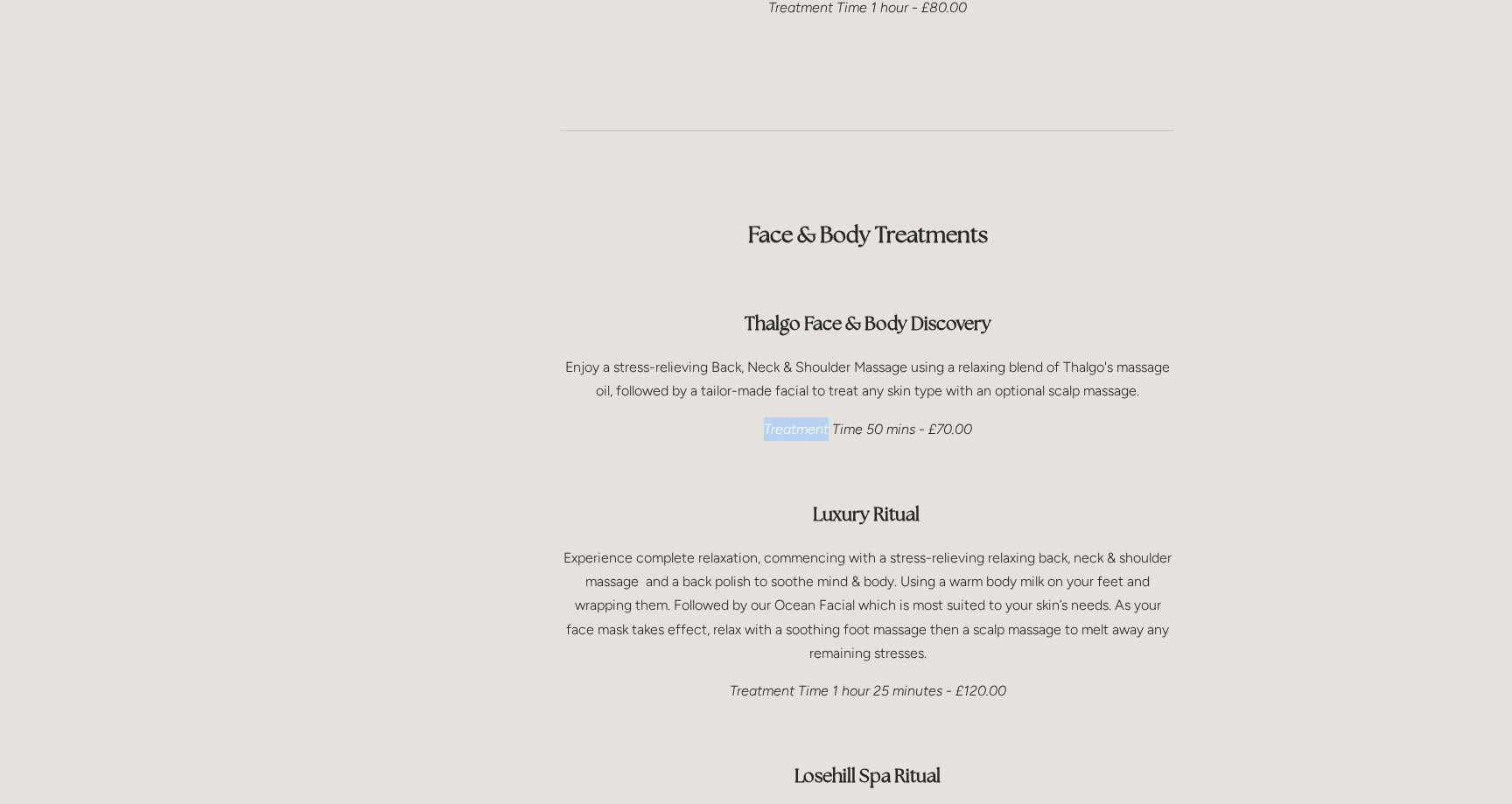
click at [880, 357] on div "Face & Body Treatments Thalgo Face & Body Discovery Enjoy a stress-relieving Ba…" at bounding box center [867, 571] width 613 height 766
click at [871, 355] on p "Enjoy a stress-relieving Back, Neck & Shoulder Massage using a relaxing blend o…" at bounding box center [867, 379] width 613 height 48
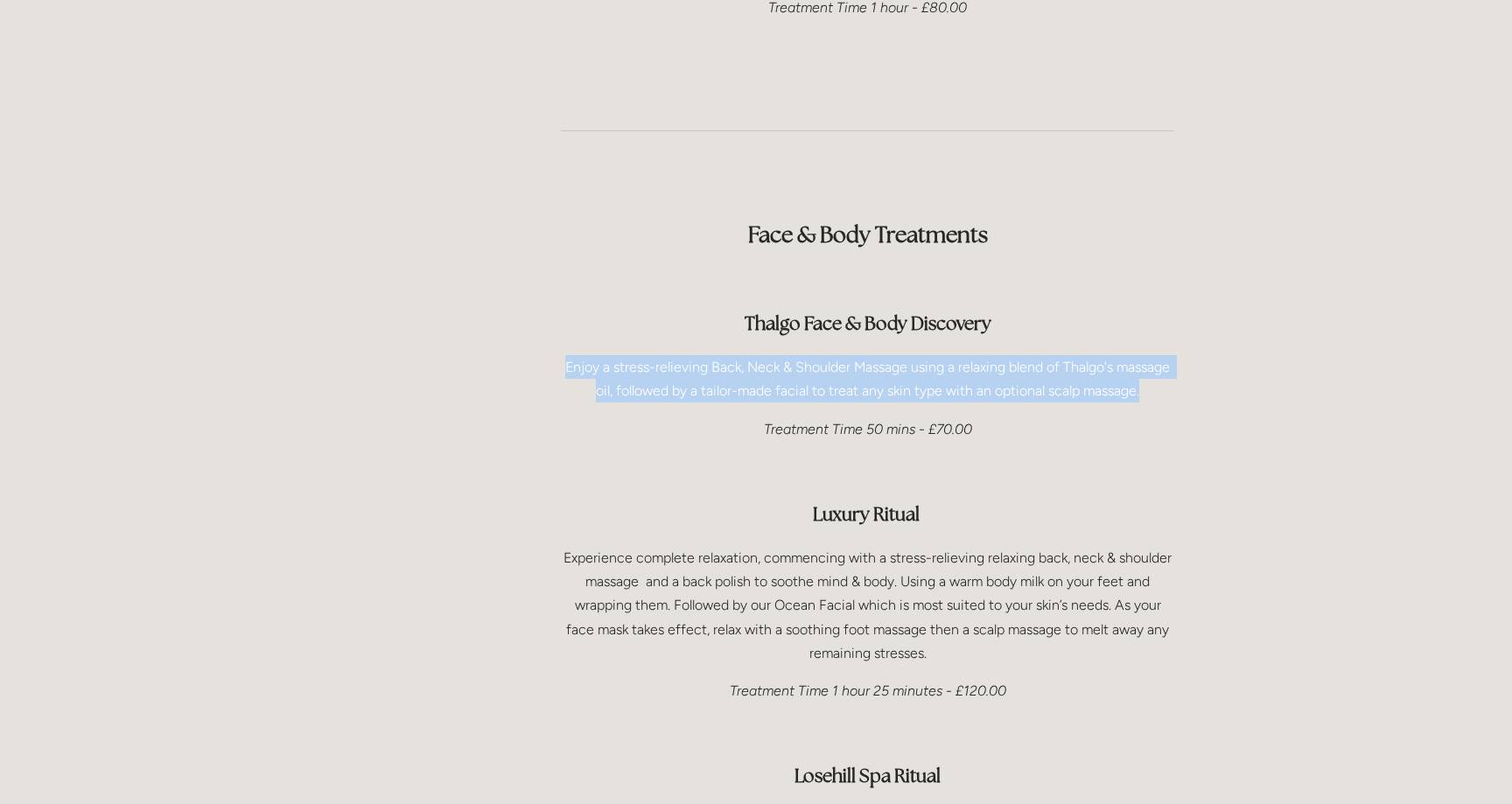
click at [871, 355] on p "Enjoy a stress-relieving Back, Neck & Shoulder Massage using a relaxing blend o…" at bounding box center [867, 379] width 613 height 48
click at [870, 355] on p "Enjoy a stress-relieving Back, Neck & Shoulder Massage using a relaxing blend o…" at bounding box center [867, 379] width 613 height 48
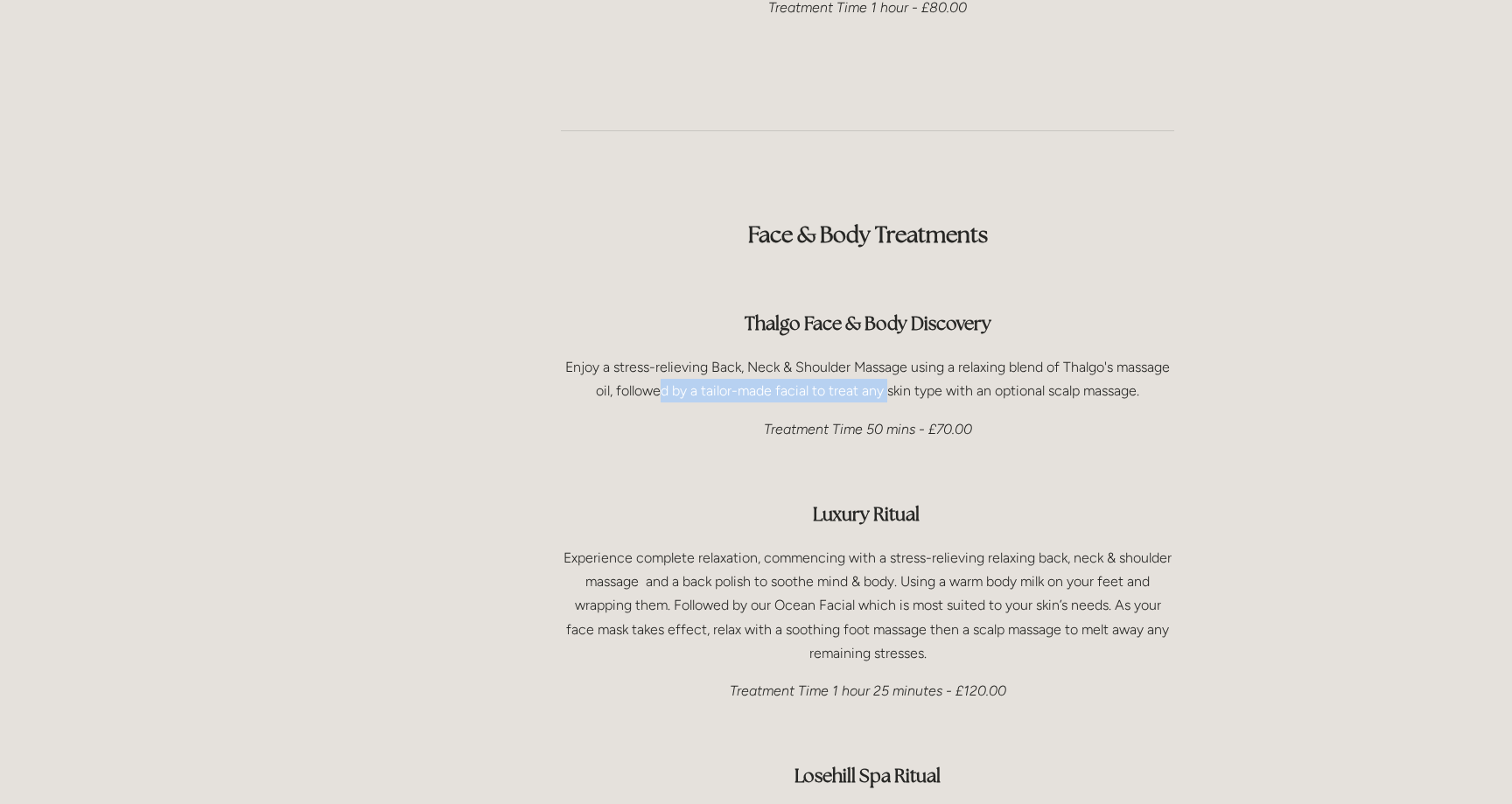
drag, startPoint x: 663, startPoint y: 345, endPoint x: 885, endPoint y: 350, distance: 222.1
click at [885, 355] on p "Enjoy a stress-relieving Back, Neck & Shoulder Massage using a relaxing blend o…" at bounding box center [867, 379] width 613 height 48
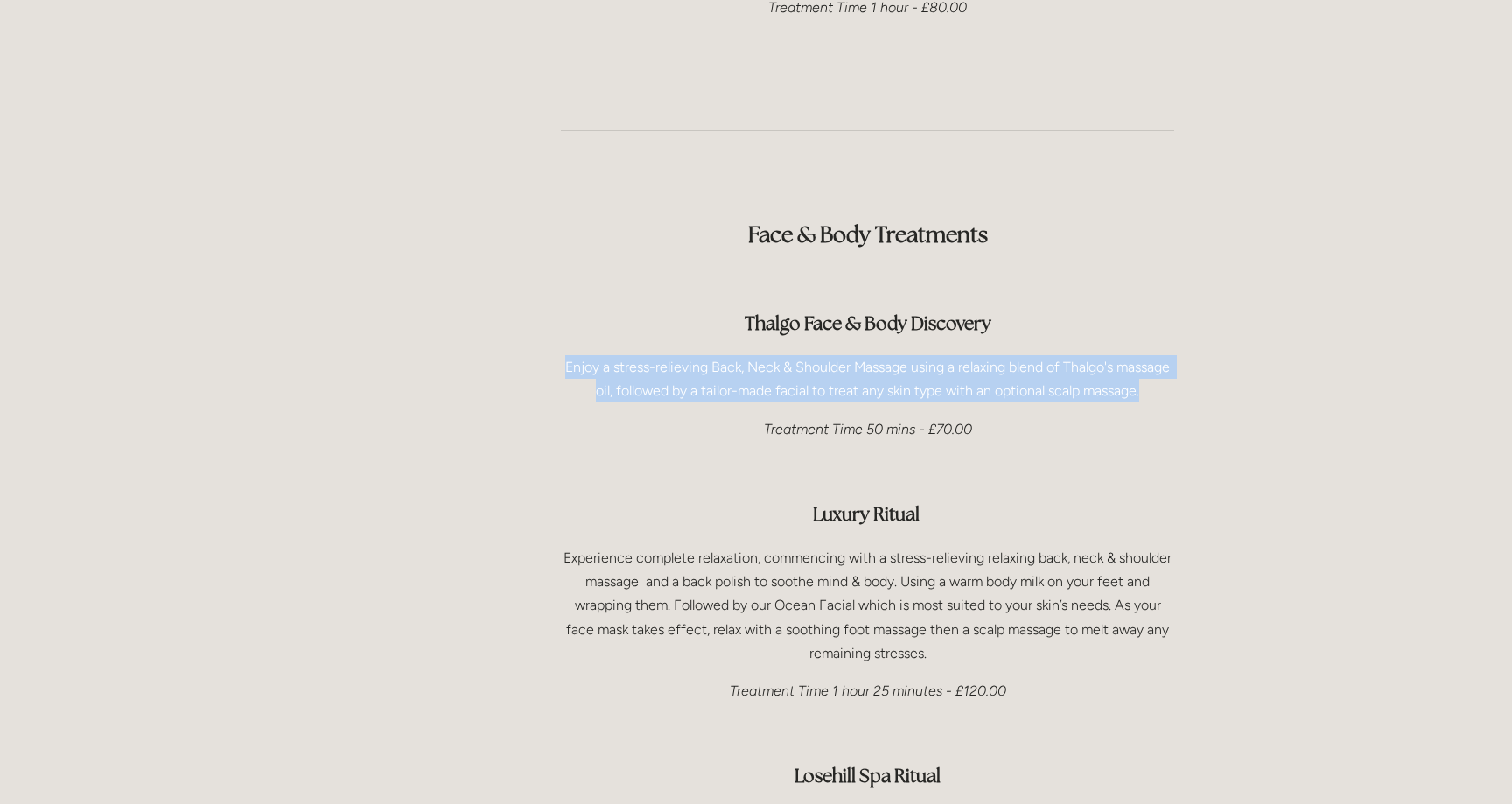
click at [885, 355] on p "Enjoy a stress-relieving Back, Neck & Shoulder Massage using a relaxing blend o…" at bounding box center [867, 379] width 613 height 48
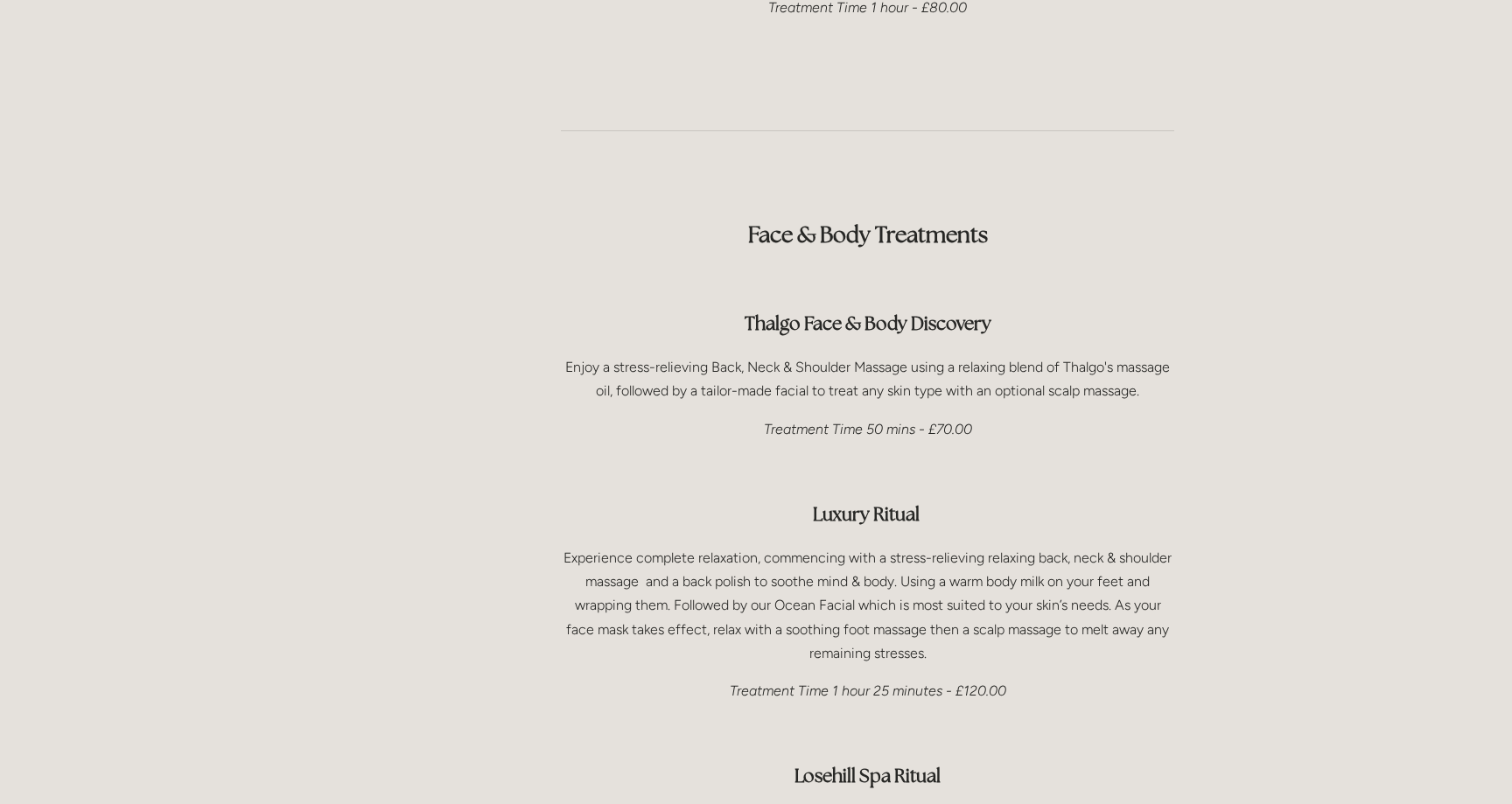
click at [873, 355] on p "Enjoy a stress-relieving Back, Neck & Shoulder Massage using a relaxing blend o…" at bounding box center [867, 379] width 613 height 48
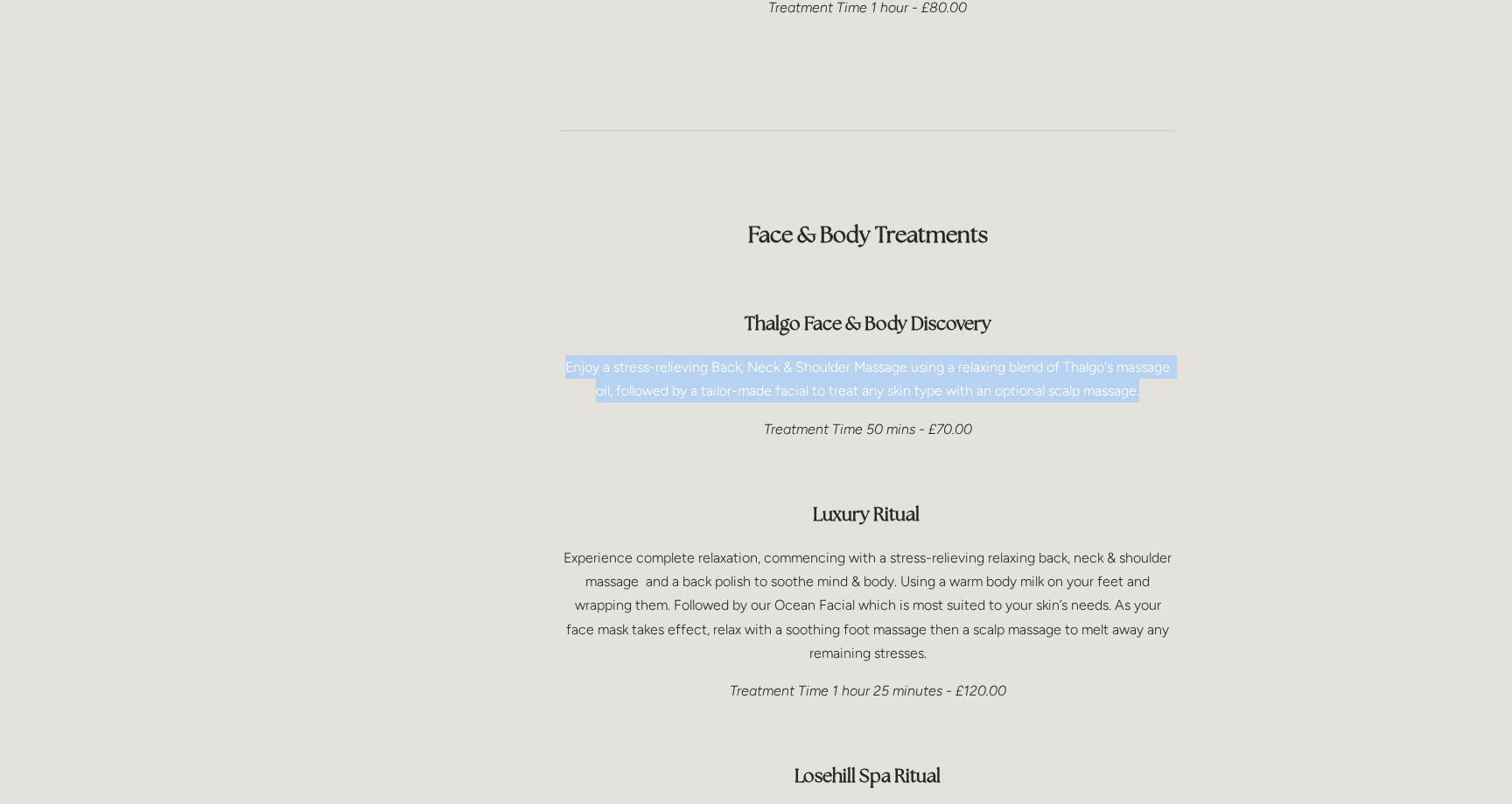
click at [873, 355] on p "Enjoy a stress-relieving Back, Neck & Shoulder Massage using a relaxing blend o…" at bounding box center [867, 379] width 613 height 48
click at [871, 355] on p "Enjoy a stress-relieving Back, Neck & Shoulder Massage using a relaxing blend o…" at bounding box center [867, 379] width 613 height 48
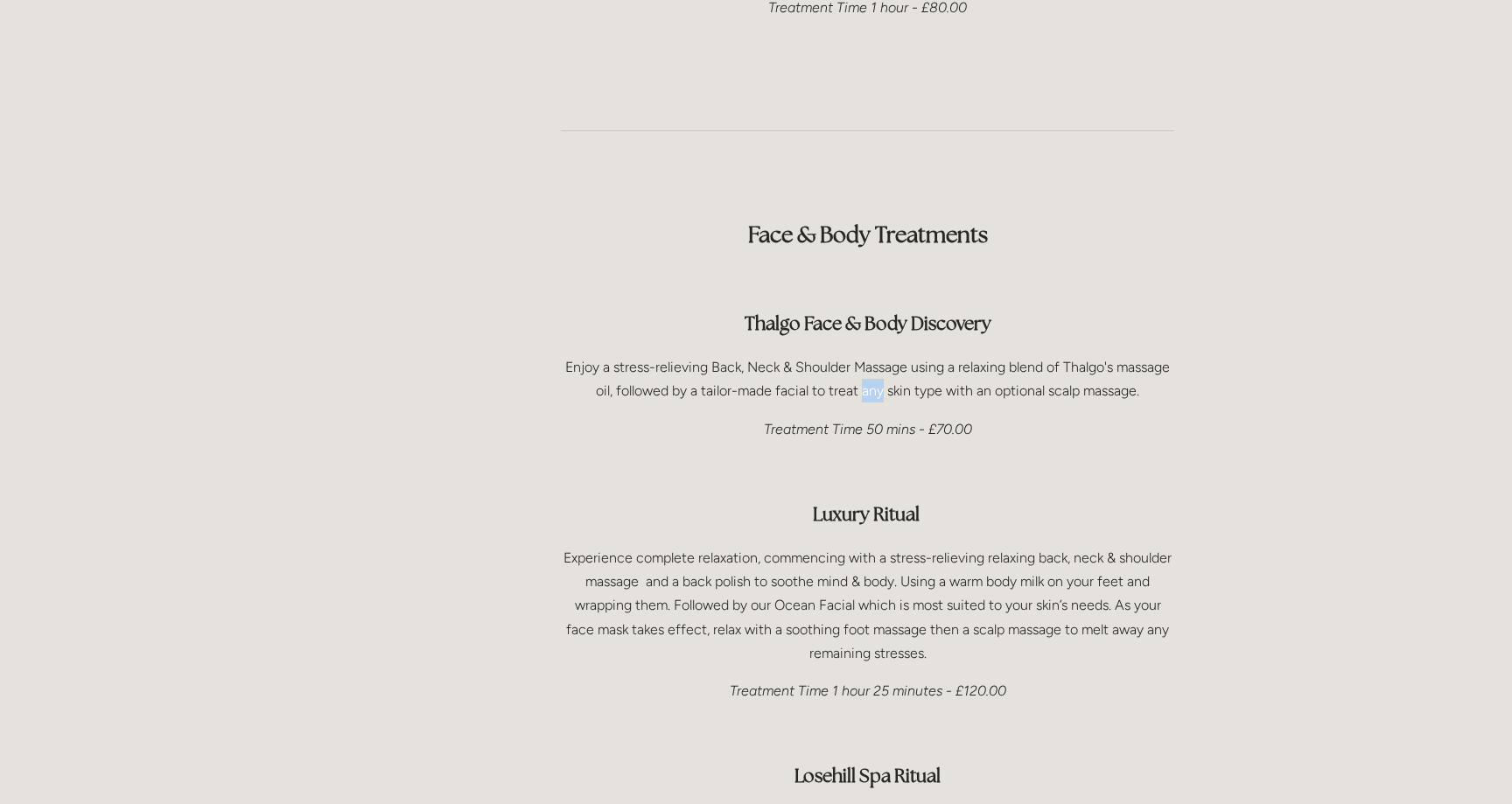
click at [871, 355] on p "Enjoy a stress-relieving Back, Neck & Shoulder Massage using a relaxing blend o…" at bounding box center [867, 379] width 613 height 48
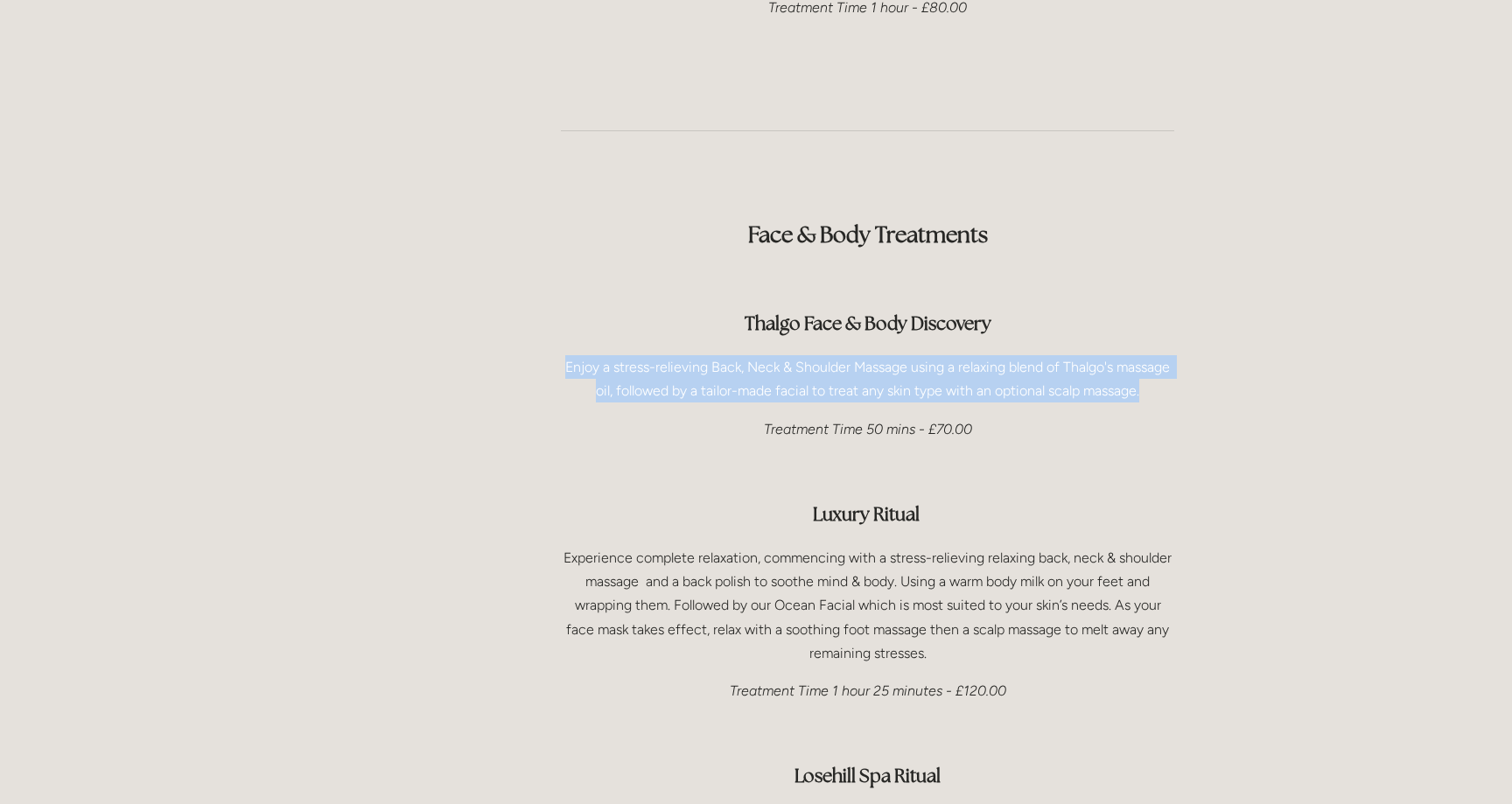
click at [871, 355] on p "Enjoy a stress-relieving Back, Neck & Shoulder Massage using a relaxing blend o…" at bounding box center [867, 379] width 613 height 48
click at [868, 355] on p "Enjoy a stress-relieving Back, Neck & Shoulder Massage using a relaxing blend o…" at bounding box center [867, 379] width 613 height 48
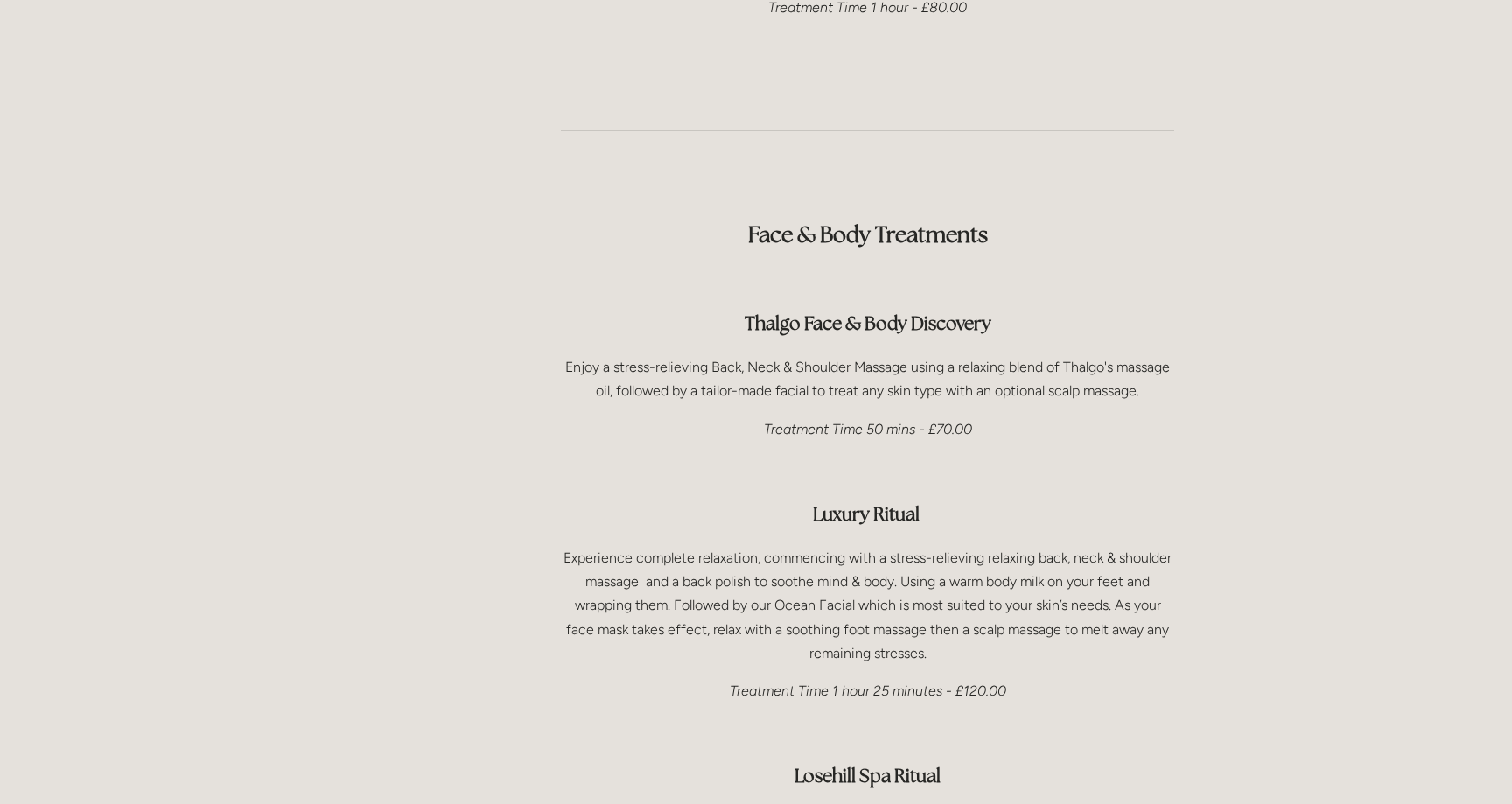
click at [855, 311] on strong "Thalgo Face & Body Discovery" at bounding box center [868, 323] width 247 height 23
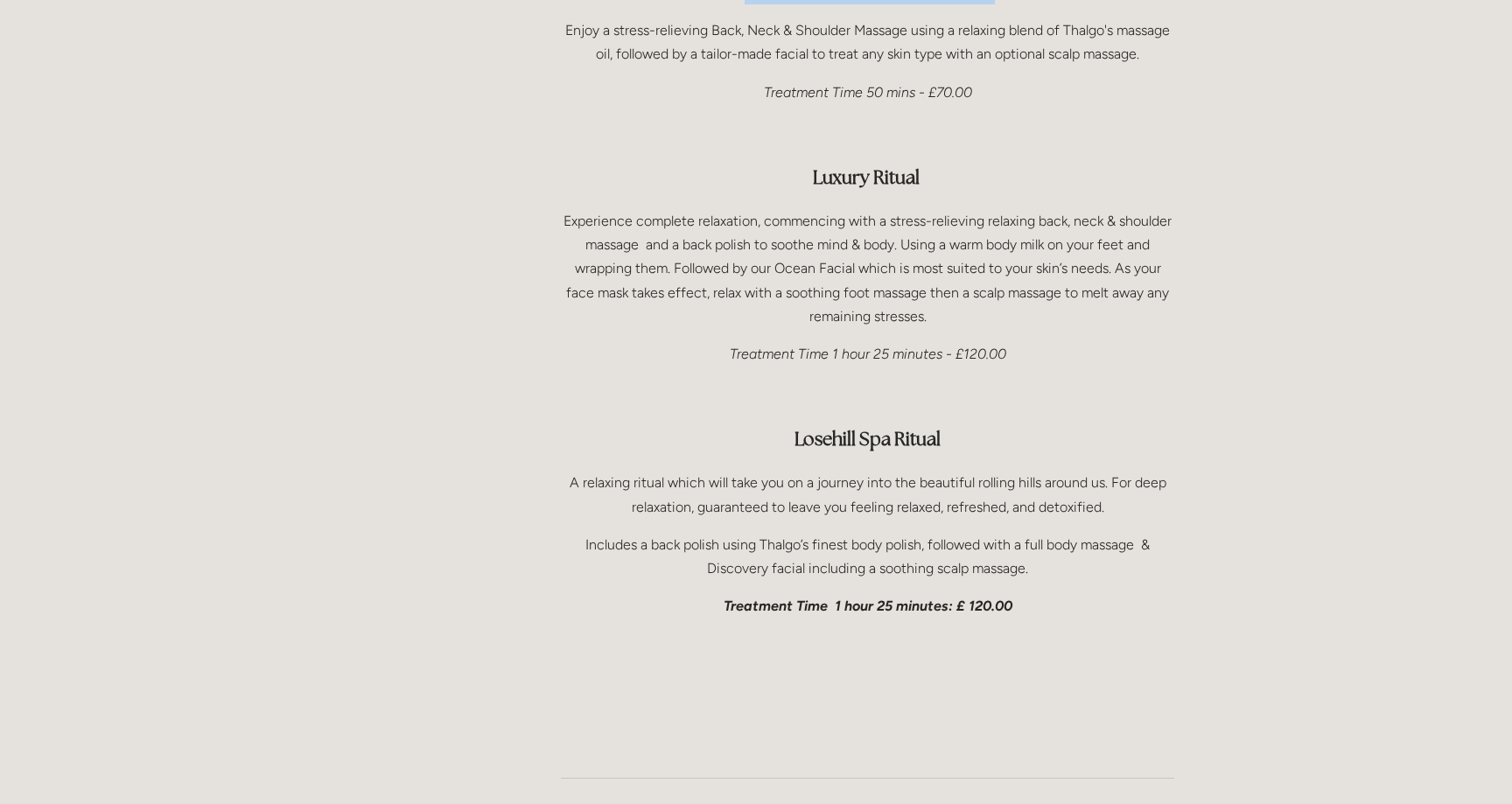
scroll to position [2665, 0]
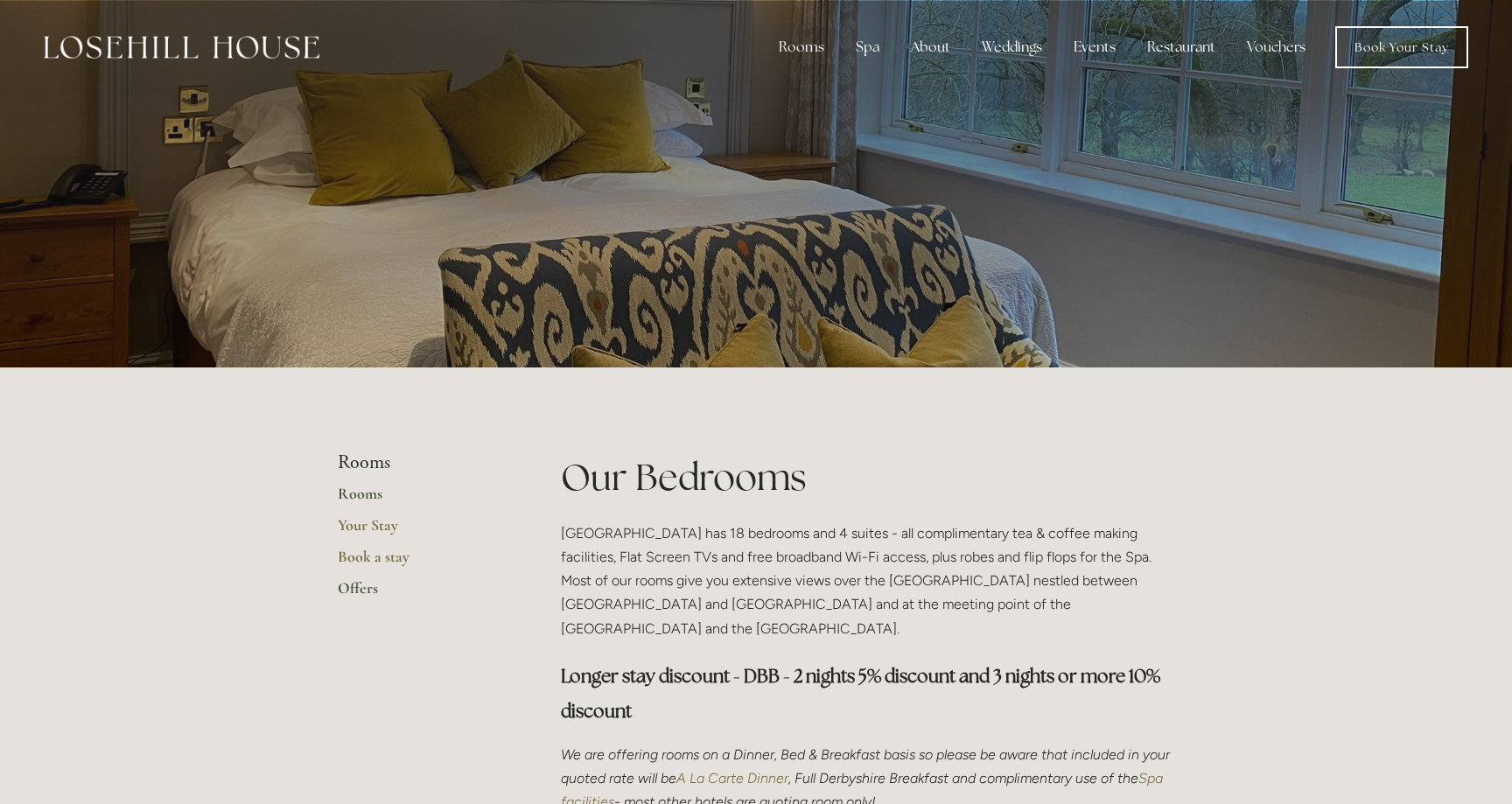
click at [365, 590] on link "Offers" at bounding box center [421, 594] width 167 height 31
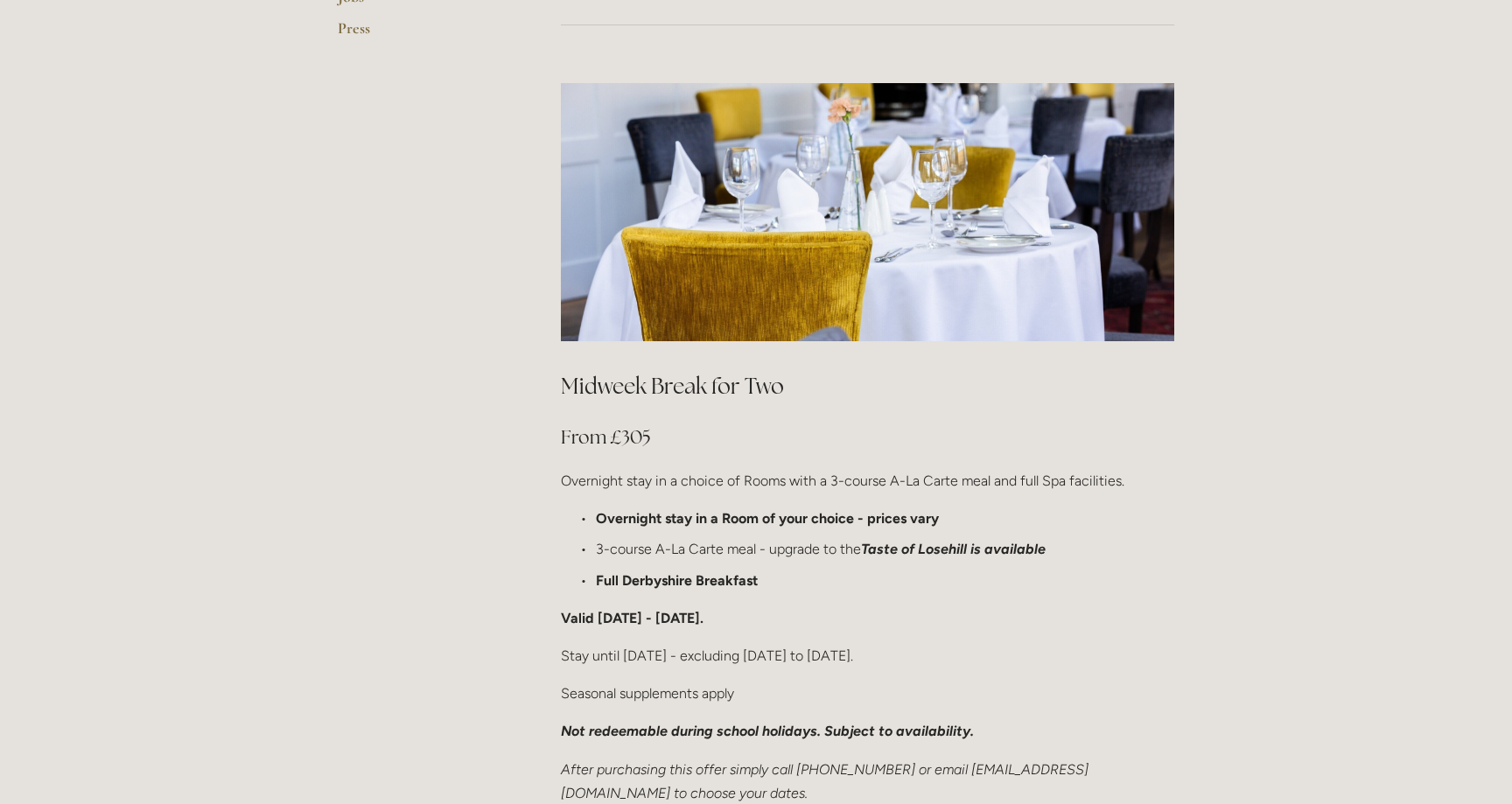
scroll to position [856, 0]
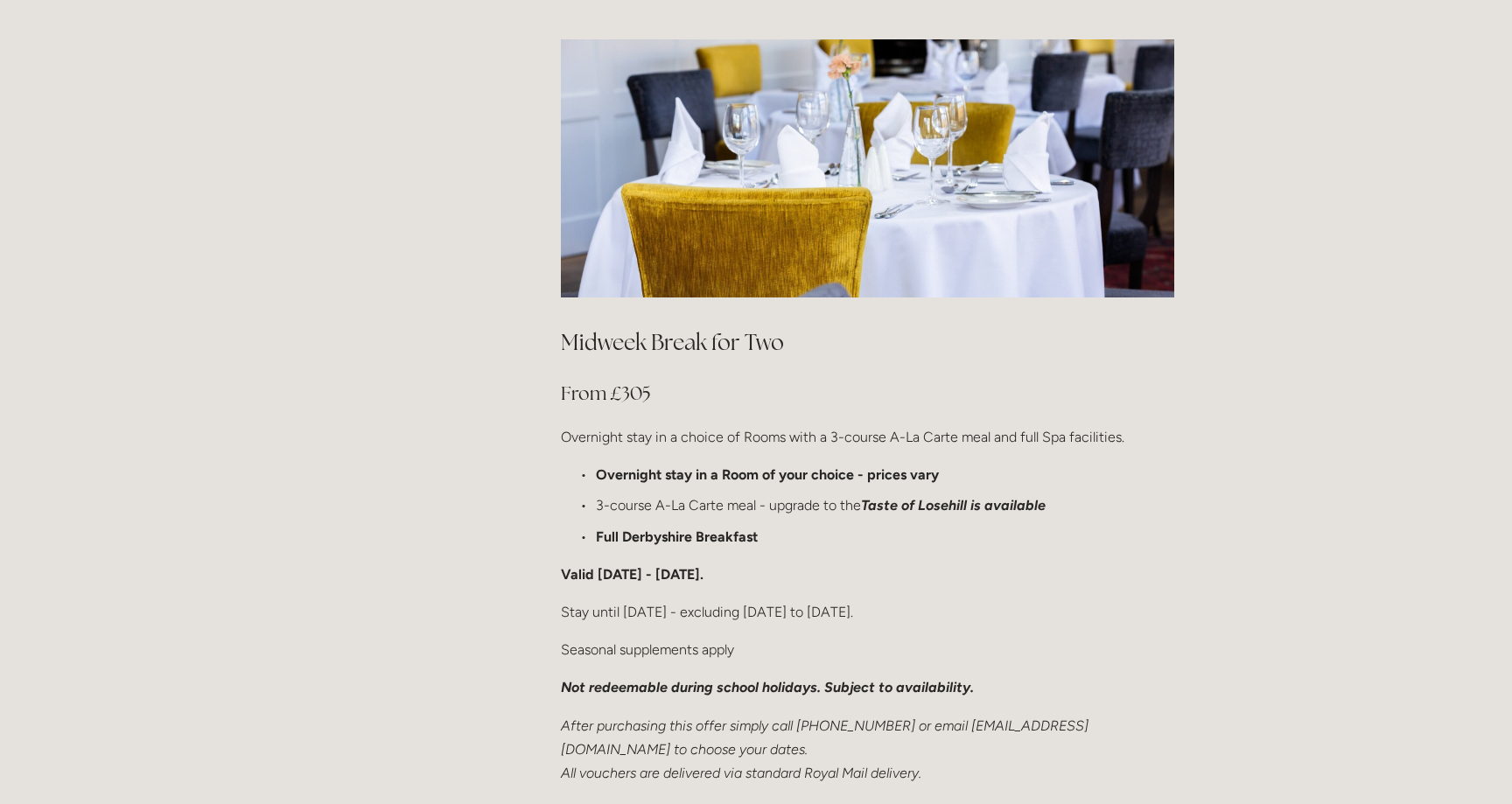
click at [626, 529] on strong "Full Derbyshire Breakfast" at bounding box center [676, 536] width 162 height 17
click at [626, 507] on div "Midweek Break for Two From £305 Overnight stay in a choice of Rooms with a 3-co…" at bounding box center [867, 556] width 613 height 457
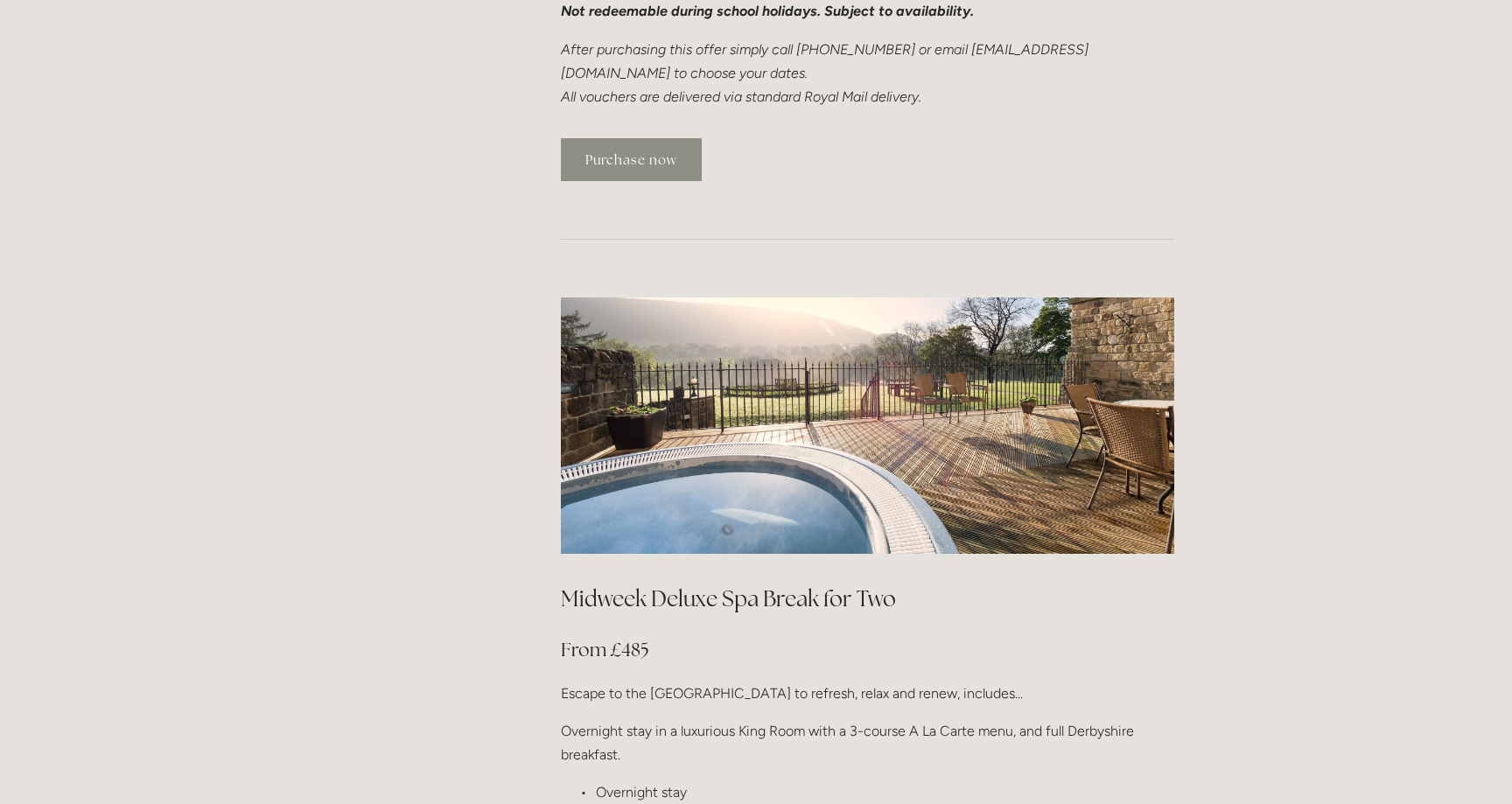
scroll to position [1635, 0]
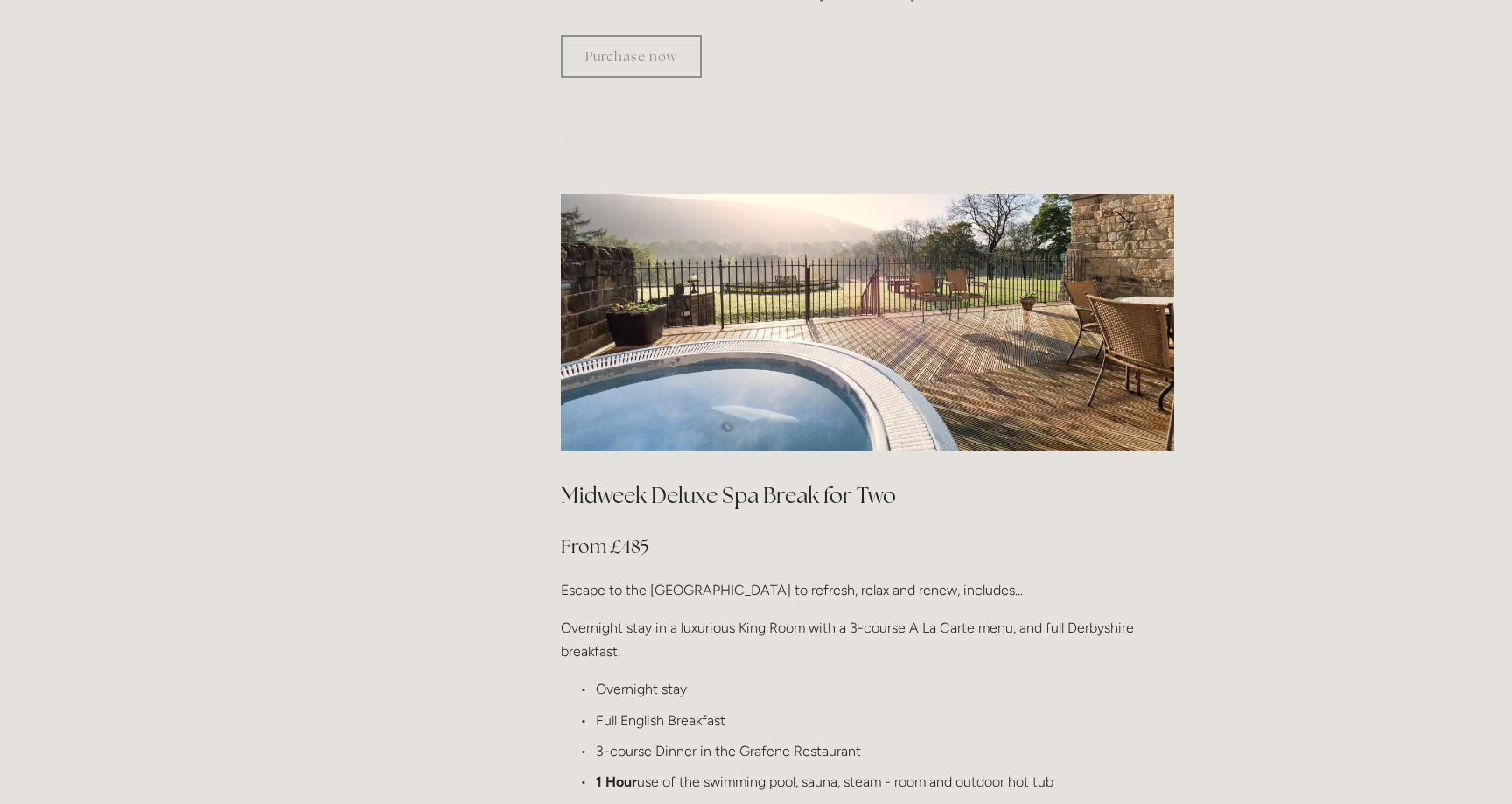
drag, startPoint x: 640, startPoint y: 509, endPoint x: 693, endPoint y: 538, distance: 60.4
click at [693, 578] on p "Escape to the Peak District to refresh, relax and renew, includes..." at bounding box center [867, 590] width 613 height 23
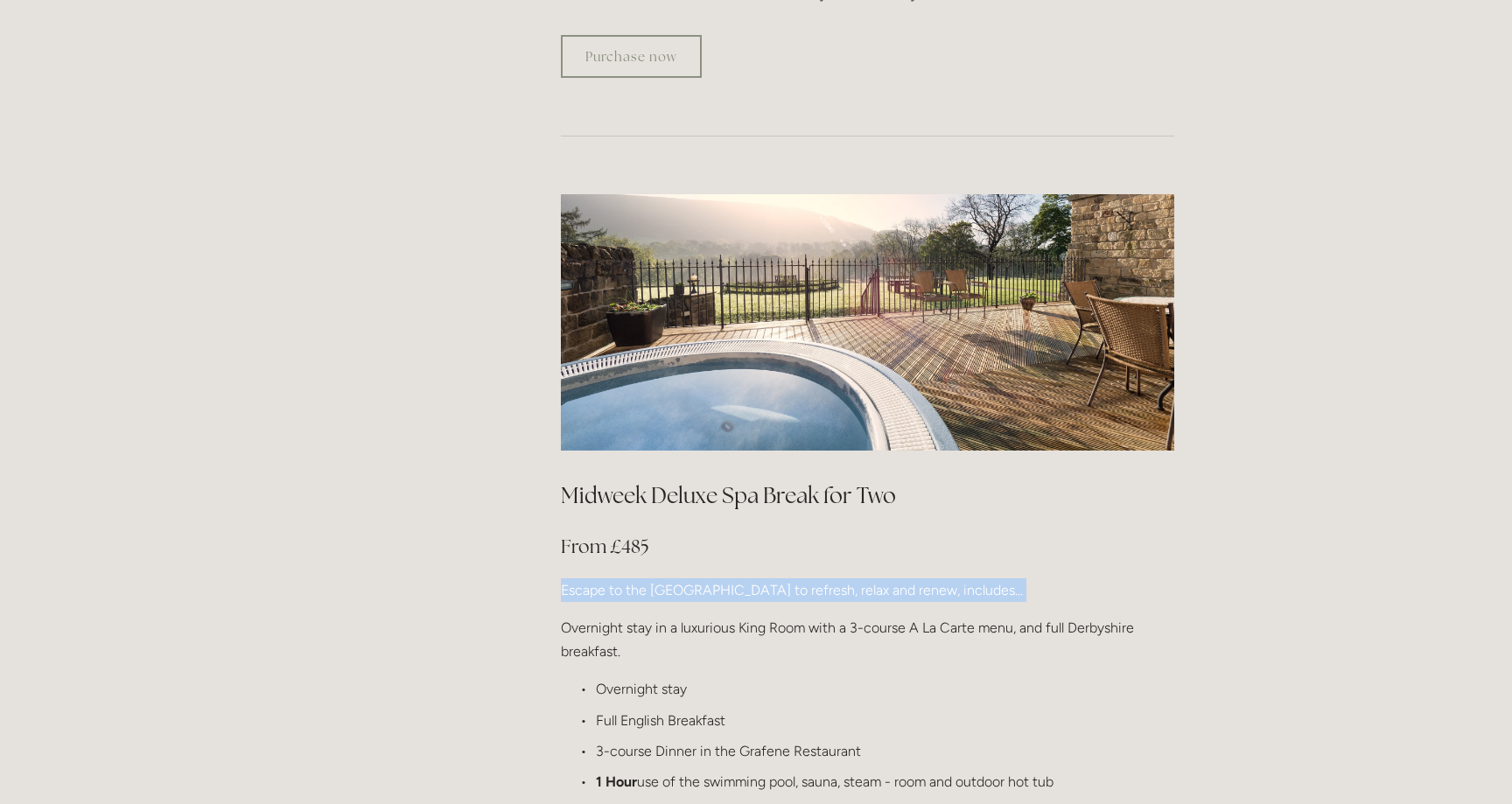
click at [693, 578] on p "Escape to the Peak District to refresh, relax and renew, includes..." at bounding box center [867, 590] width 613 height 23
click at [693, 554] on div "Midweek Deluxe Spa Break for Two From £485 Escape to the Peak District to refre…" at bounding box center [867, 806] width 613 height 650
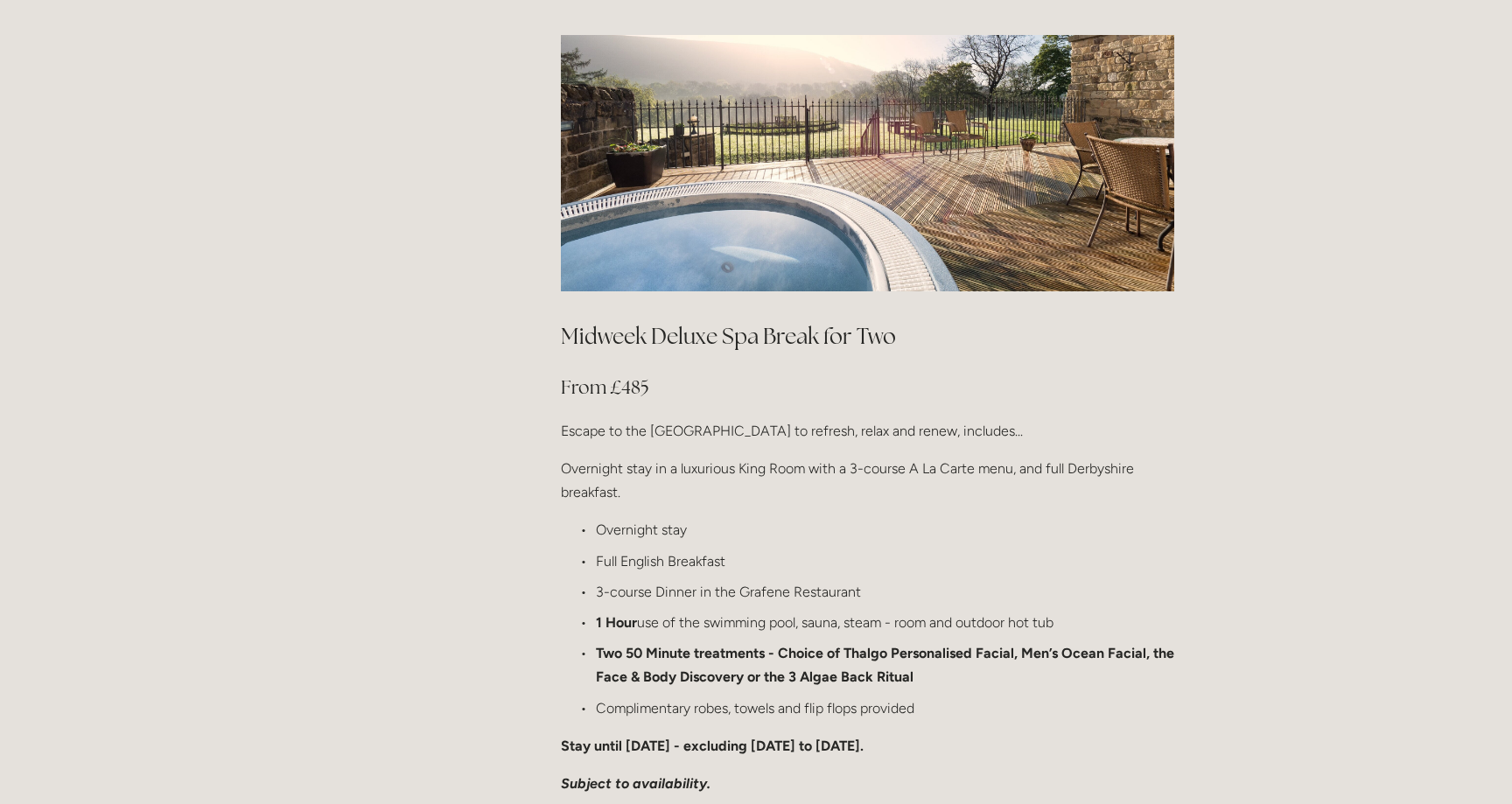
scroll to position [1796, 0]
click at [694, 644] on strong "Two 50 Minute treatments - Choice of Thalgo Personalised Facial, Men’s Ocean Fa…" at bounding box center [886, 664] width 582 height 40
click at [695, 644] on strong "Two 50 Minute treatments - Choice of Thalgo Personalised Facial, Men’s Ocean Fa…" at bounding box center [886, 664] width 582 height 40
drag, startPoint x: 851, startPoint y: 597, endPoint x: 1113, endPoint y: 604, distance: 262.1
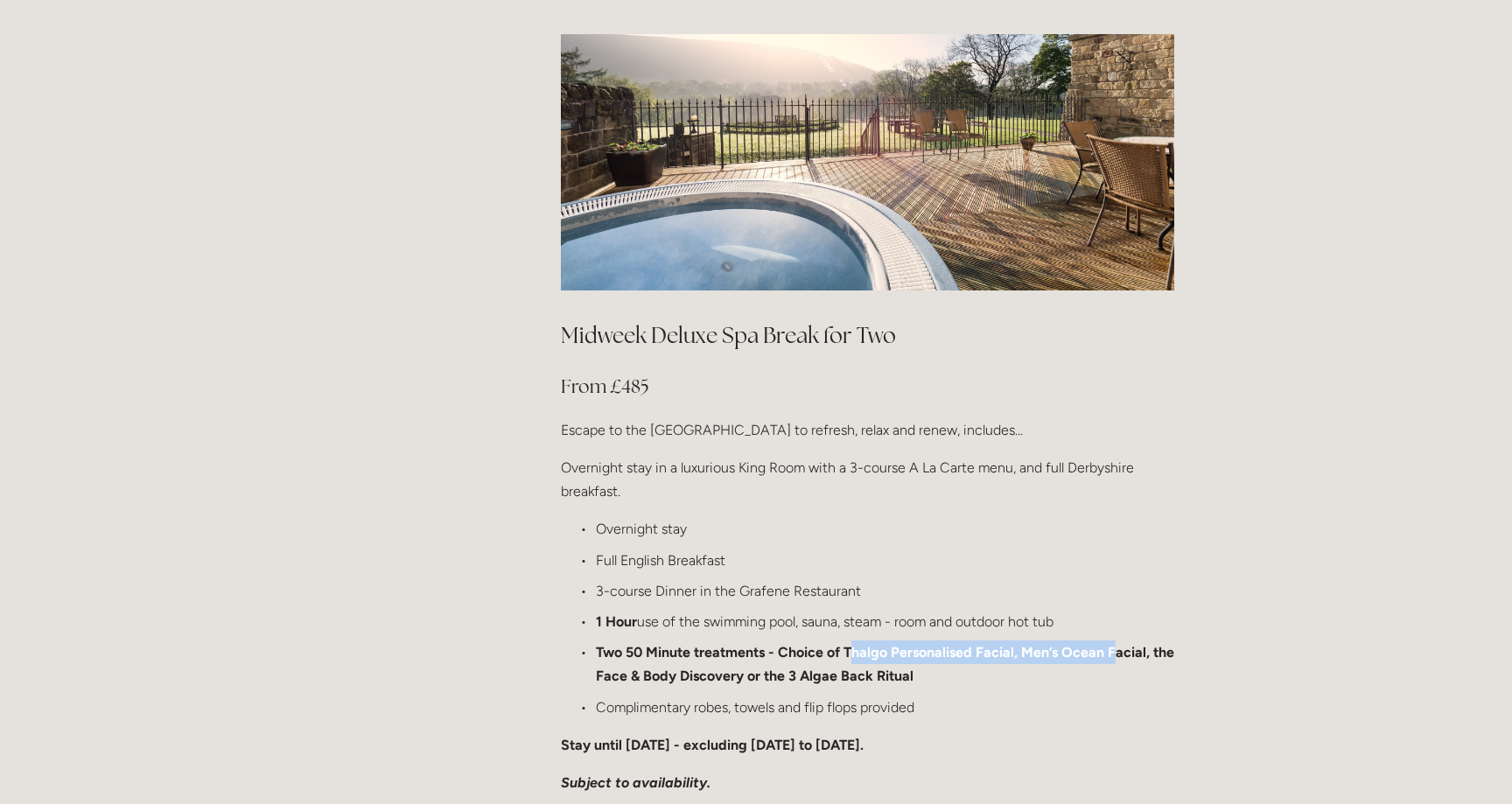
click at [1113, 644] on strong "Two 50 Minute treatments - Choice of Thalgo Personalised Facial, Men’s Ocean Fa…" at bounding box center [886, 664] width 582 height 40
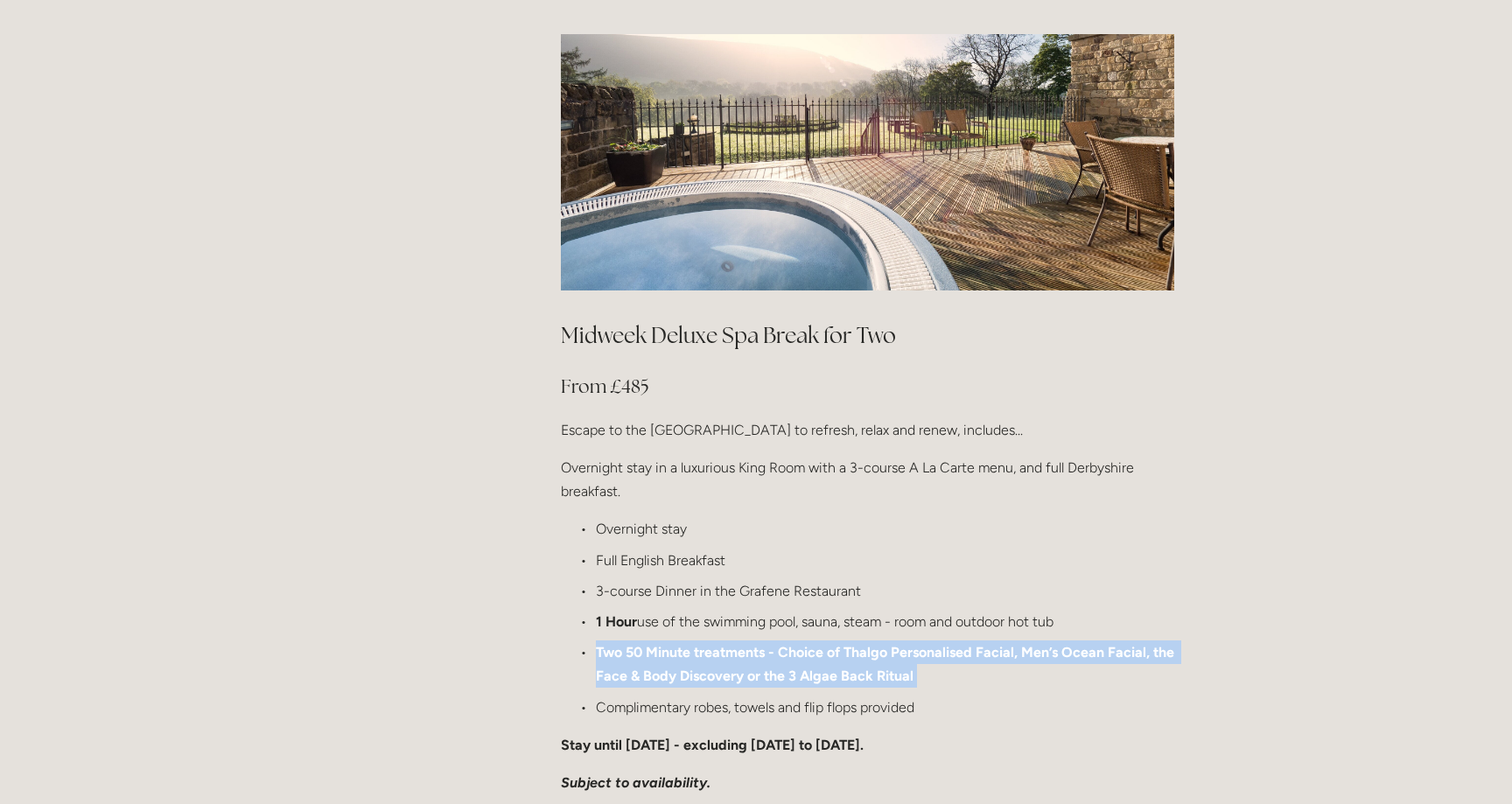
click at [1113, 644] on strong "Two 50 Minute treatments - Choice of Thalgo Personalised Facial, Men’s Ocean Fa…" at bounding box center [886, 664] width 582 height 40
click at [1018, 640] on p "Two 50 Minute treatments - Choice of Thalgo Personalised Facial, Men’s Ocean Fa…" at bounding box center [884, 664] width 578 height 48
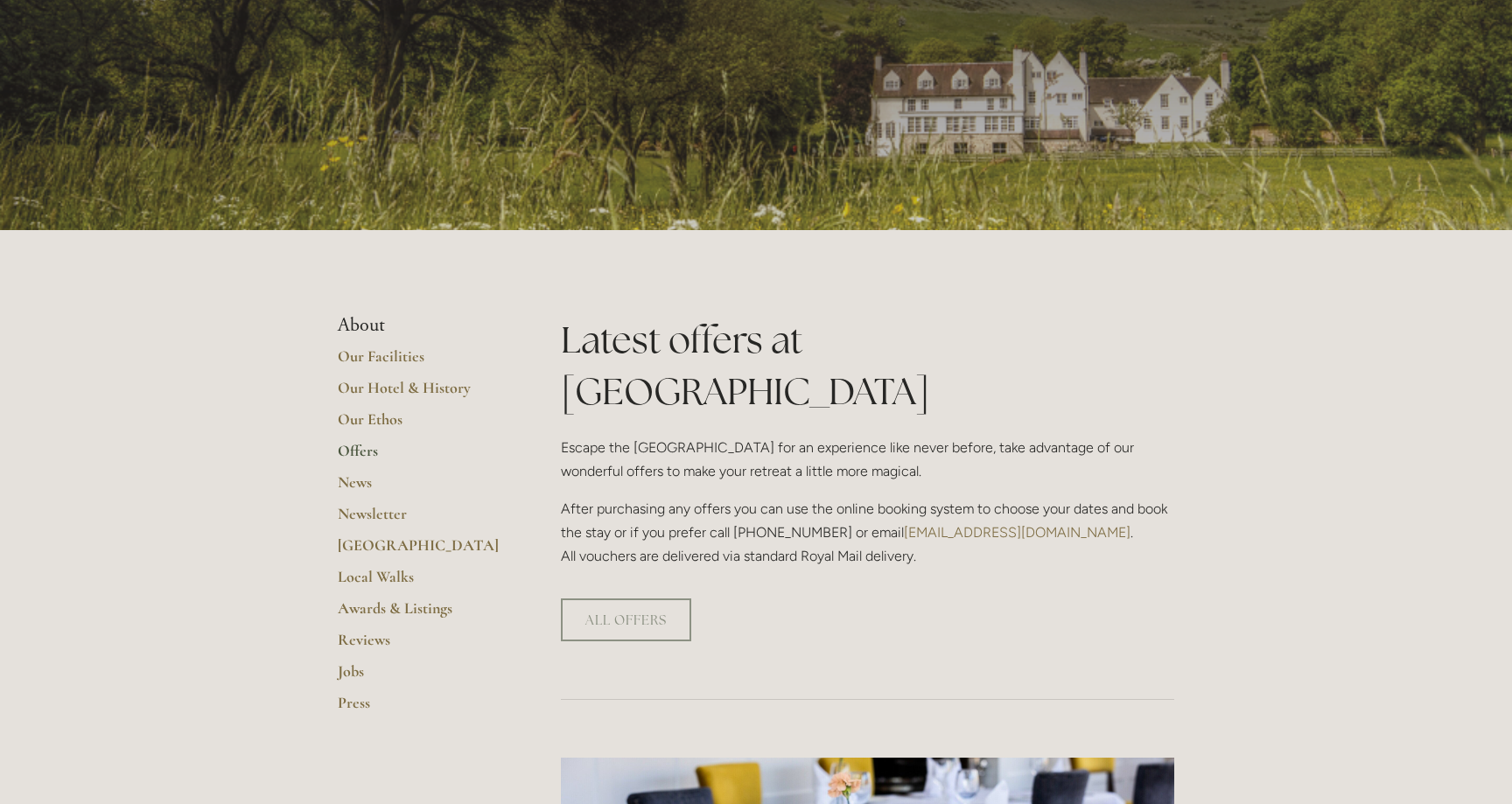
scroll to position [0, 0]
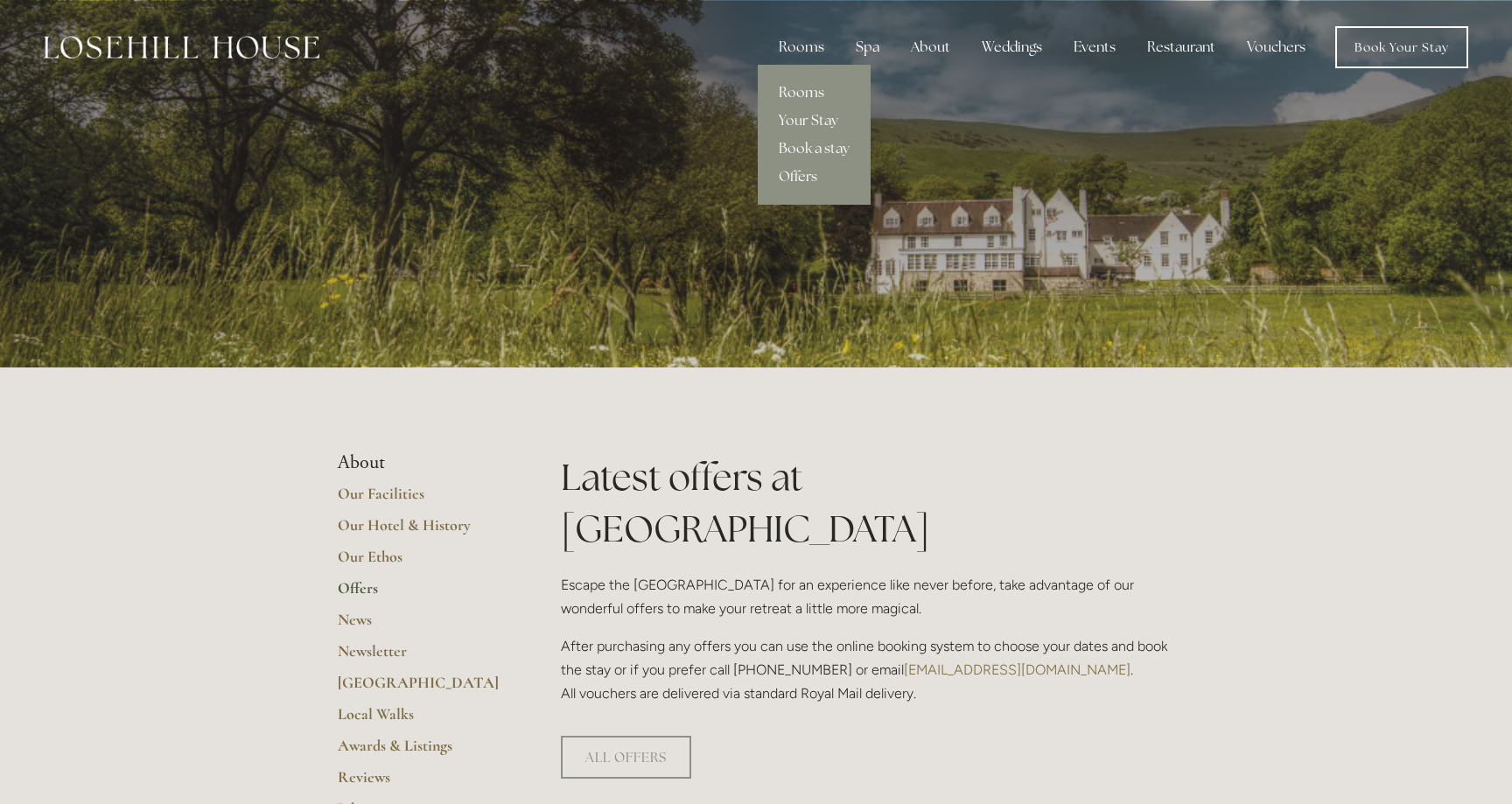
click at [818, 93] on link "Rooms" at bounding box center [814, 92] width 113 height 28
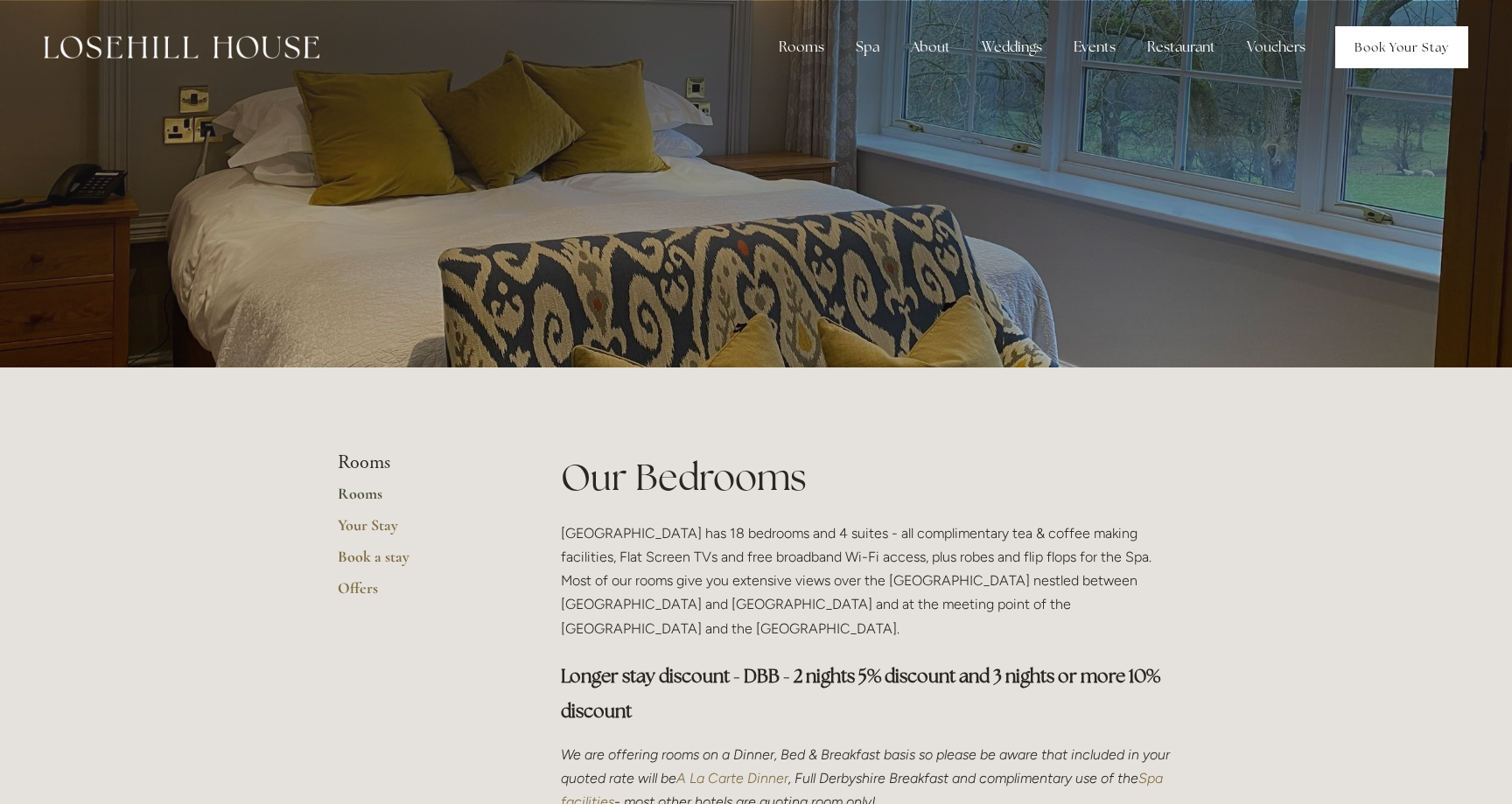
click at [1365, 37] on link "Book Your Stay" at bounding box center [1401, 47] width 133 height 42
